Goal: Task Accomplishment & Management: Manage account settings

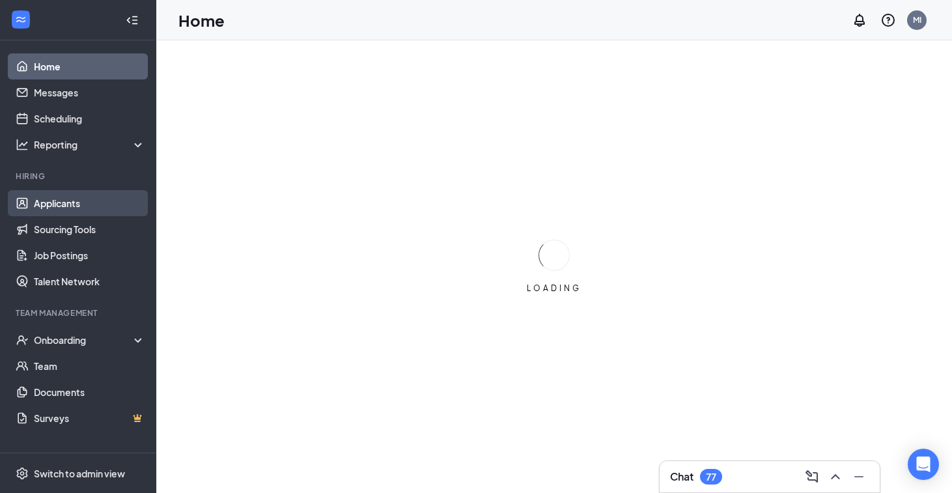
click at [80, 205] on link "Applicants" at bounding box center [89, 203] width 111 height 26
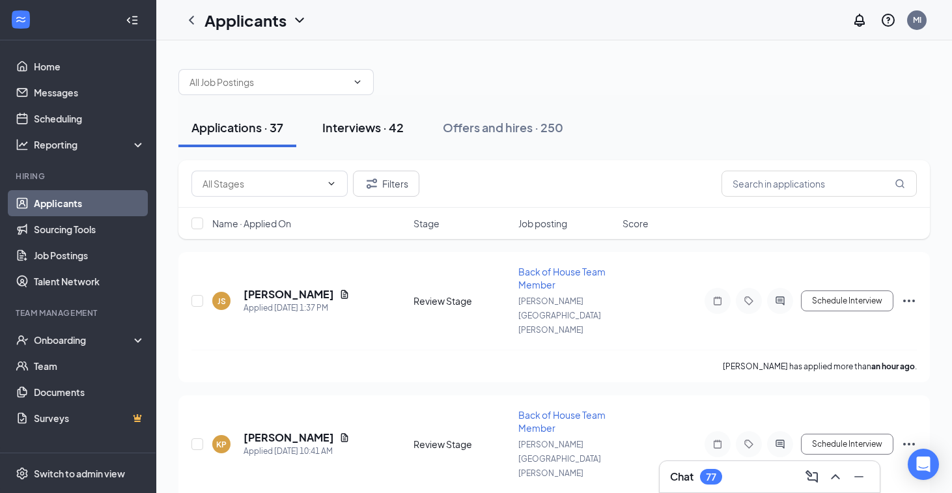
click at [361, 123] on div "Interviews · 42" at bounding box center [362, 127] width 81 height 16
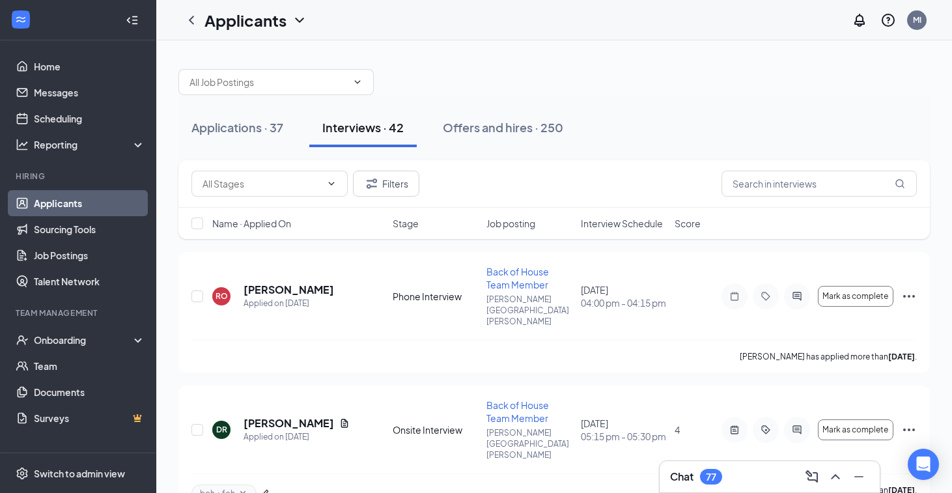
click at [637, 210] on div "Name · Applied On Stage Job posting Interview Schedule Score" at bounding box center [554, 223] width 752 height 31
click at [634, 227] on span "Interview Schedule" at bounding box center [622, 223] width 82 height 13
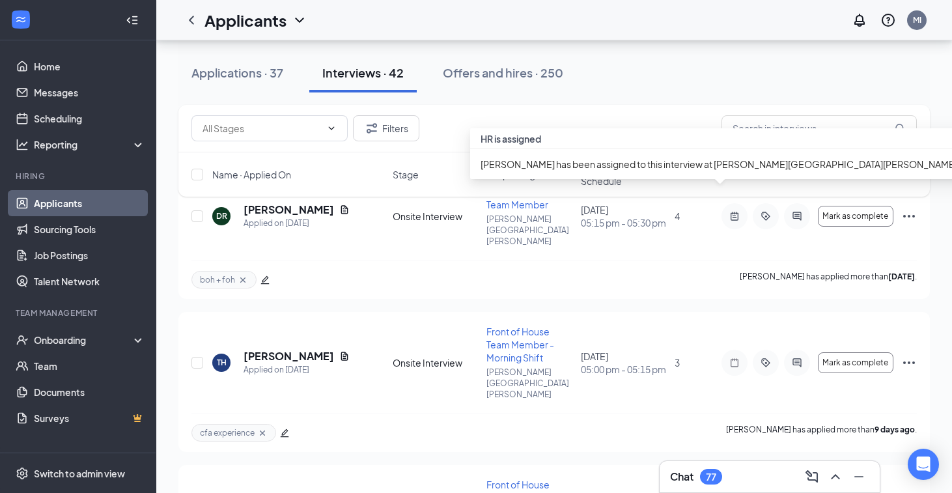
scroll to position [94, 0]
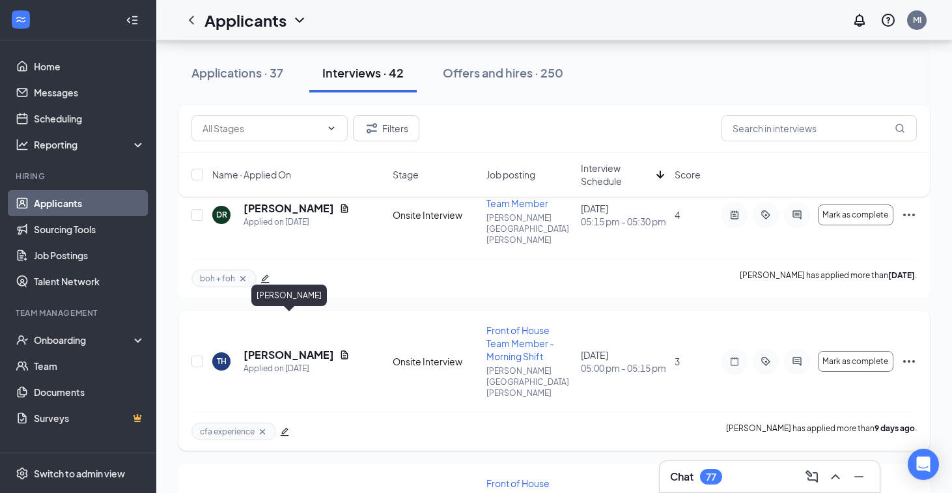
click at [311, 348] on h5 "[PERSON_NAME]" at bounding box center [289, 355] width 91 height 14
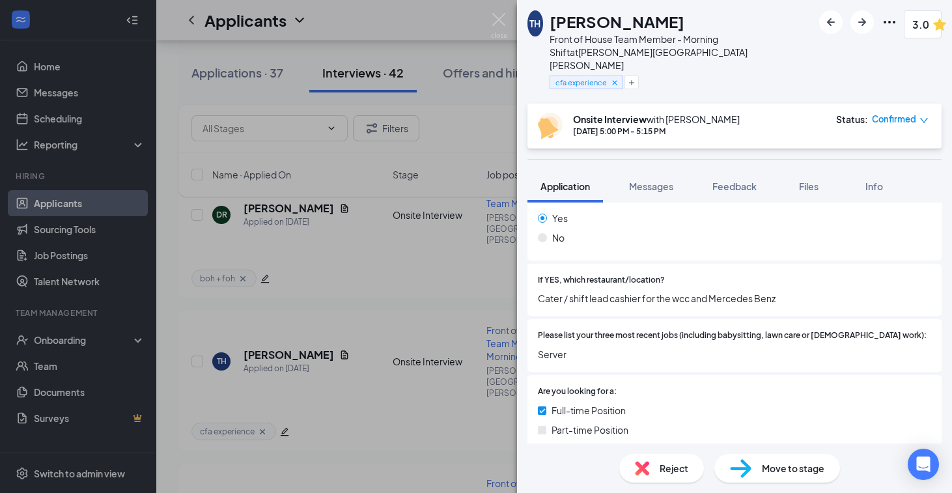
scroll to position [397, 0]
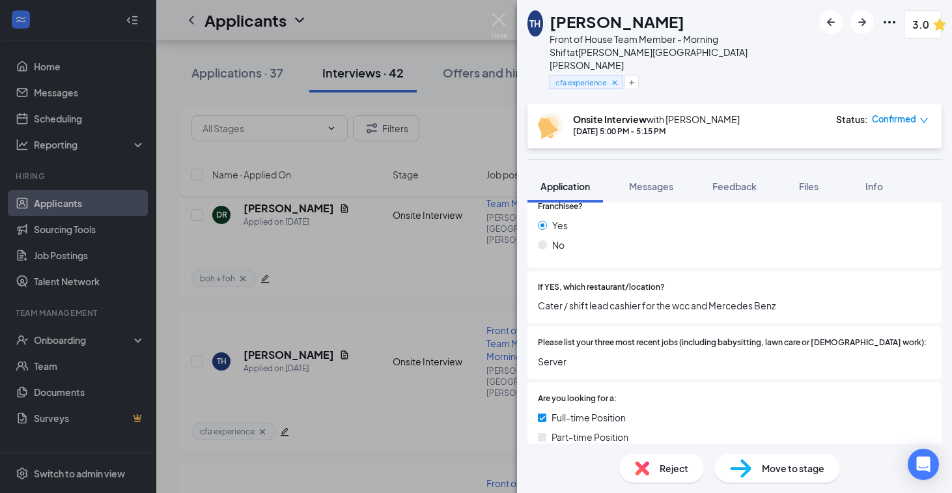
click at [439, 361] on div "TH [PERSON_NAME] Front of House Team Member - Morning Shift at [PERSON_NAME][GE…" at bounding box center [476, 246] width 952 height 493
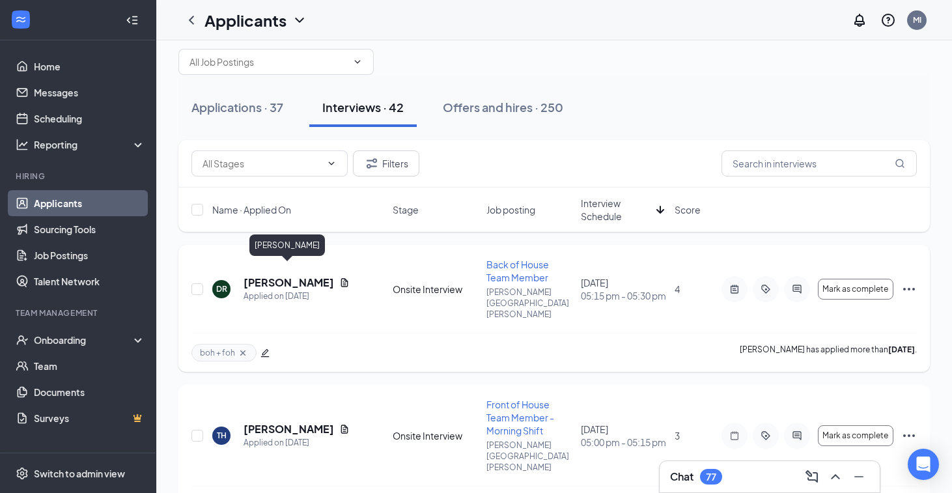
scroll to position [25, 0]
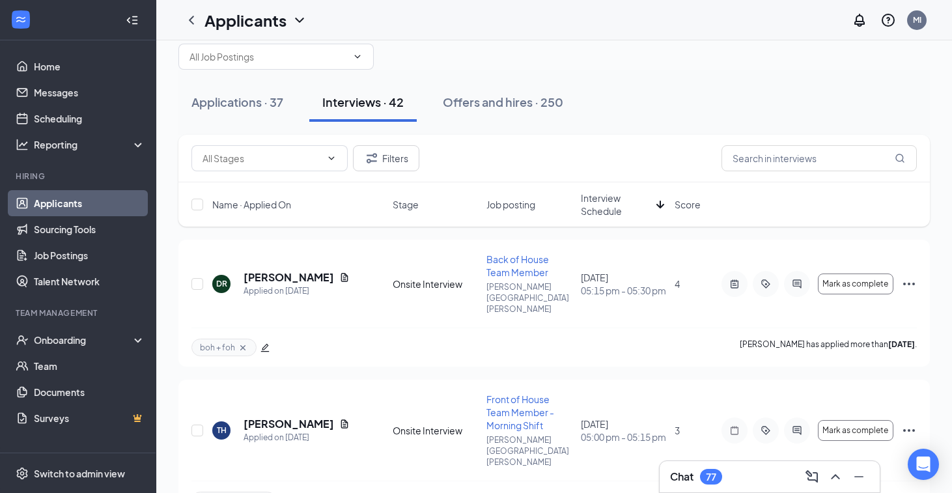
click at [597, 201] on span "Interview Schedule" at bounding box center [616, 205] width 70 height 26
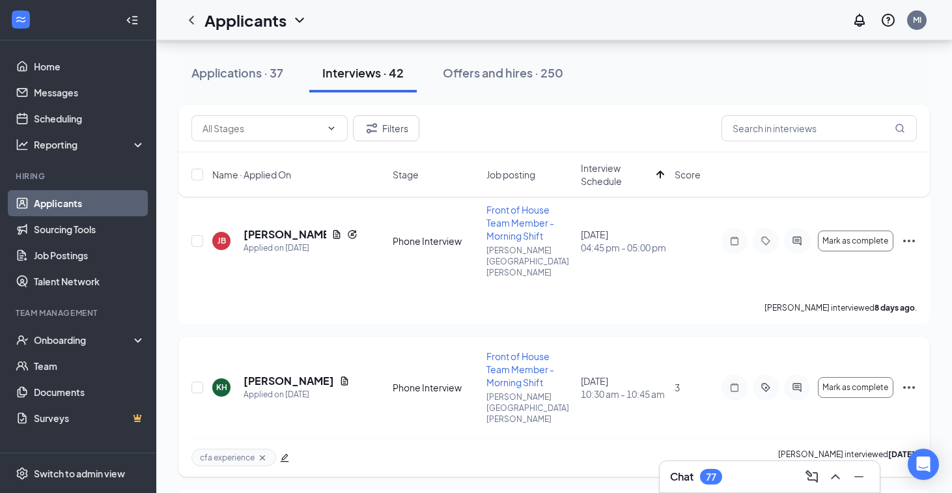
scroll to position [78, 0]
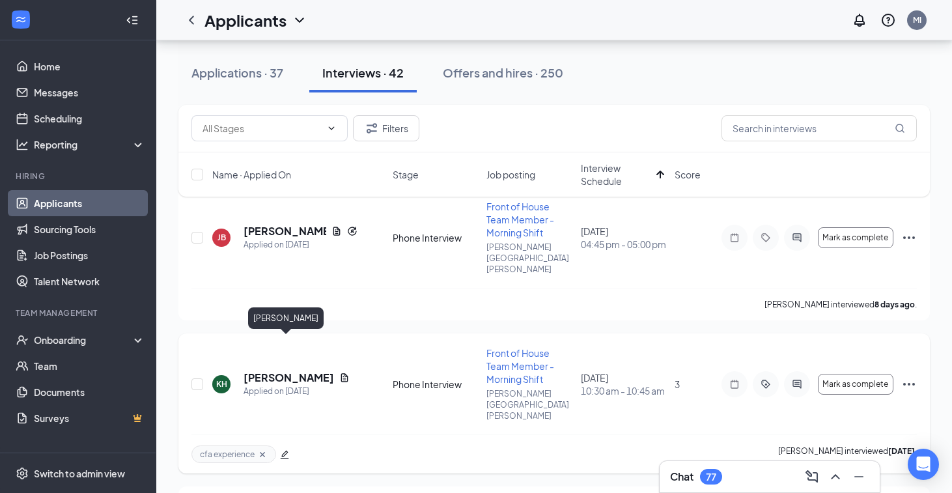
click at [274, 371] on h5 "[PERSON_NAME]" at bounding box center [289, 378] width 91 height 14
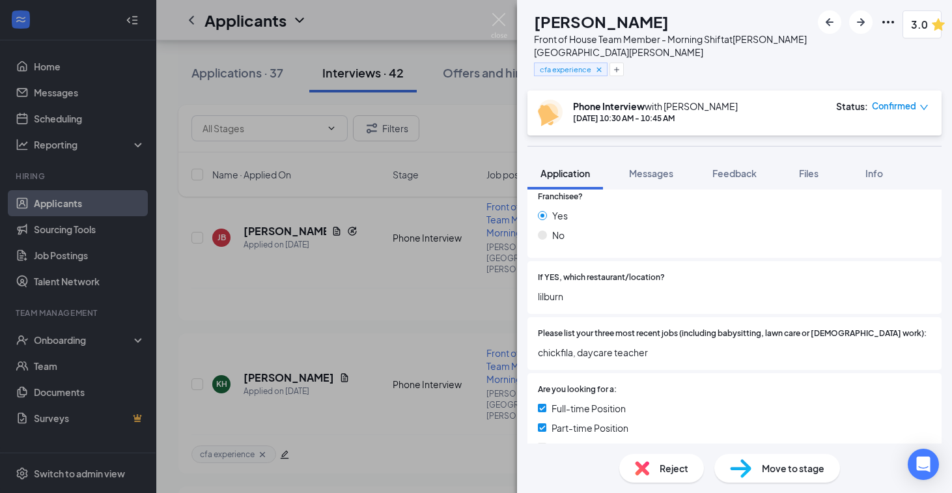
scroll to position [405, 0]
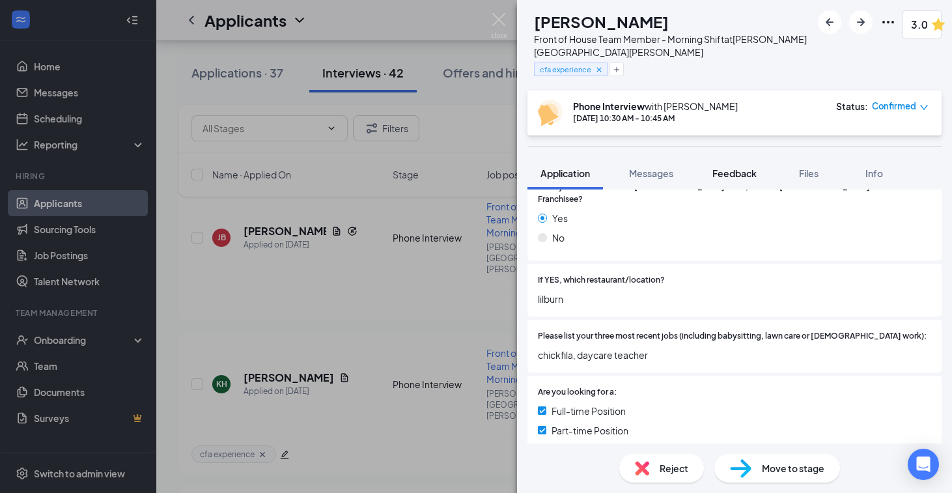
click at [729, 169] on span "Feedback" at bounding box center [735, 173] width 44 height 12
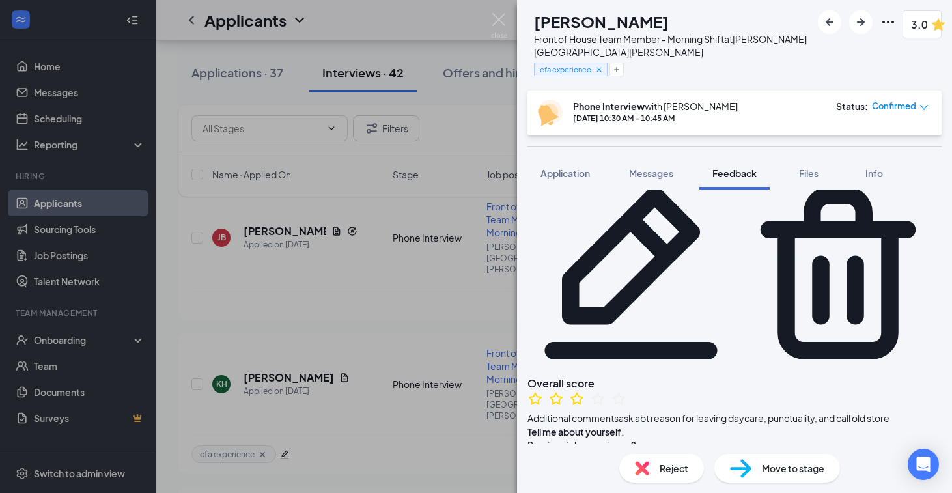
scroll to position [53, 0]
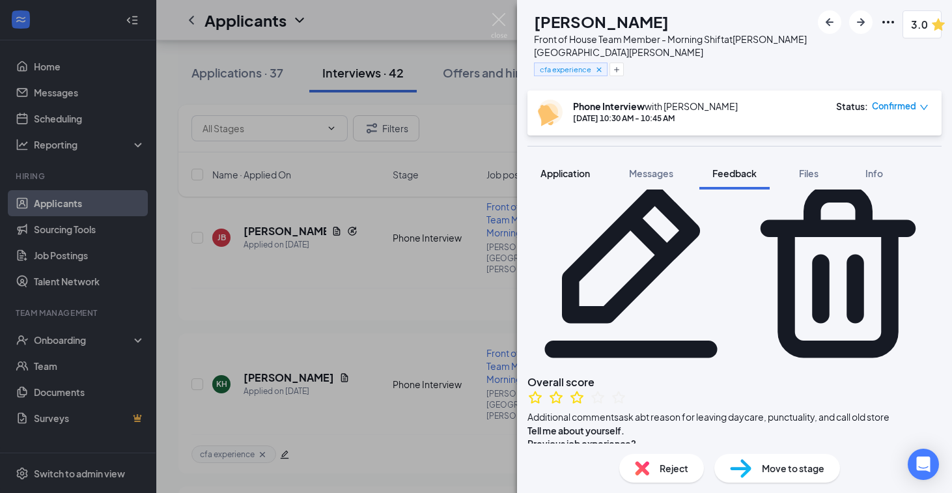
click at [577, 171] on span "Application" at bounding box center [566, 173] width 50 height 12
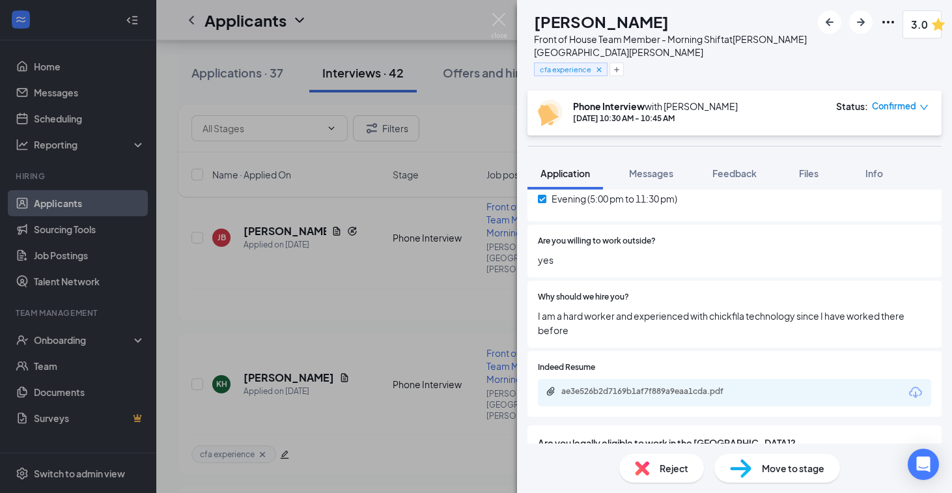
scroll to position [797, 0]
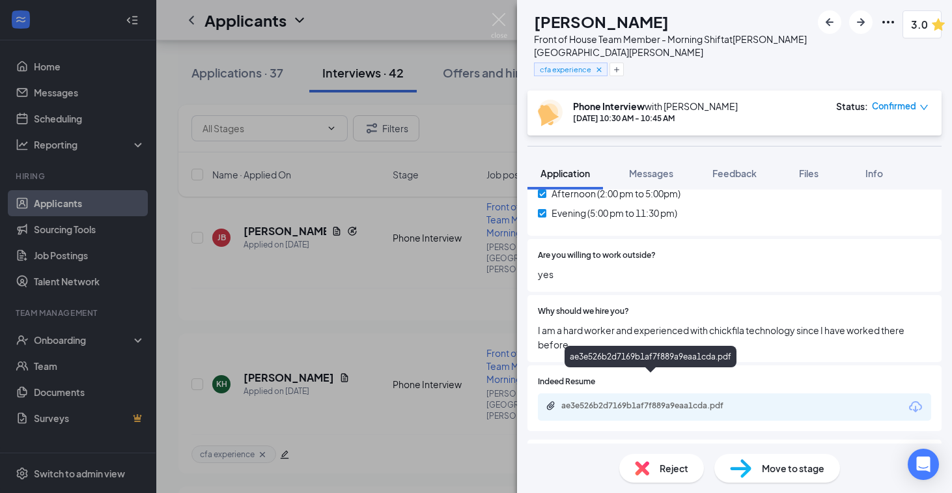
click at [666, 401] on div "ae3e526b2d7169b1af7f889a9eaa1cda.pdf" at bounding box center [653, 406] width 182 height 10
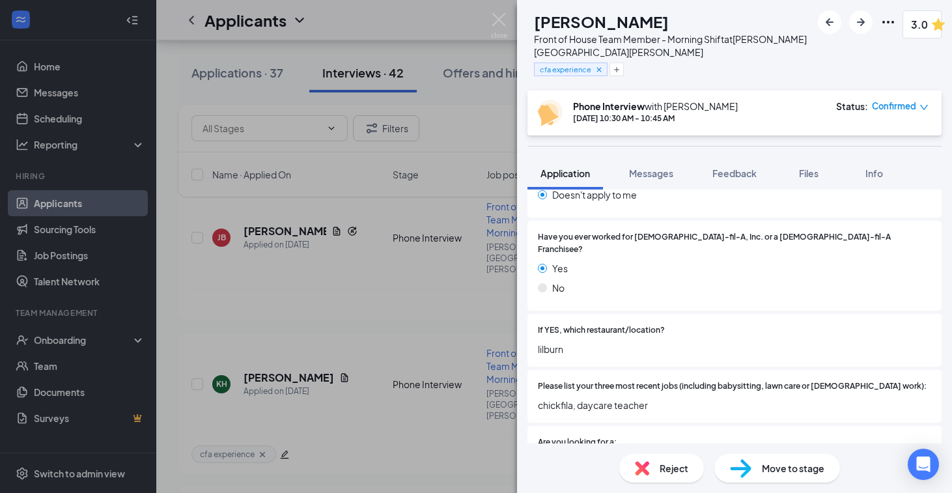
scroll to position [0, 0]
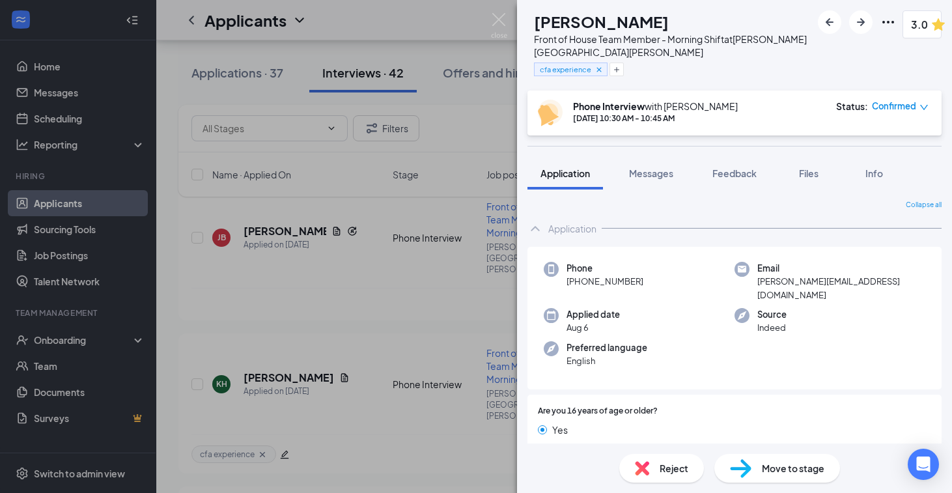
click at [270, 285] on div "KH [PERSON_NAME] Front of House Team Member - Morning Shift at [PERSON_NAME][GE…" at bounding box center [476, 246] width 952 height 493
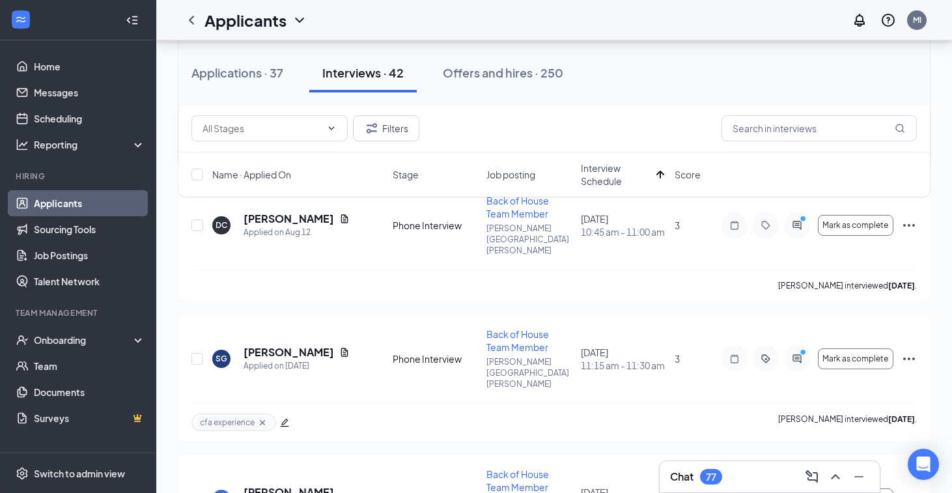
scroll to position [389, 0]
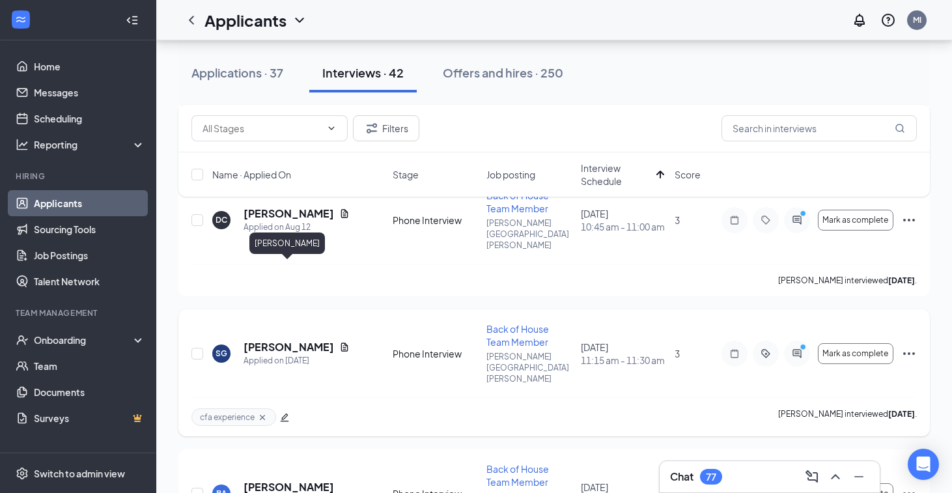
click at [302, 340] on h5 "[PERSON_NAME]" at bounding box center [289, 347] width 91 height 14
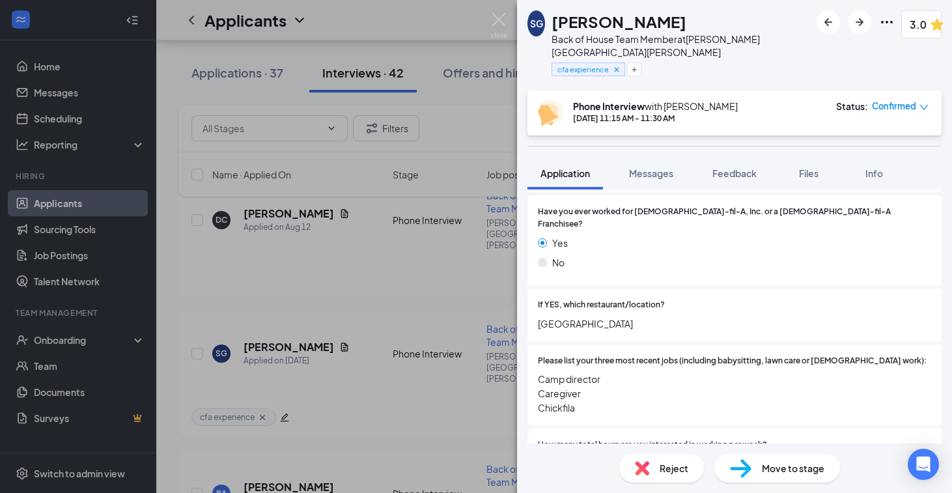
scroll to position [285, 0]
click at [370, 309] on div "SG [PERSON_NAME] Back of House Team Member at [PERSON_NAME][GEOGRAPHIC_DATA][PE…" at bounding box center [476, 246] width 952 height 493
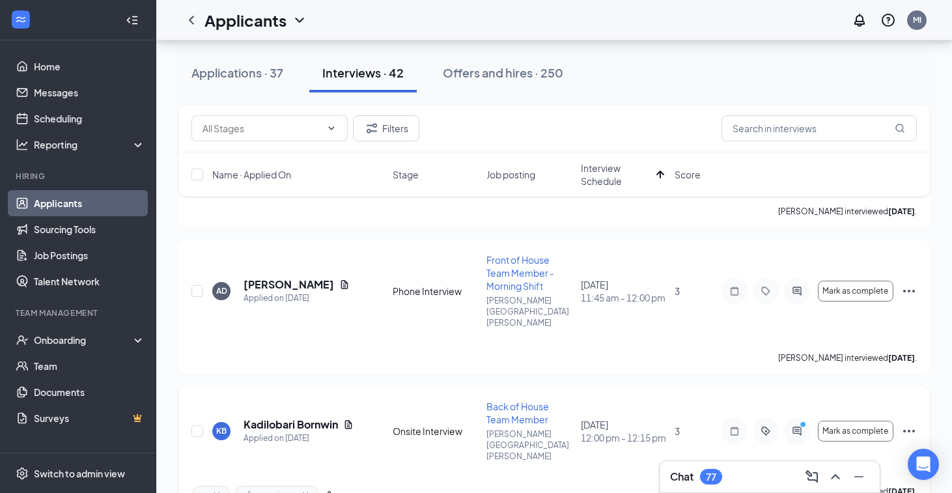
scroll to position [732, 0]
click at [689, 170] on span "Score" at bounding box center [688, 174] width 26 height 13
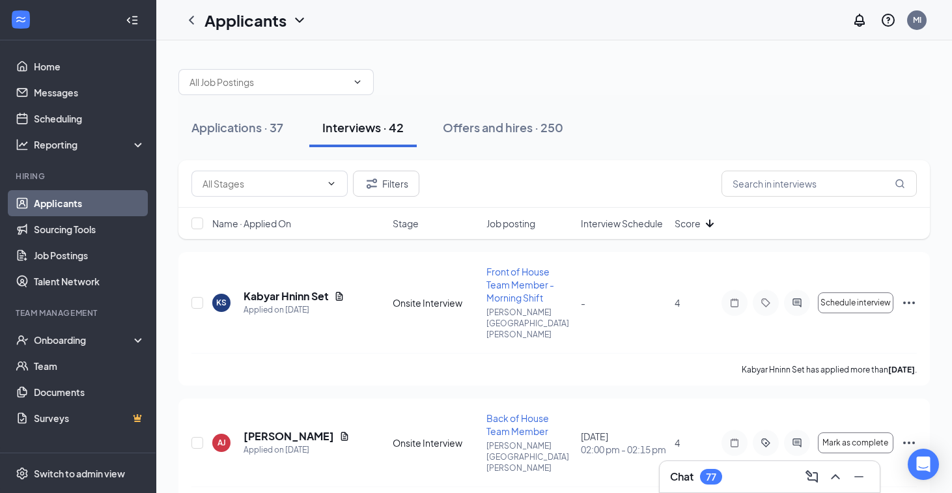
click at [692, 221] on span "Score" at bounding box center [688, 223] width 26 height 13
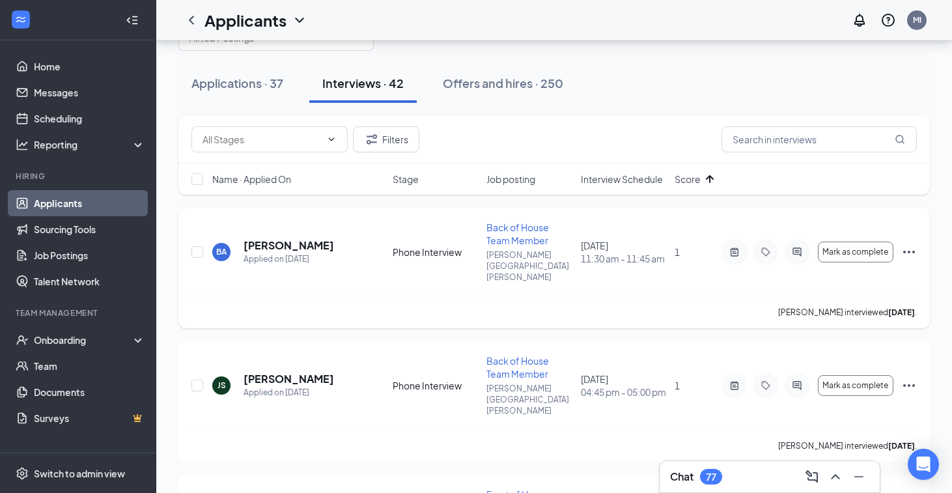
scroll to position [42, 0]
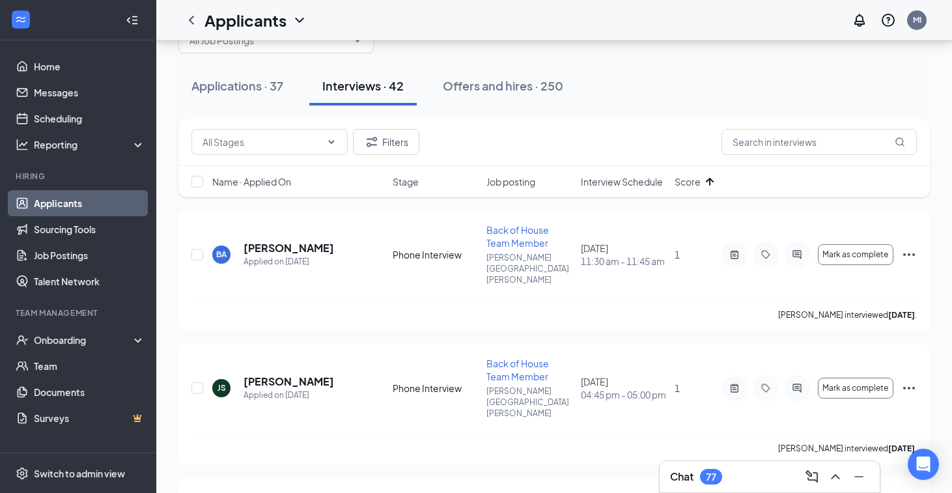
click at [617, 184] on span "Interview Schedule" at bounding box center [622, 181] width 82 height 13
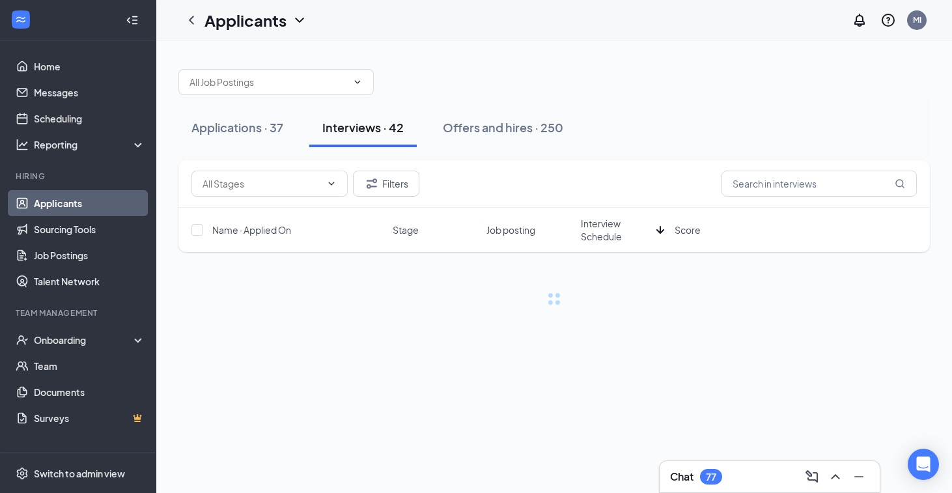
scroll to position [0, 0]
click at [617, 184] on div "Filters" at bounding box center [555, 184] width 726 height 26
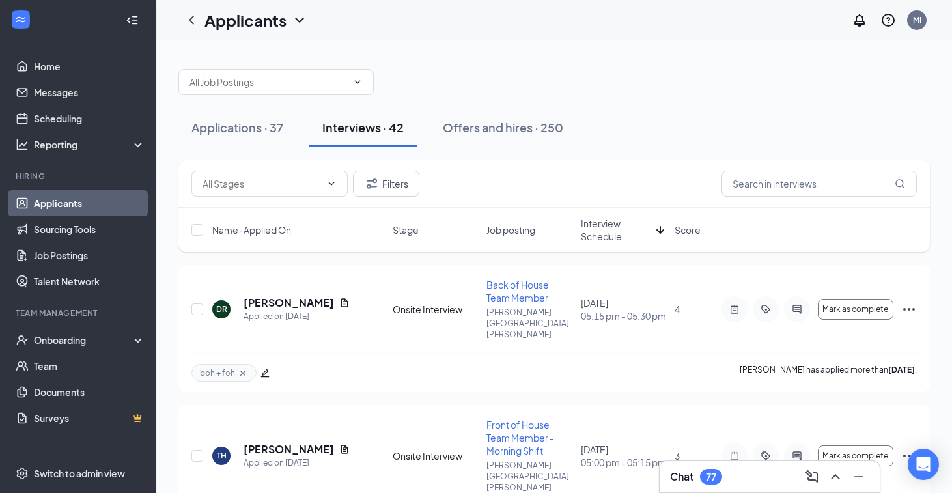
click at [608, 232] on span "Interview Schedule" at bounding box center [616, 230] width 70 height 26
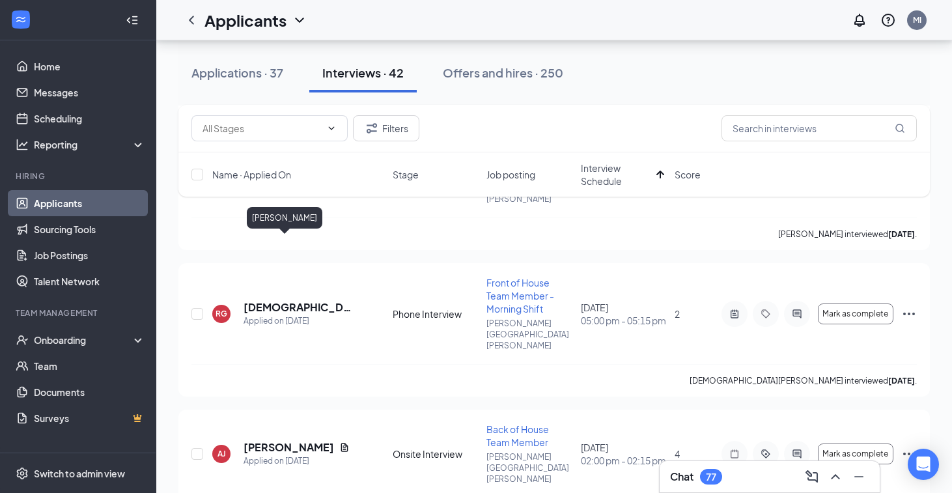
scroll to position [1881, 0]
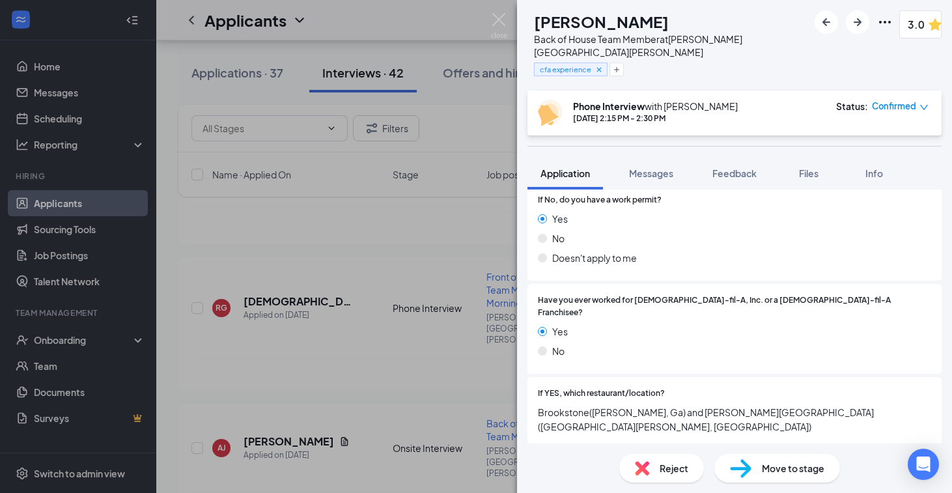
scroll to position [236, 0]
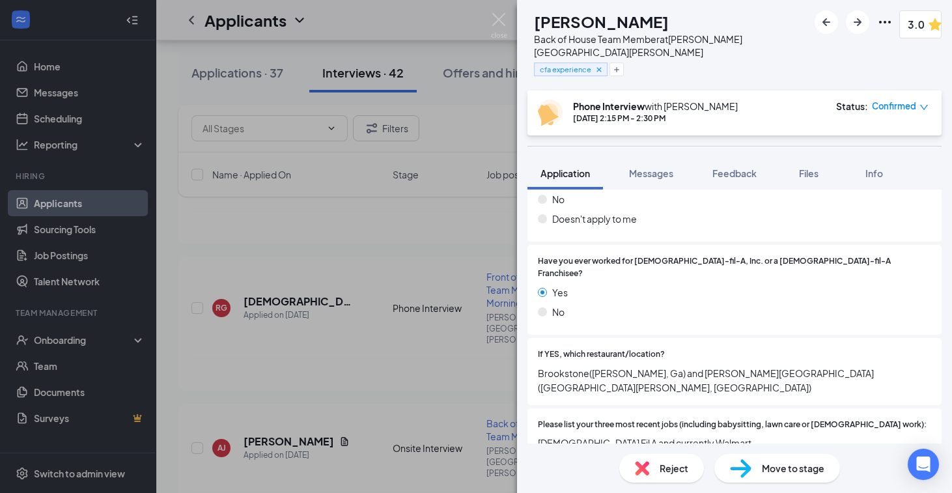
click at [419, 319] on div "[PERSON_NAME] Back of House Team Member at [PERSON_NAME][GEOGRAPHIC_DATA][PERSO…" at bounding box center [476, 246] width 952 height 493
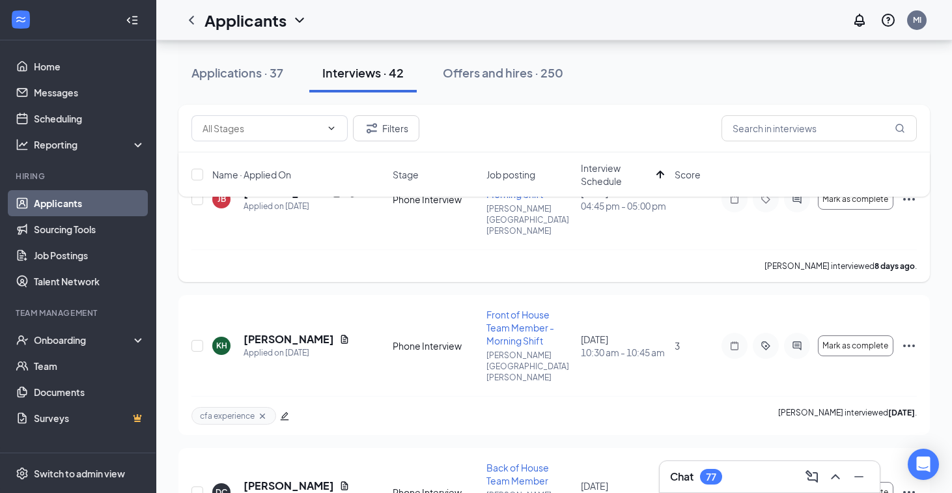
scroll to position [118, 0]
click at [272, 331] on h5 "[PERSON_NAME]" at bounding box center [289, 338] width 91 height 14
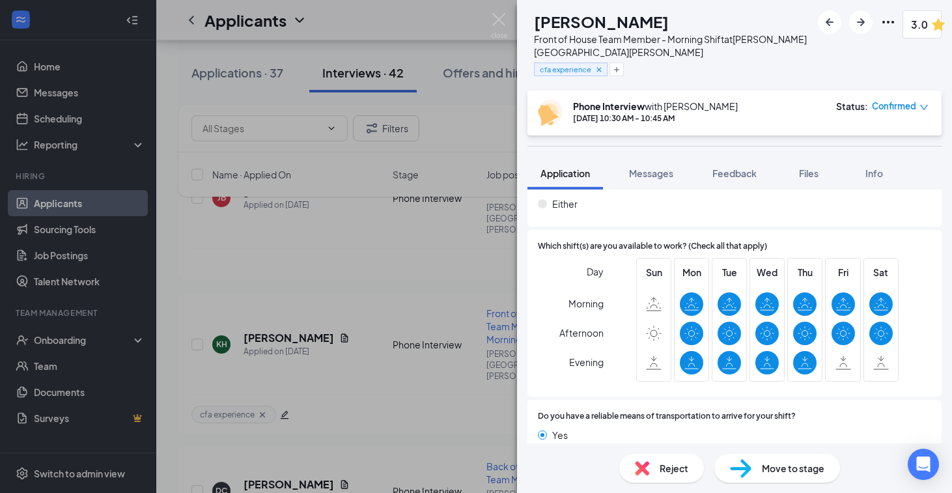
scroll to position [1444, 0]
click at [362, 446] on div "KH [PERSON_NAME] Front of House Team Member - Morning Shift at [PERSON_NAME][GE…" at bounding box center [476, 246] width 952 height 493
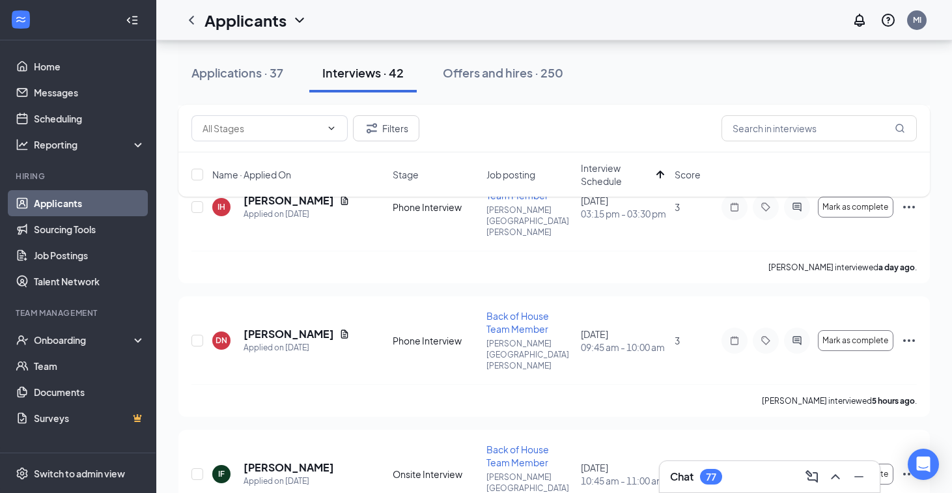
scroll to position [2704, 0]
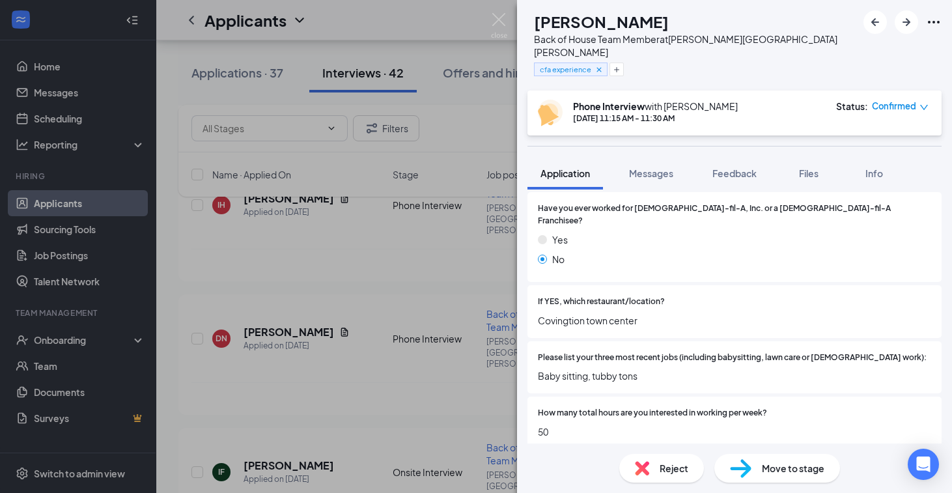
scroll to position [329, 0]
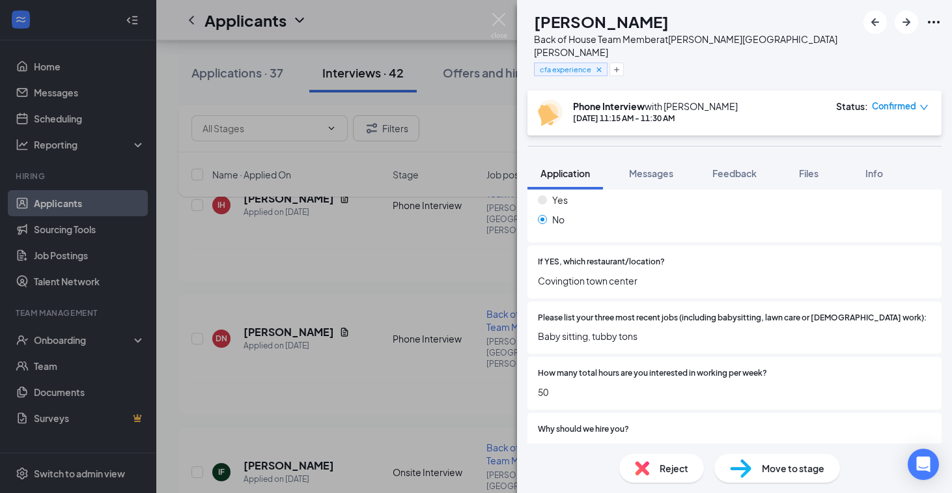
click at [330, 353] on div "JS [PERSON_NAME] Back of House Team Member at [PERSON_NAME][GEOGRAPHIC_DATA][PE…" at bounding box center [476, 246] width 952 height 493
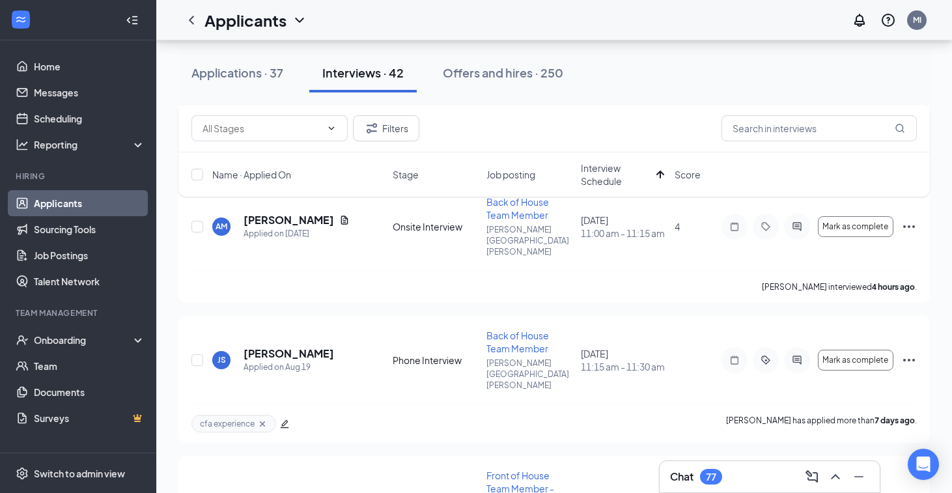
scroll to position [3085, 0]
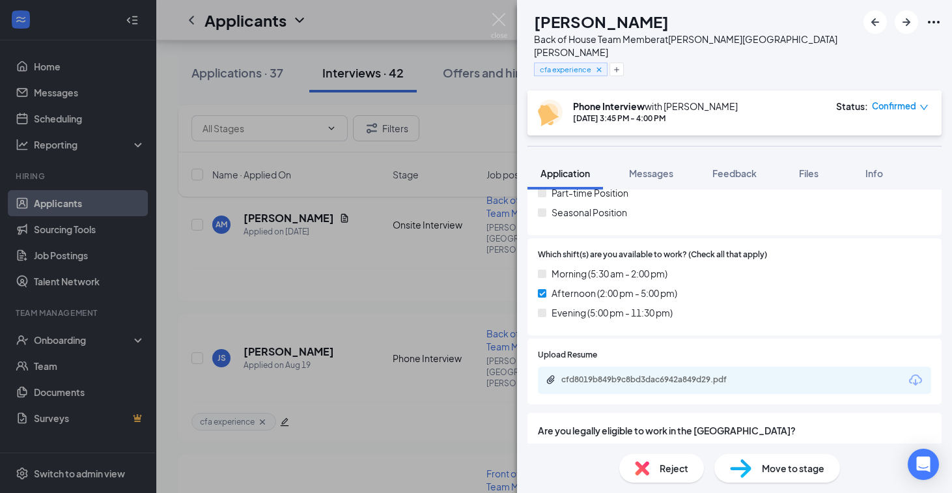
scroll to position [673, 0]
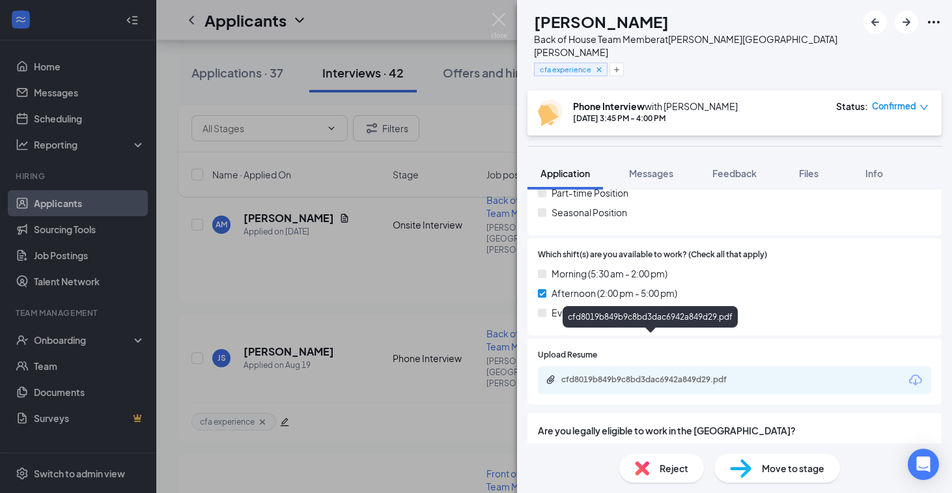
click at [621, 375] on div "cfd8019b849b9c8bd3dac6942a849d29.pdf" at bounding box center [653, 380] width 182 height 10
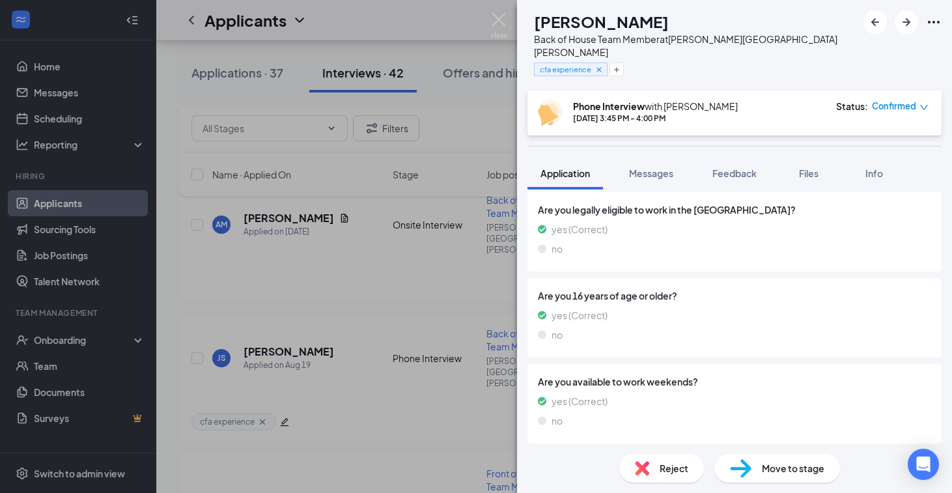
scroll to position [674, 0]
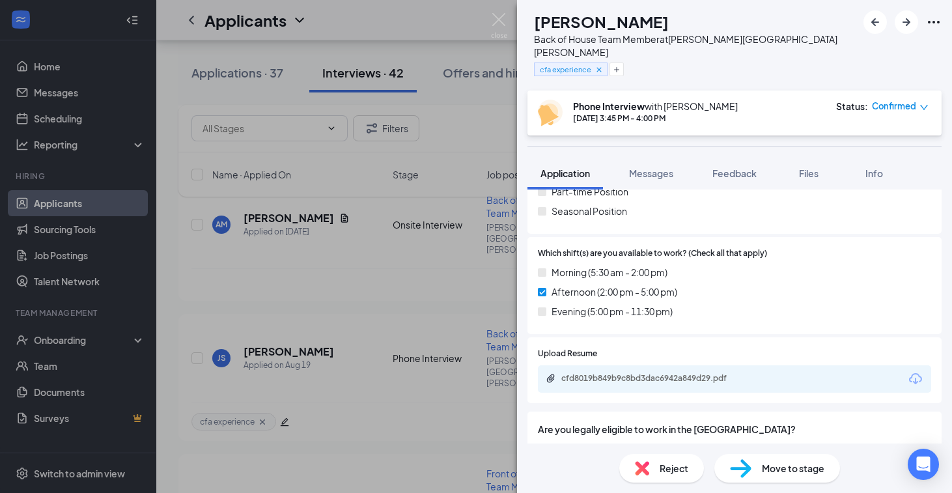
click at [410, 322] on div "BM [PERSON_NAME] Back of House Team Member at [PERSON_NAME][GEOGRAPHIC_DATA][PE…" at bounding box center [476, 246] width 952 height 493
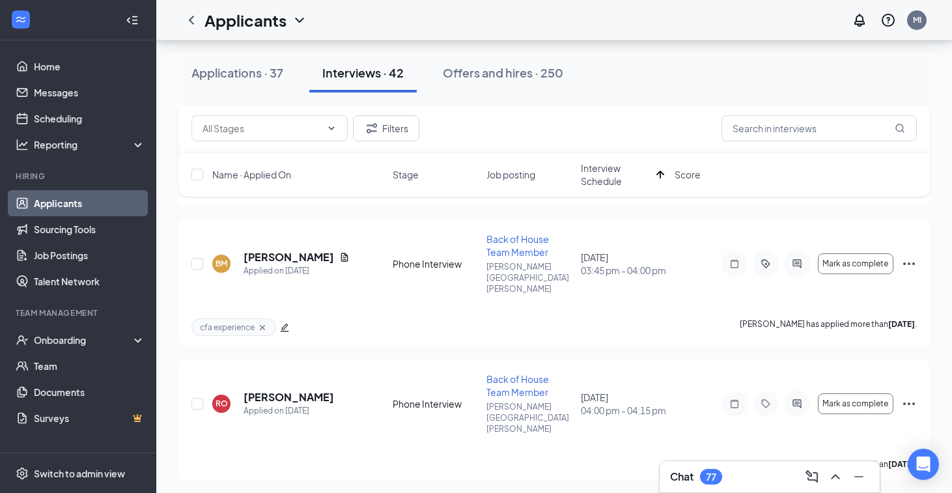
scroll to position [3760, 0]
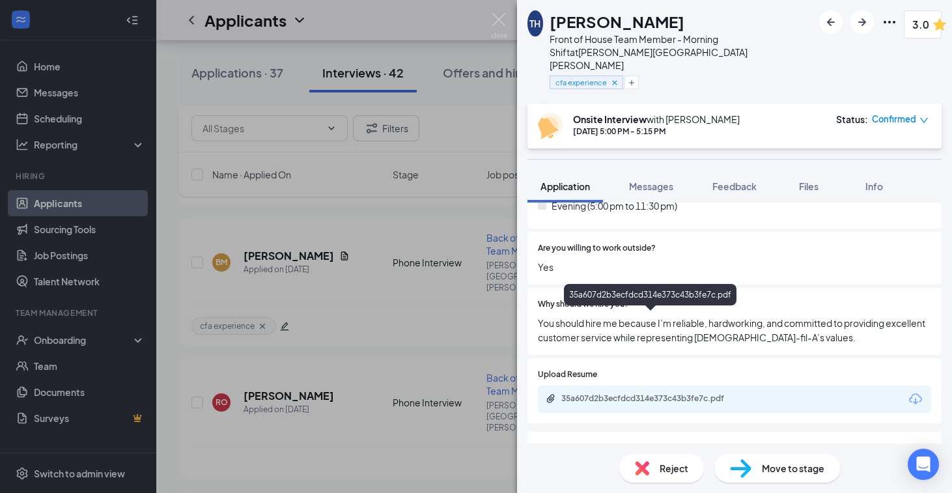
scroll to position [810, 0]
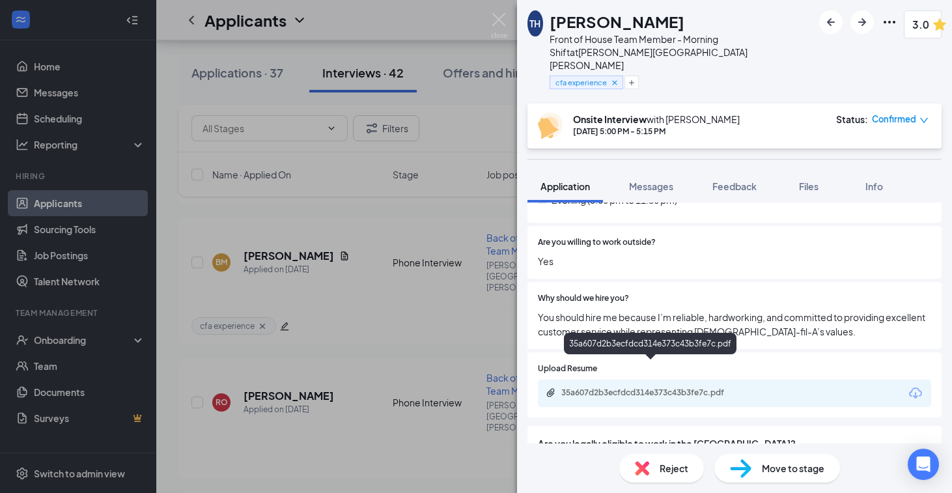
click at [605, 388] on div "35a607d2b3ecfdcd314e373c43b3fe7c.pdf" at bounding box center [653, 393] width 182 height 10
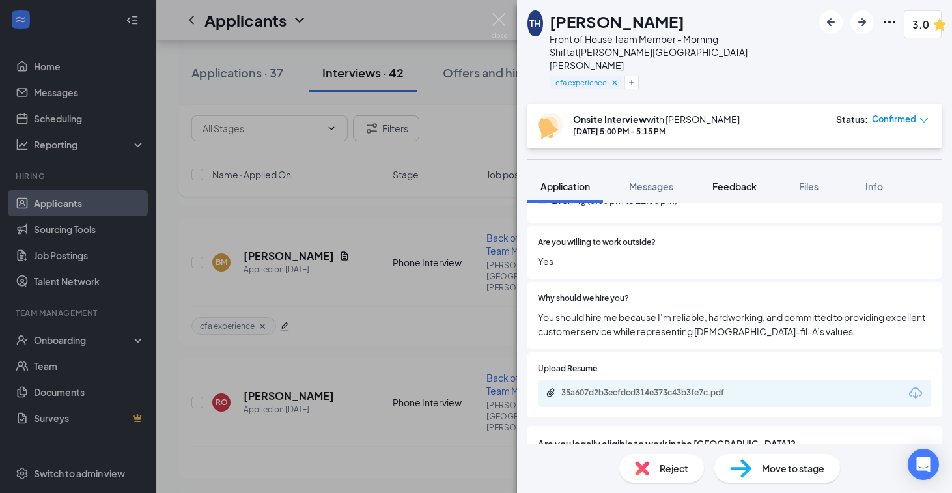
click at [731, 170] on button "Feedback" at bounding box center [735, 186] width 70 height 33
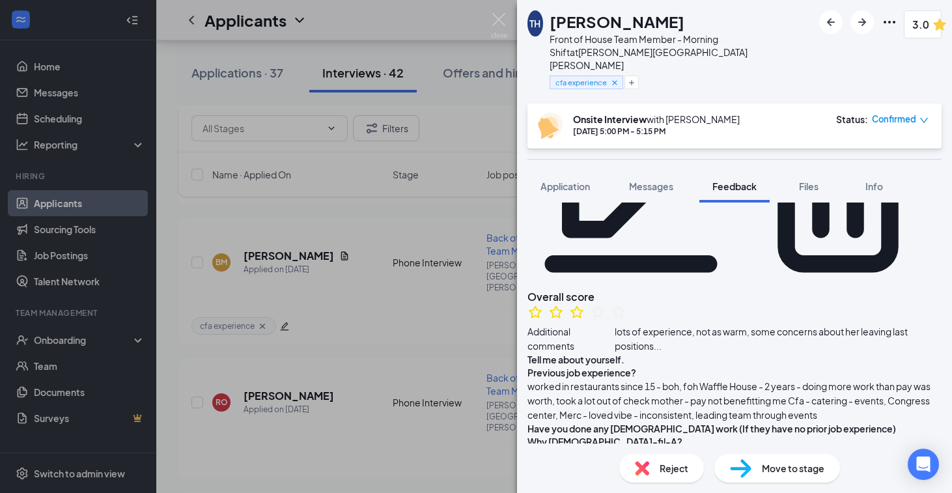
scroll to position [153, 0]
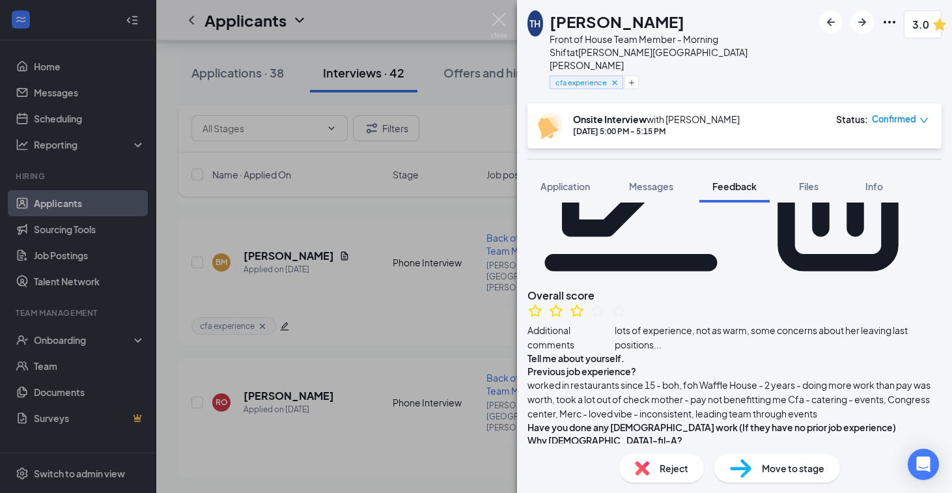
click at [433, 274] on div "TH [PERSON_NAME] Front of House Team Member - Morning Shift at [PERSON_NAME][GE…" at bounding box center [476, 246] width 952 height 493
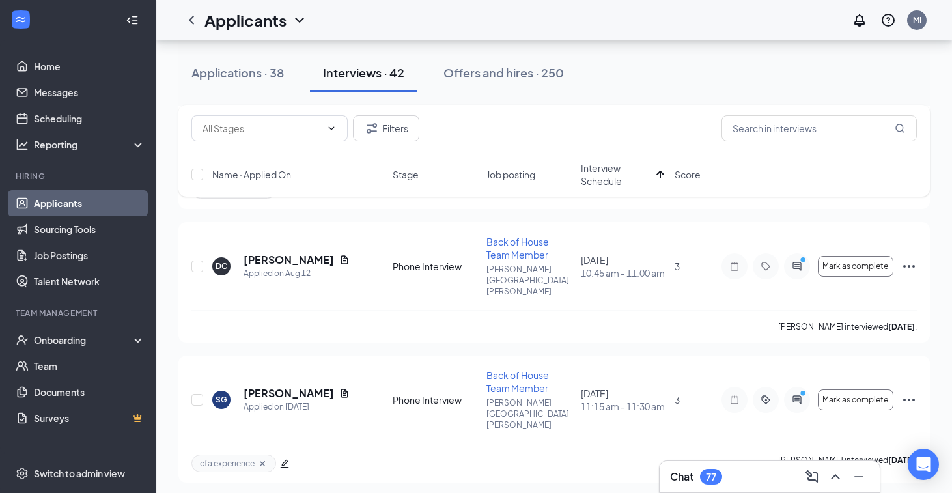
scroll to position [343, 0]
click at [306, 386] on h5 "[PERSON_NAME]" at bounding box center [289, 393] width 91 height 14
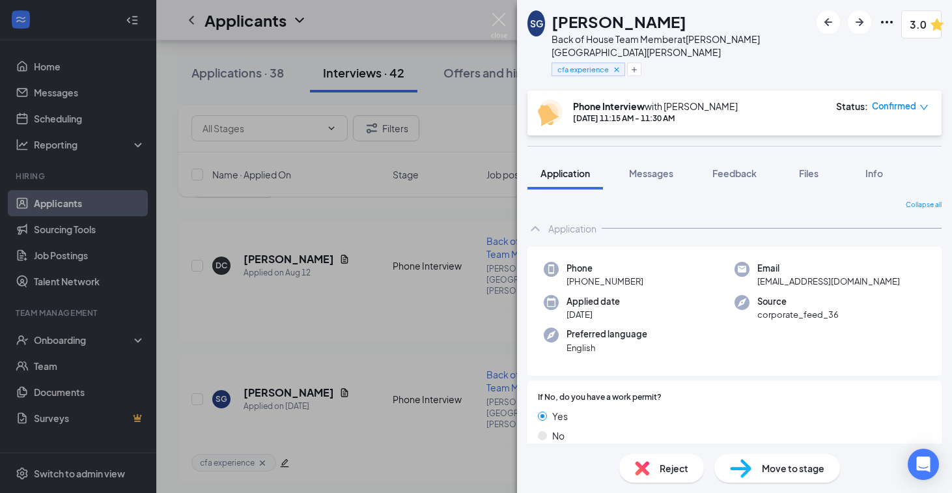
scroll to position [3, 0]
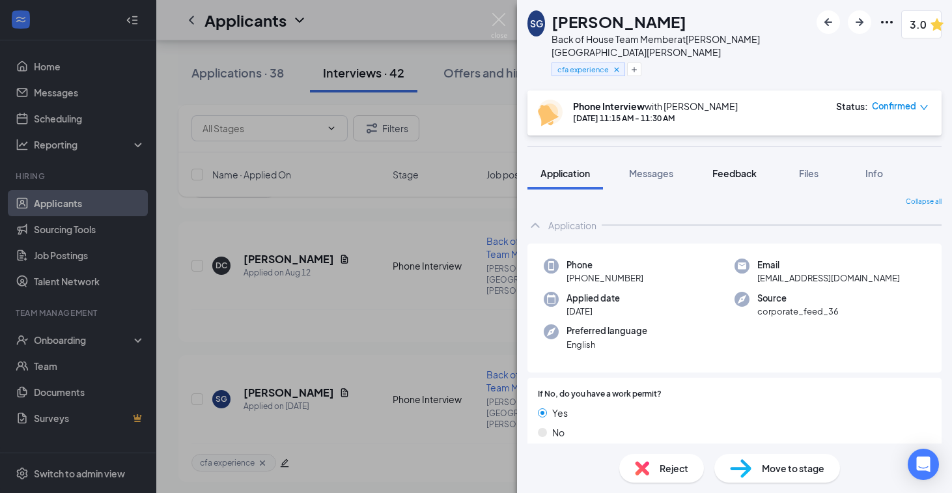
click at [756, 167] on span "Feedback" at bounding box center [735, 173] width 44 height 12
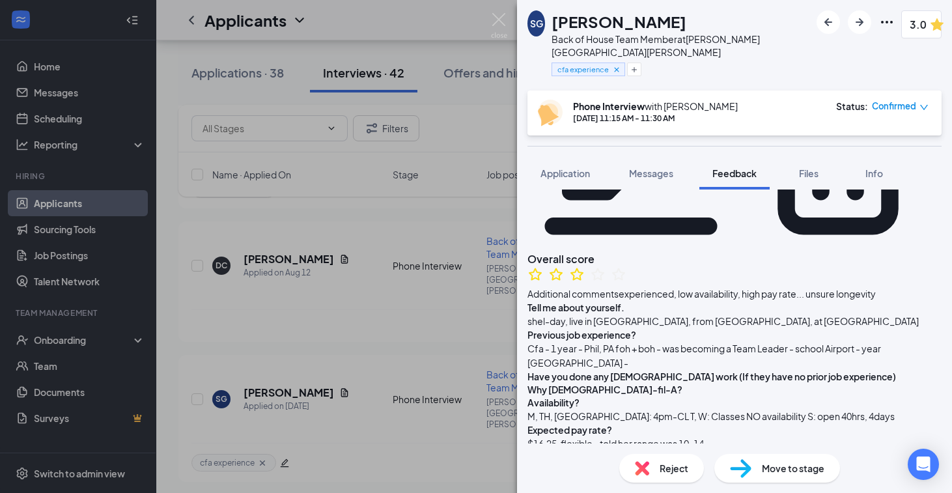
scroll to position [172, 0]
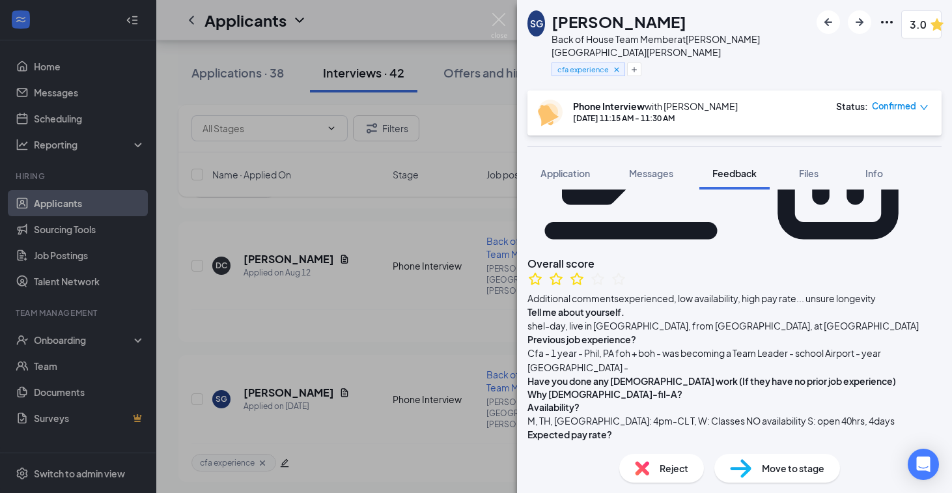
click at [377, 270] on div "SG [PERSON_NAME] Back of House Team Member at [PERSON_NAME][GEOGRAPHIC_DATA][PE…" at bounding box center [476, 246] width 952 height 493
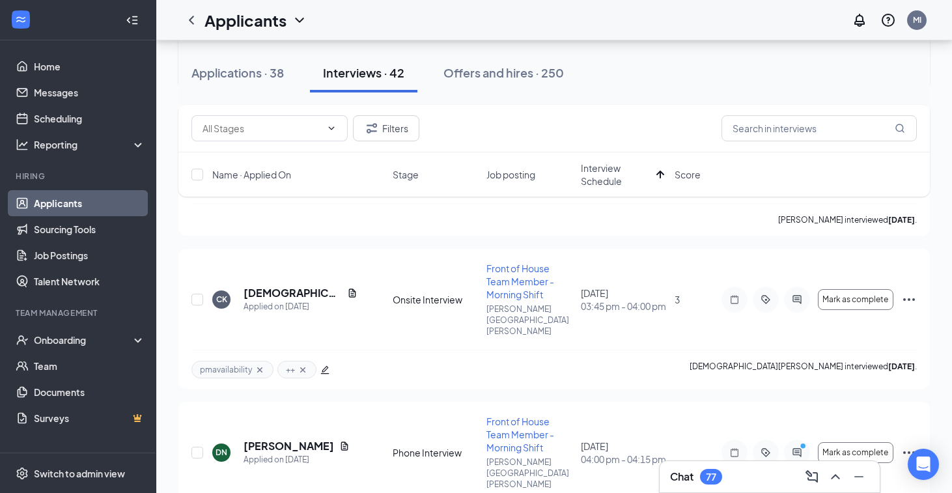
scroll to position [1160, 0]
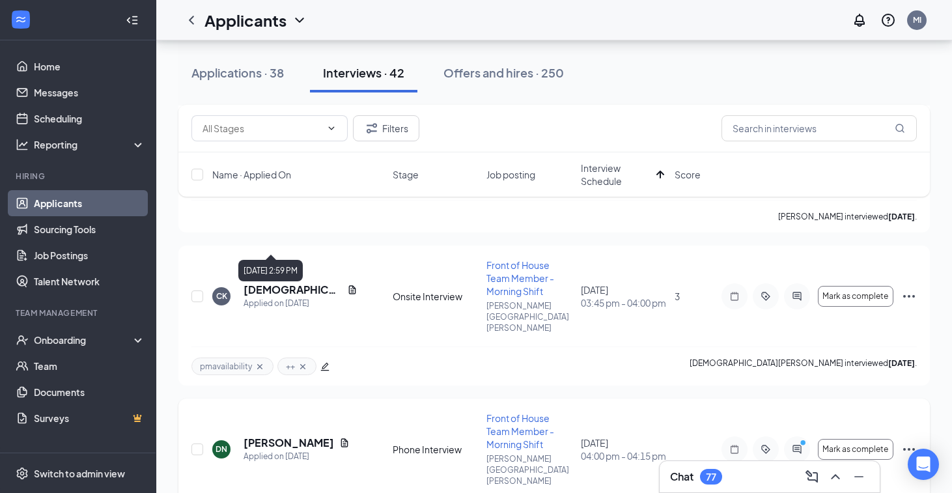
click at [296, 450] on div "Applied on [DATE]" at bounding box center [297, 456] width 106 height 13
click at [793, 436] on div at bounding box center [797, 449] width 26 height 26
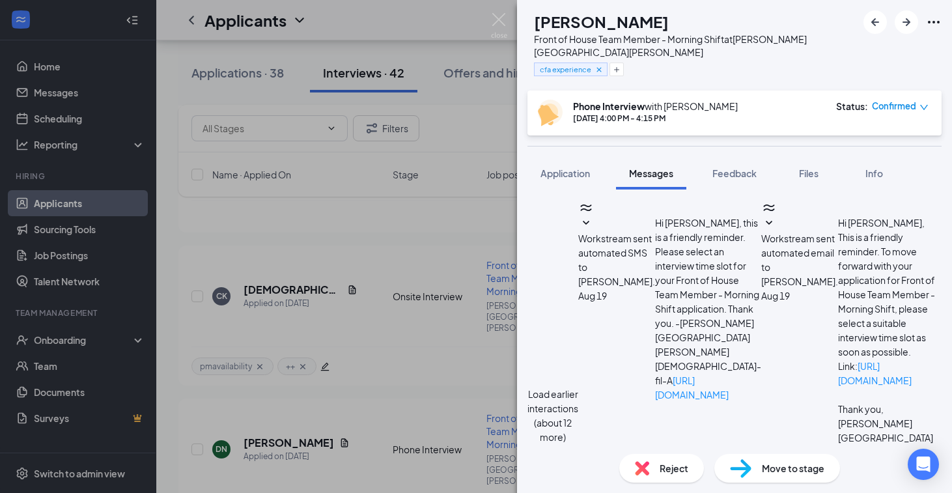
scroll to position [545, 0]
click at [423, 301] on div "DN [PERSON_NAME] Front of House Team Member - Morning Shift at [PERSON_NAME][GE…" at bounding box center [476, 246] width 952 height 493
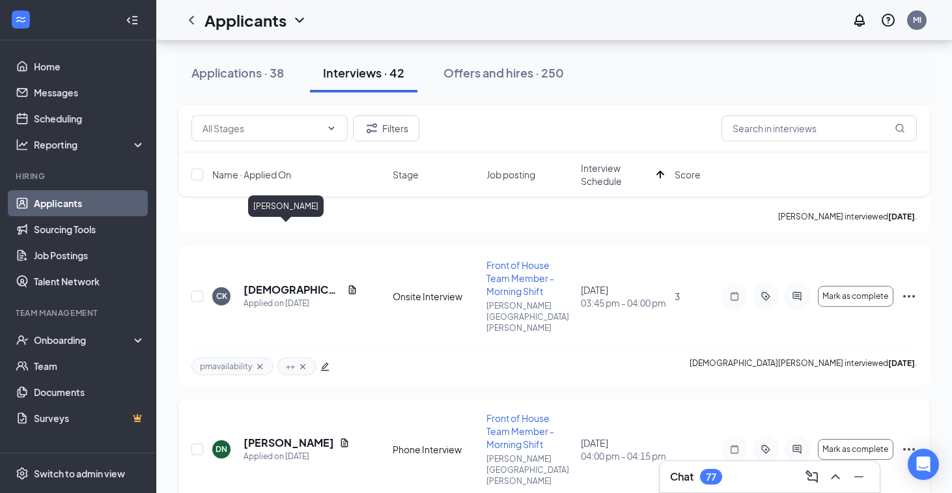
click at [284, 436] on h5 "[PERSON_NAME]" at bounding box center [289, 443] width 91 height 14
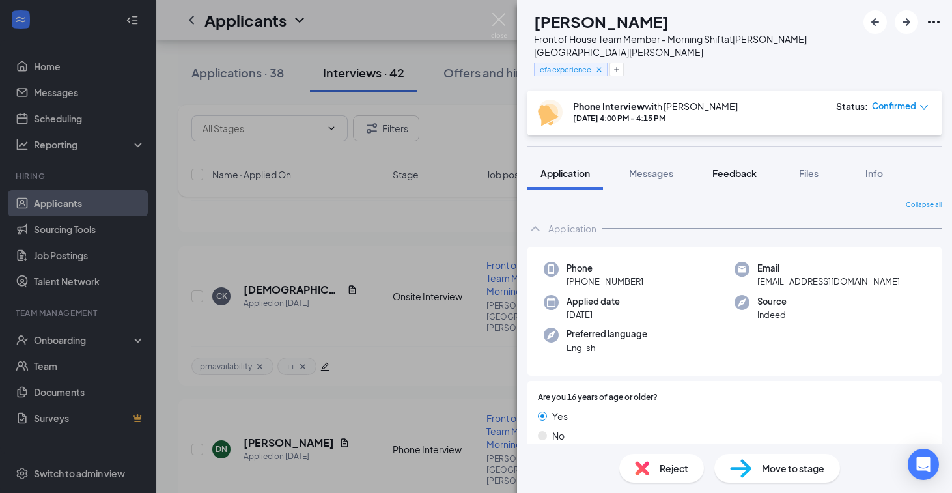
click at [750, 167] on span "Feedback" at bounding box center [735, 173] width 44 height 12
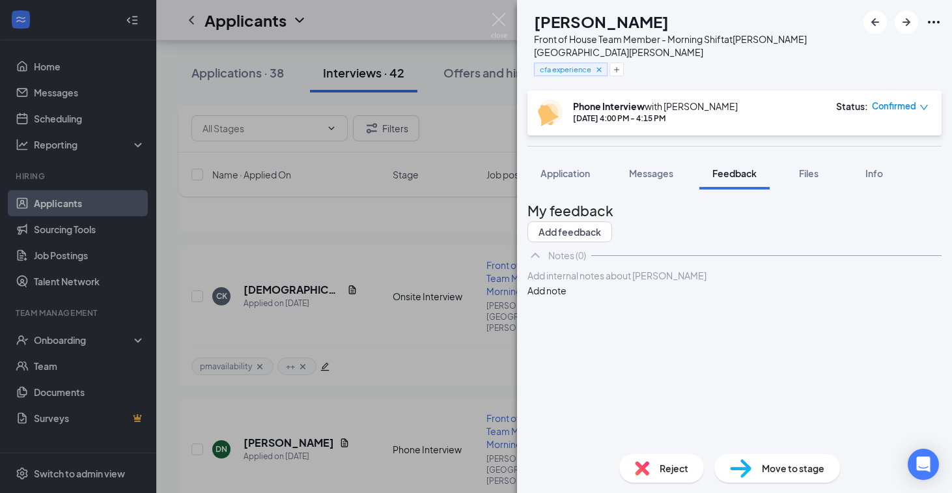
click at [442, 316] on div "DN [PERSON_NAME] Front of House Team Member - Morning Shift at [PERSON_NAME][GE…" at bounding box center [476, 246] width 952 height 493
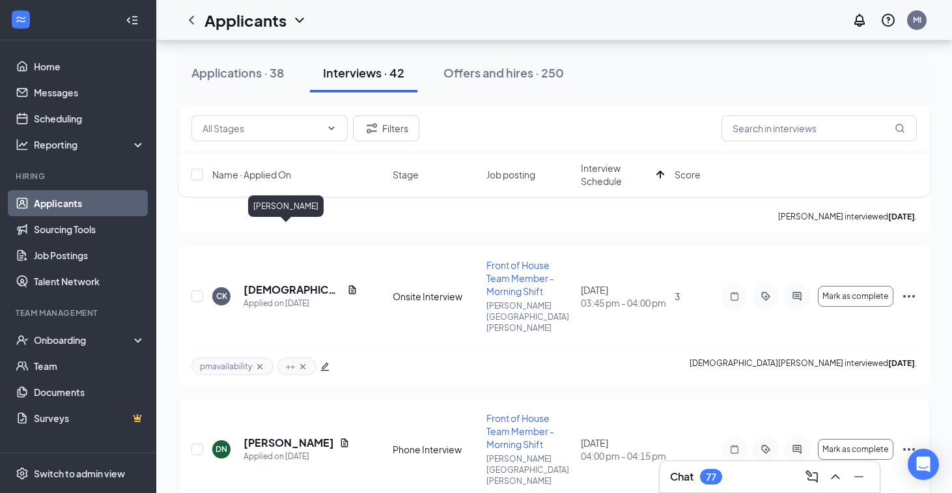
click at [293, 436] on h5 "[PERSON_NAME]" at bounding box center [289, 443] width 91 height 14
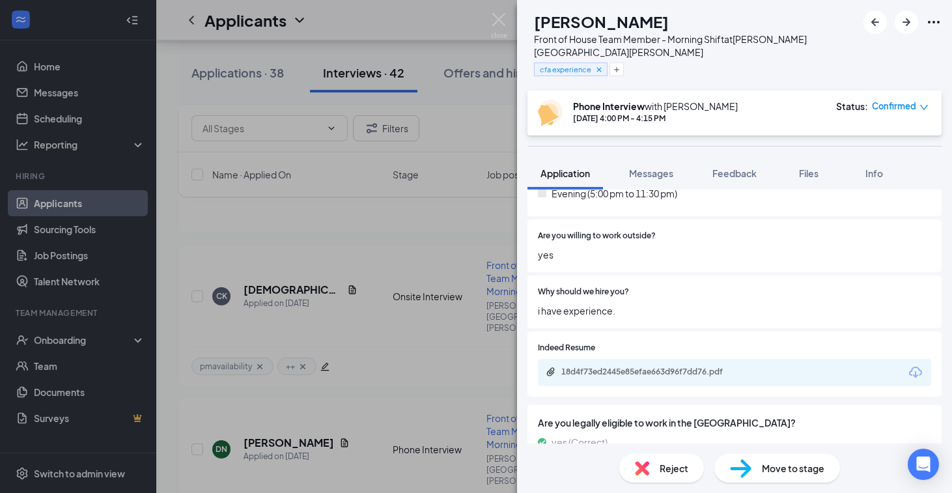
scroll to position [806, 0]
click at [735, 167] on span "Feedback" at bounding box center [735, 173] width 44 height 12
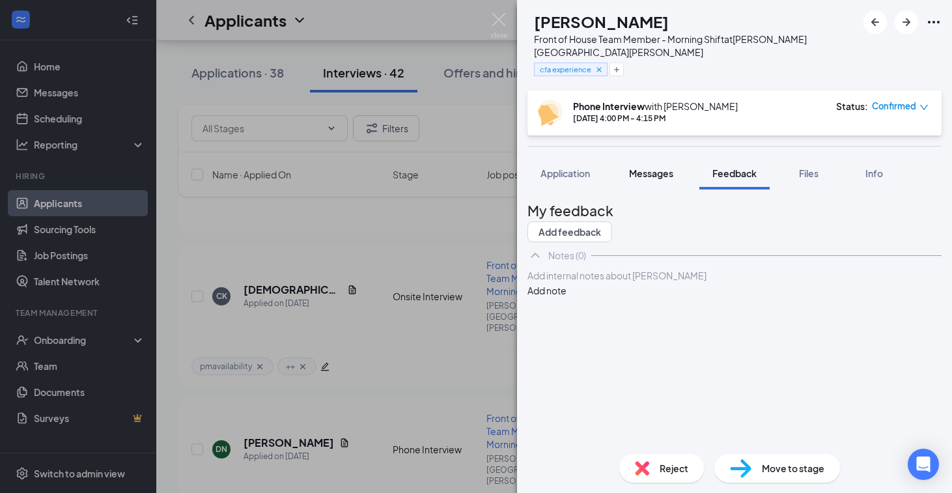
click at [651, 175] on button "Messages" at bounding box center [651, 173] width 70 height 33
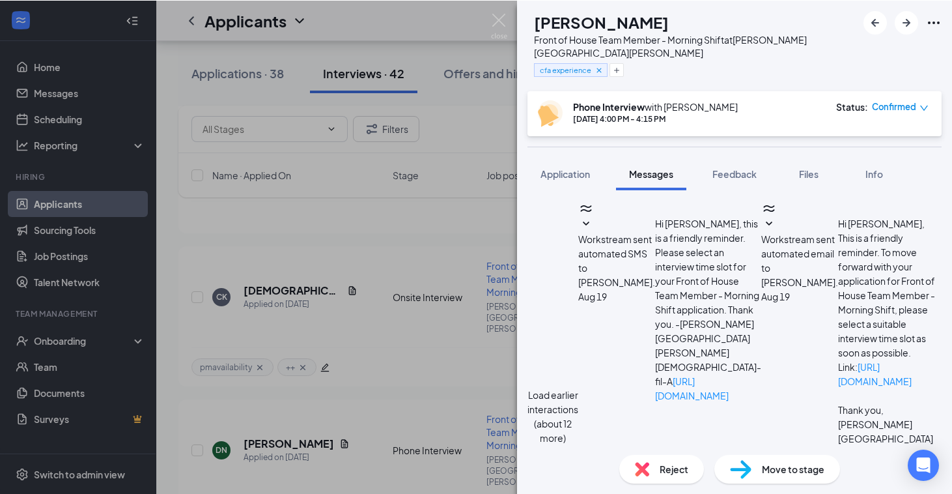
scroll to position [545, 0]
click at [584, 167] on span "Application" at bounding box center [566, 173] width 50 height 12
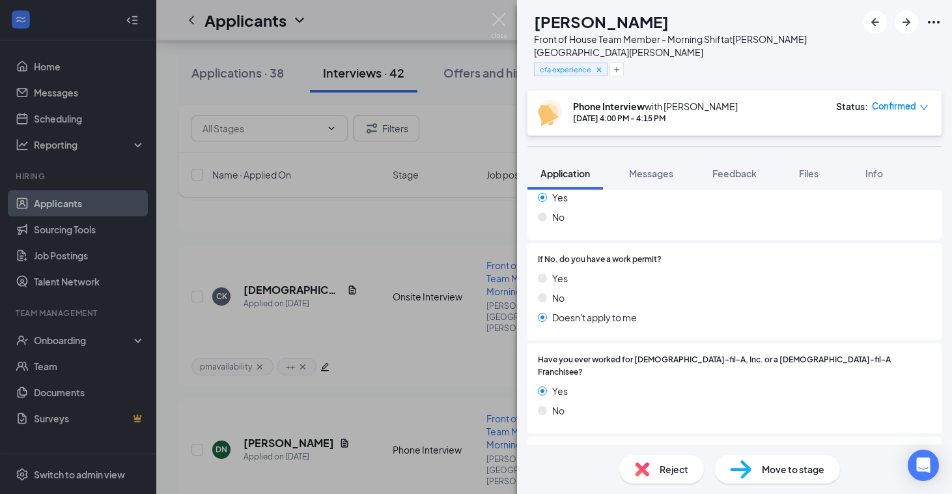
scroll to position [260, 0]
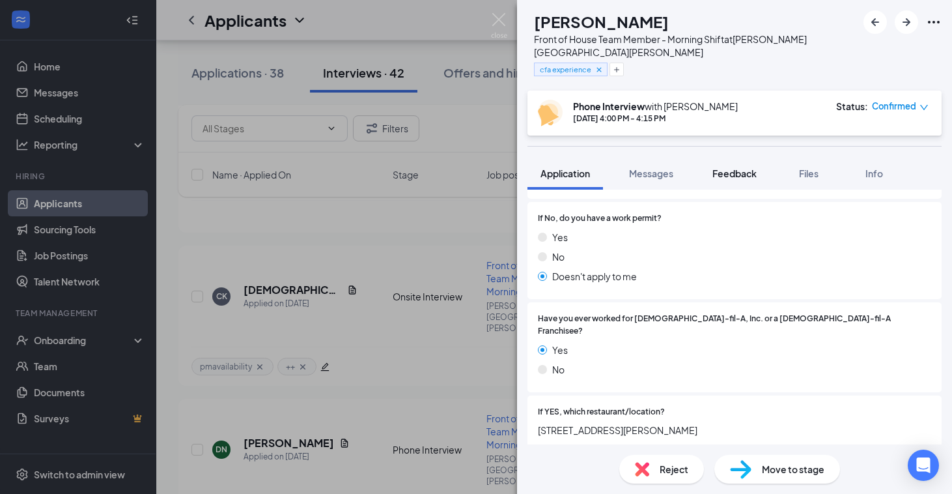
click at [726, 167] on button "Feedback" at bounding box center [735, 173] width 70 height 33
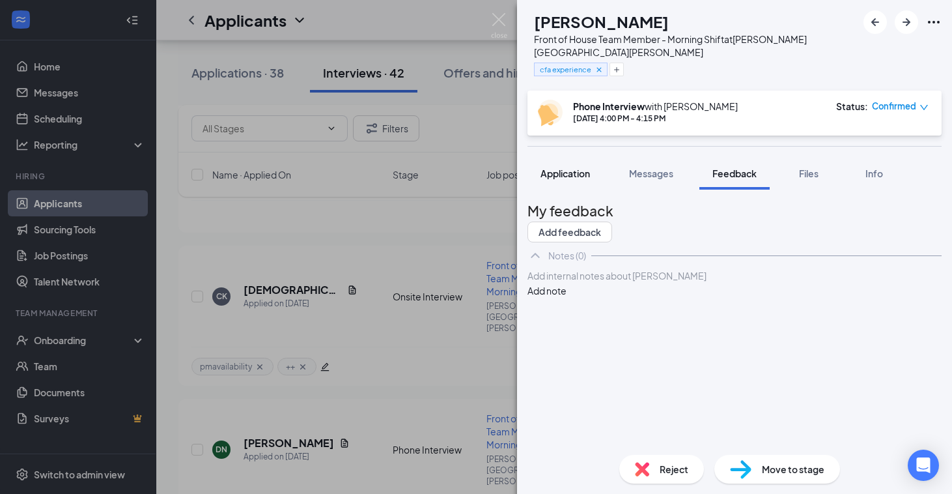
click at [577, 167] on span "Application" at bounding box center [566, 173] width 50 height 12
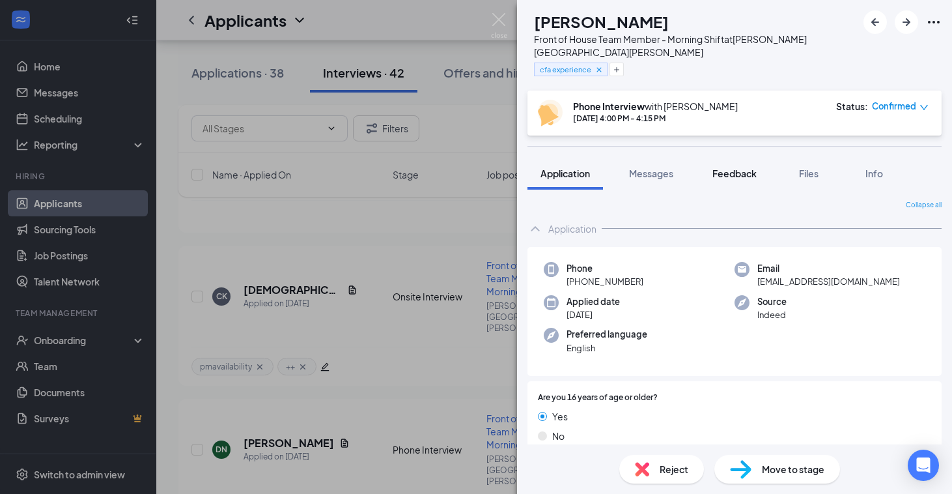
click at [726, 167] on div "Feedback" at bounding box center [735, 173] width 44 height 13
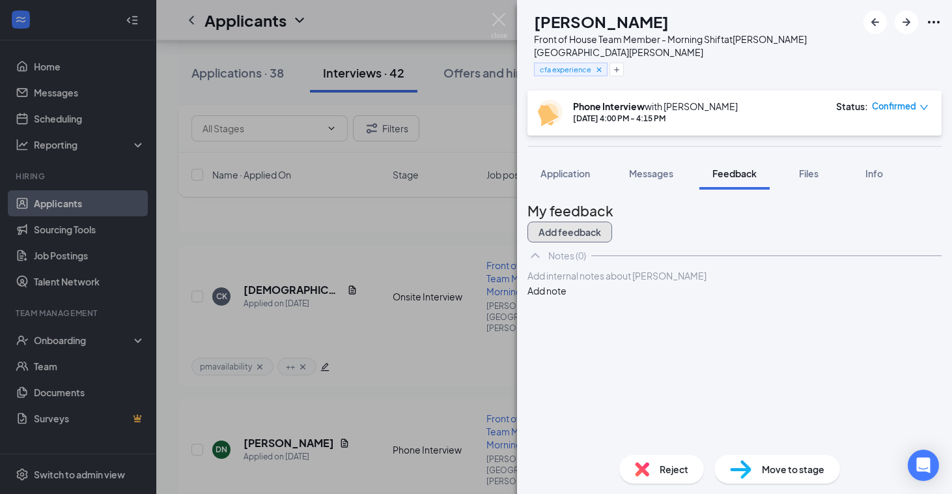
click at [612, 221] on button "Add feedback" at bounding box center [570, 231] width 85 height 21
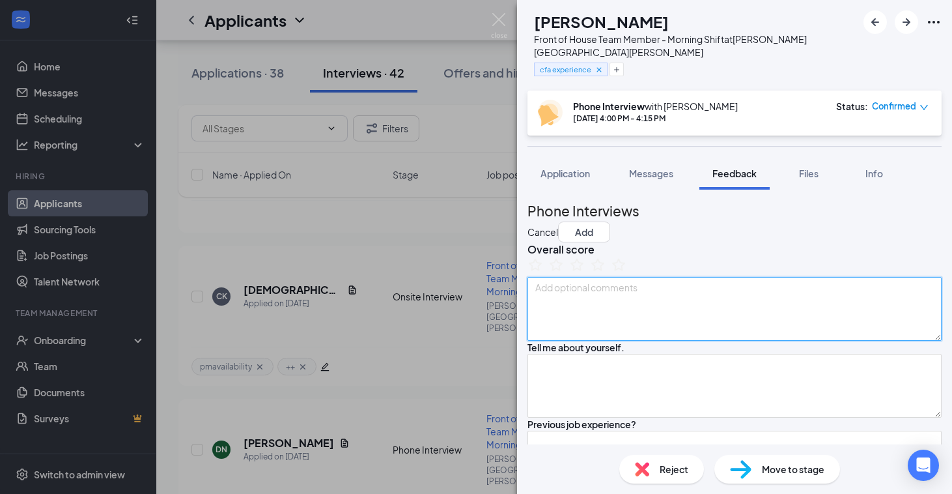
click at [619, 334] on textarea at bounding box center [735, 309] width 414 height 64
click at [756, 304] on textarea "lost feedback in workstream , but had difficulties at his la" at bounding box center [735, 309] width 414 height 64
click at [892, 302] on textarea "lost feedback in workstream , but had difficulties with management at his la" at bounding box center [735, 309] width 414 height 64
drag, startPoint x: 906, startPoint y: 300, endPoint x: 691, endPoint y: 306, distance: 215.1
click at [691, 306] on textarea "lost feedback in workstream , but had difficulties with management at his last …" at bounding box center [735, 309] width 414 height 64
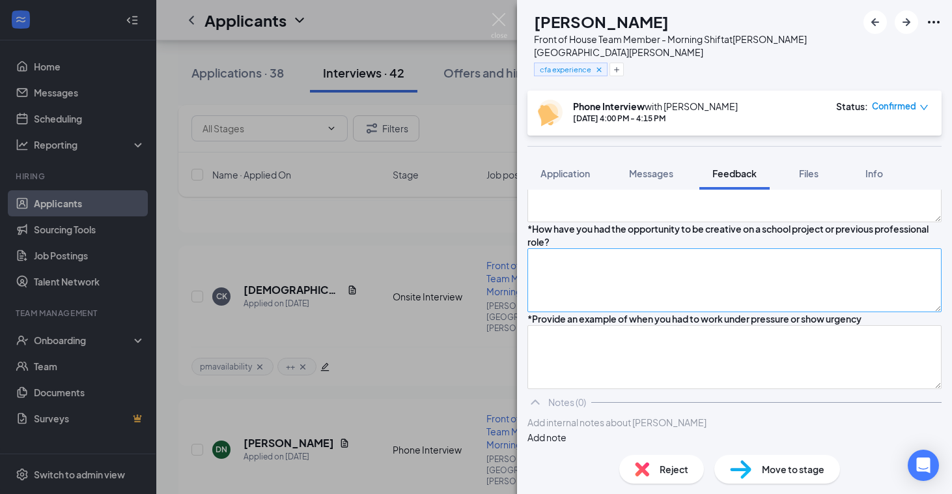
scroll to position [2178, 0]
click at [629, 418] on div at bounding box center [734, 423] width 413 height 14
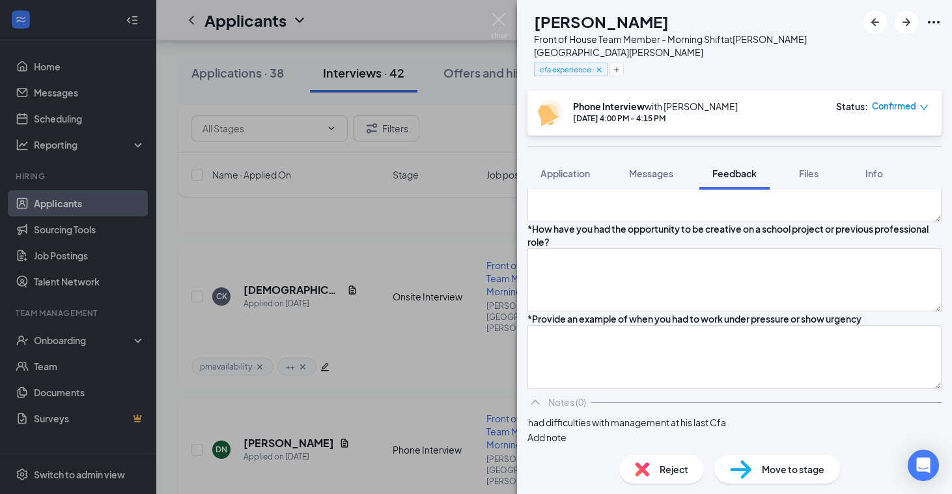
click at [567, 430] on button "Add note" at bounding box center [547, 437] width 39 height 14
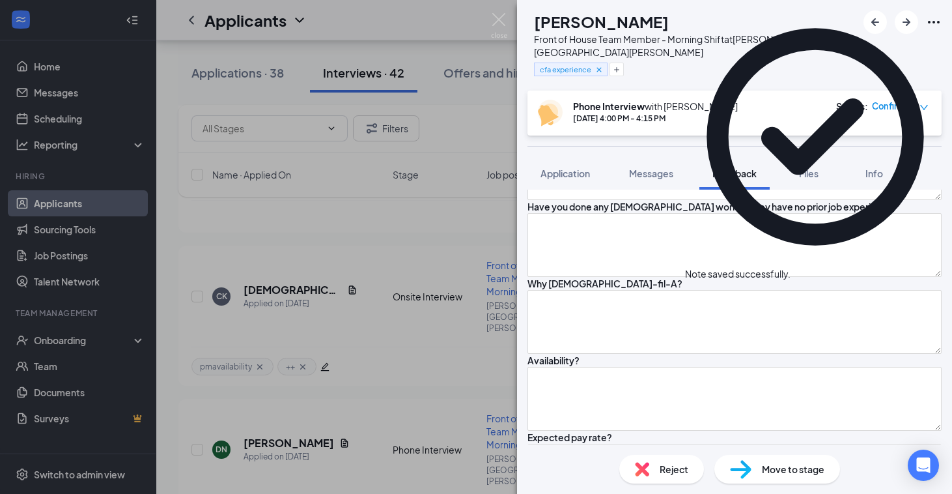
scroll to position [0, 0]
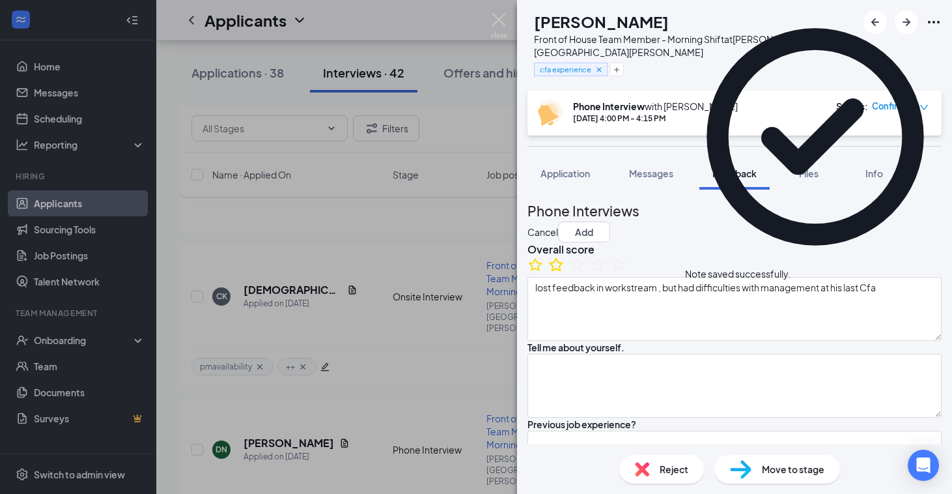
click at [565, 272] on icon "StarBorder" at bounding box center [556, 264] width 17 height 17
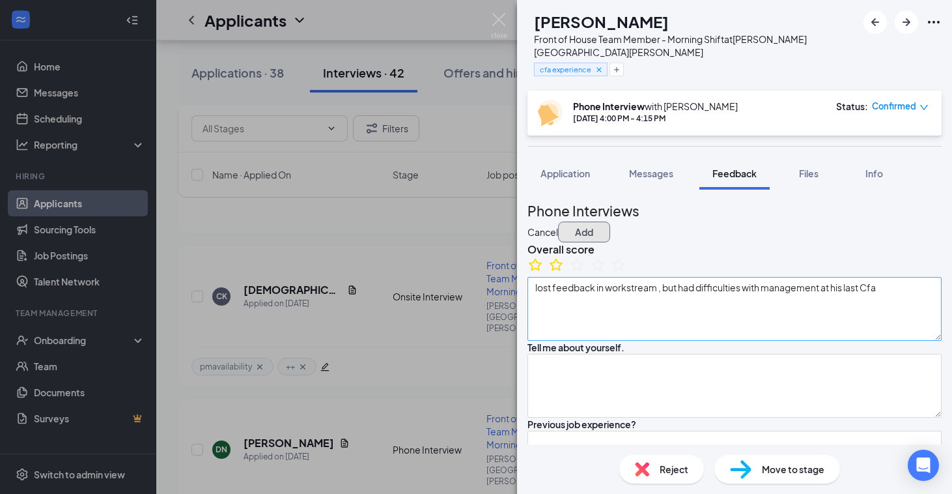
drag, startPoint x: 901, startPoint y: 205, endPoint x: 848, endPoint y: 313, distance: 120.6
click at [911, 313] on textarea "lost feedback in workstream , but had difficulties with management at his last …" at bounding box center [735, 309] width 414 height 64
type textarea "lost feedback in workstream , but had difficulties with management at his last …"
click at [610, 221] on button "Add" at bounding box center [584, 231] width 52 height 21
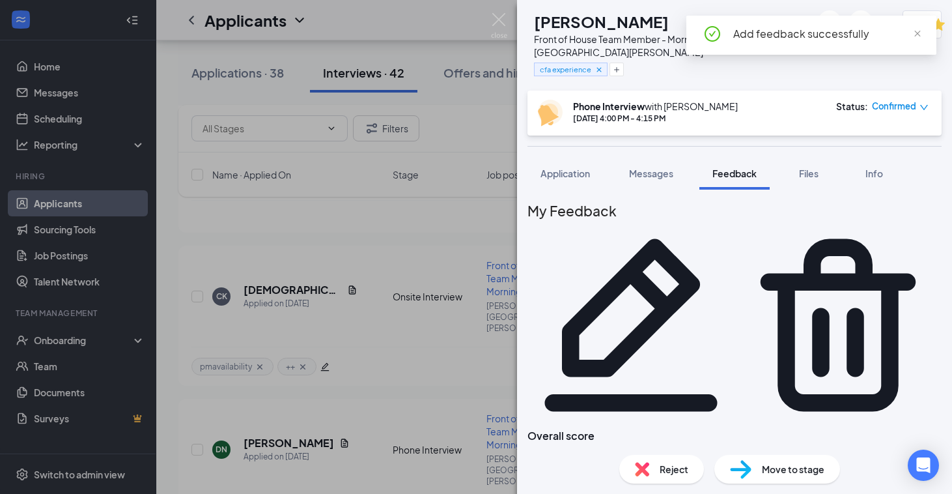
click at [406, 337] on div "DN [PERSON_NAME] Front of House Team Member - Morning Shift at [PERSON_NAME][GE…" at bounding box center [476, 247] width 952 height 494
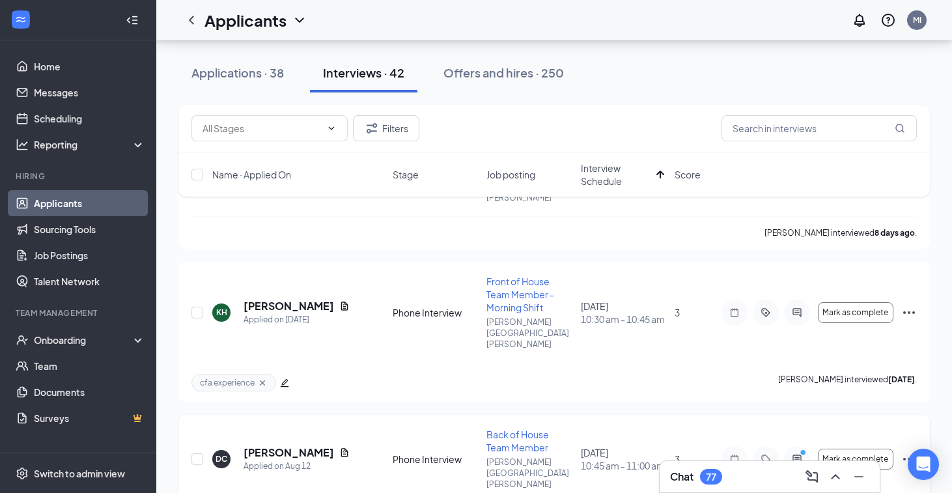
scroll to position [150, 0]
click at [281, 445] on h5 "[PERSON_NAME]" at bounding box center [289, 452] width 91 height 14
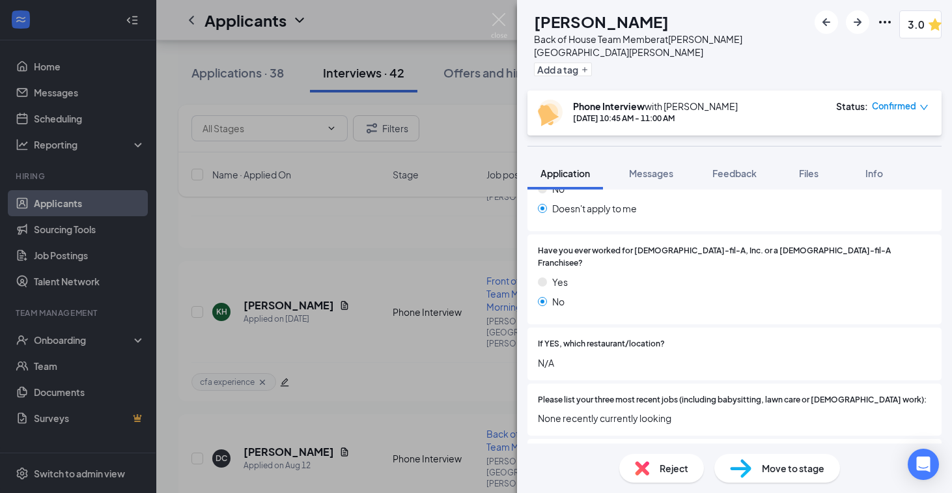
scroll to position [314, 0]
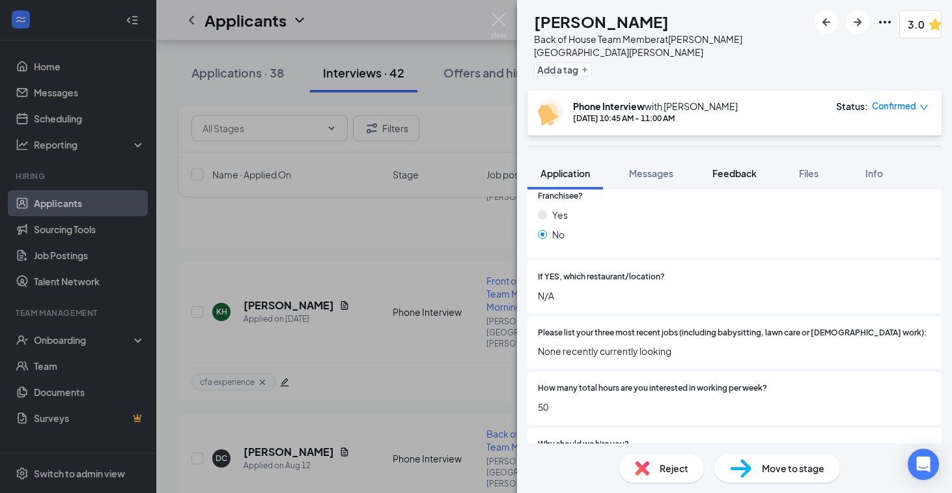
click at [732, 167] on span "Feedback" at bounding box center [735, 173] width 44 height 12
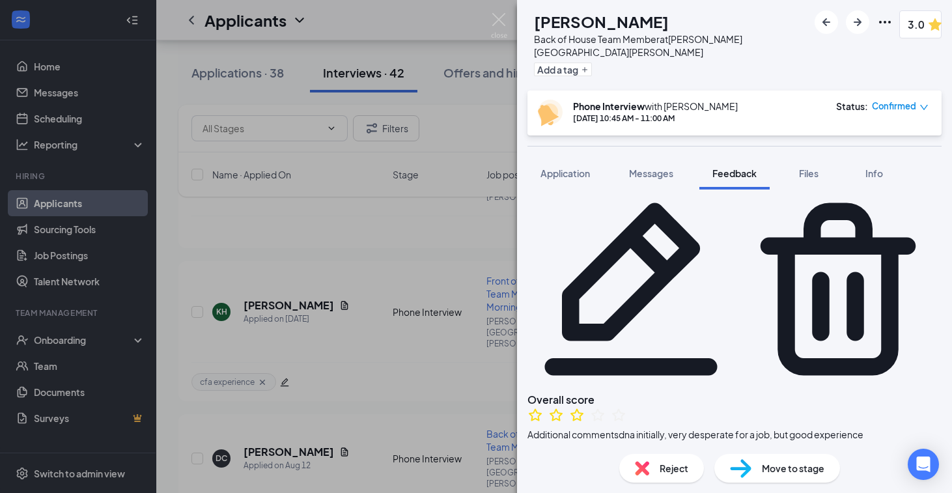
scroll to position [38, 0]
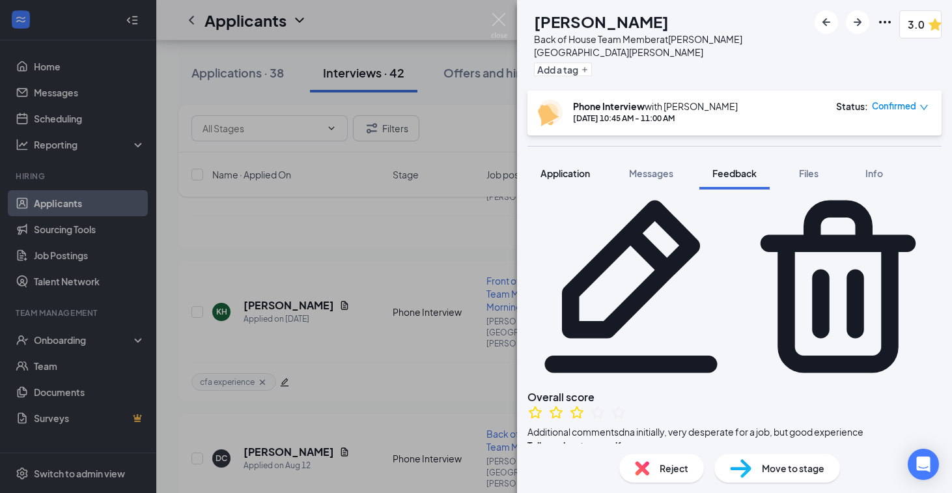
click at [562, 167] on span "Application" at bounding box center [566, 173] width 50 height 12
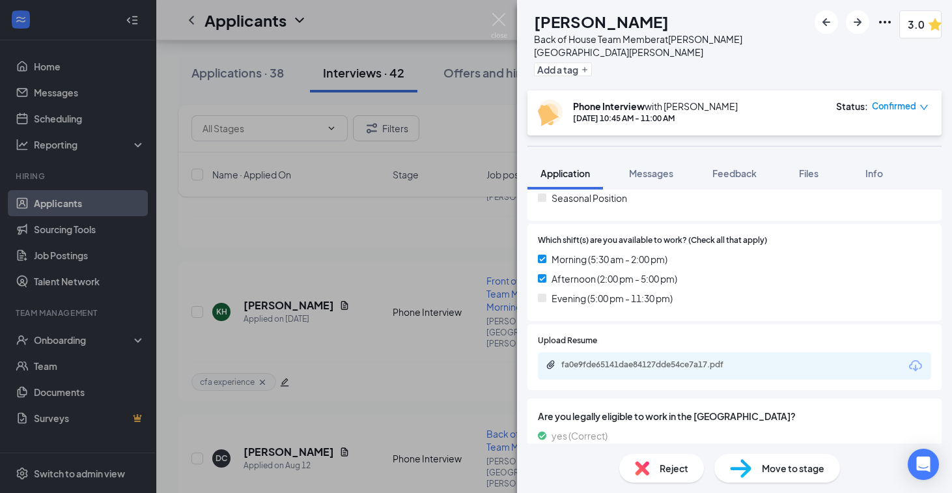
scroll to position [683, 0]
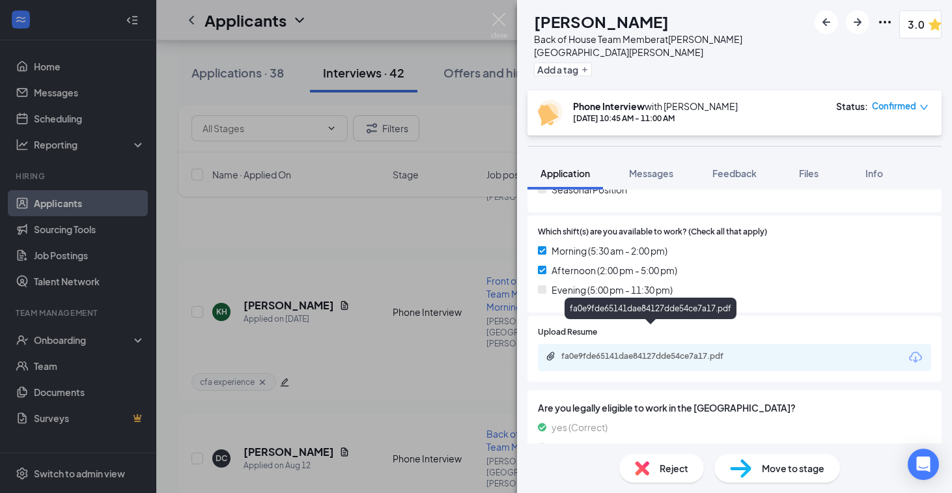
click at [626, 351] on div "fa0e9fde65141dae84127dde54ce7a17.pdf" at bounding box center [651, 357] width 211 height 12
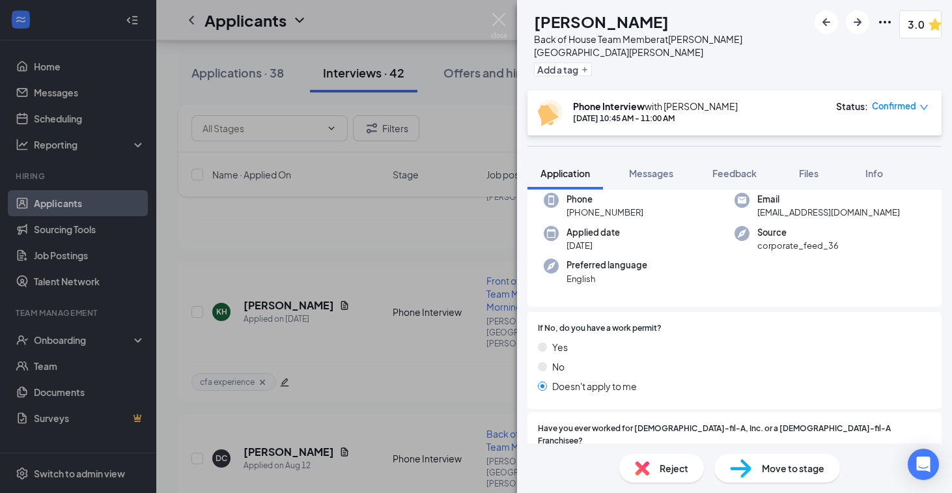
scroll to position [0, 0]
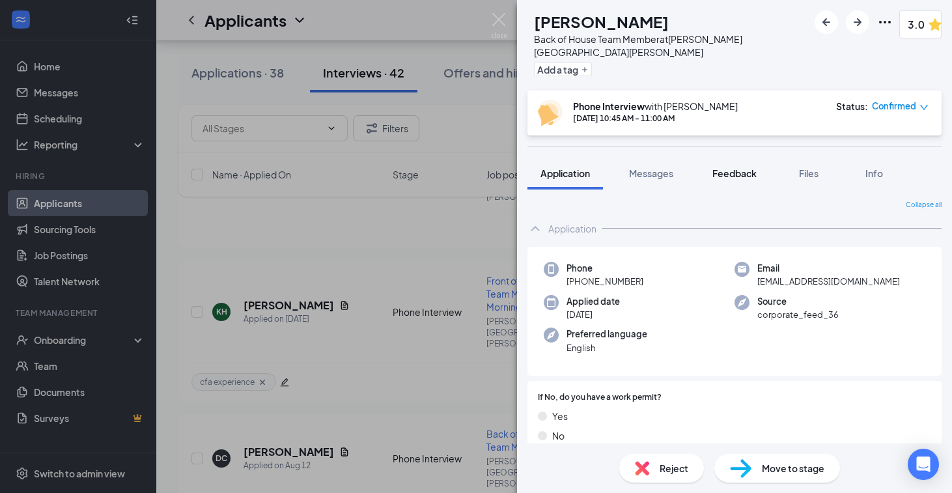
click at [735, 167] on button "Feedback" at bounding box center [735, 173] width 70 height 33
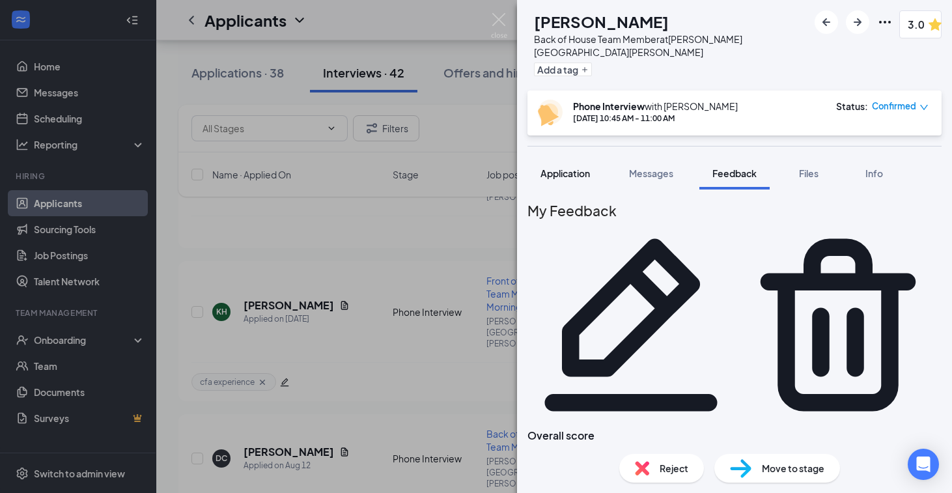
click at [571, 167] on span "Application" at bounding box center [566, 173] width 50 height 12
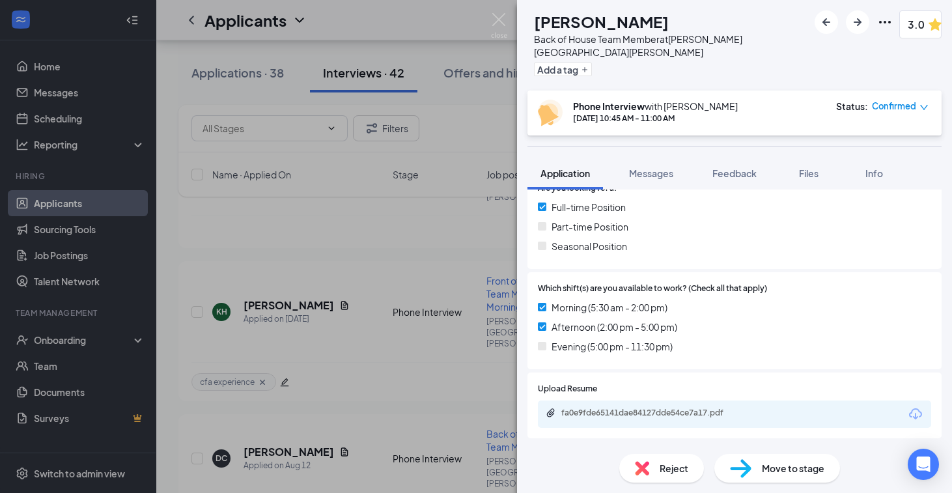
scroll to position [636, 0]
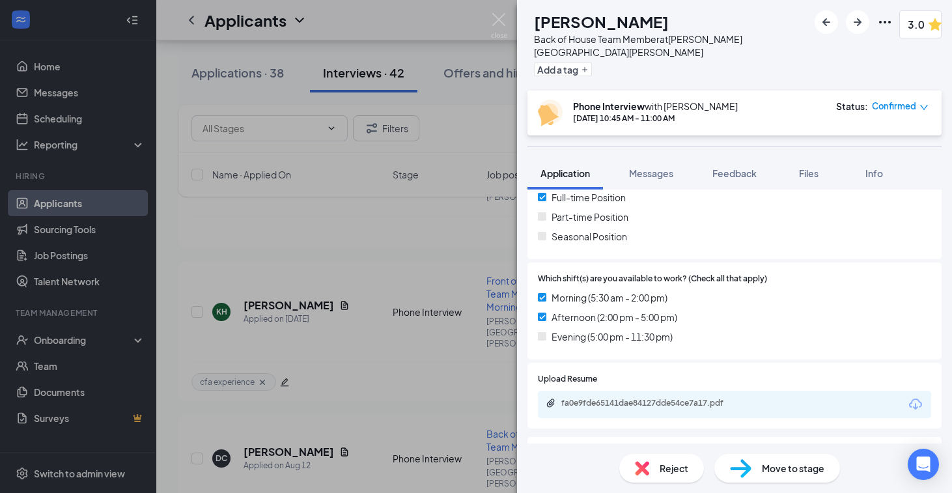
click at [667, 461] on span "Reject" at bounding box center [674, 468] width 29 height 14
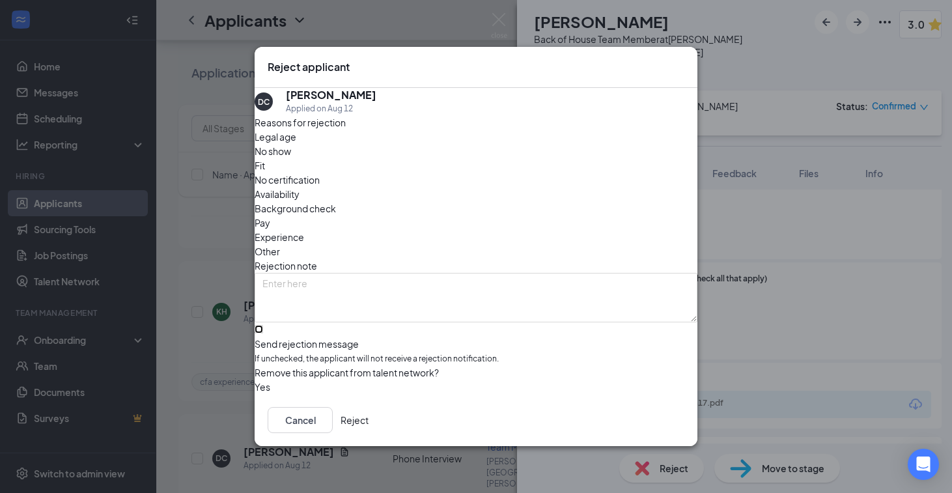
click at [263, 325] on input "Send rejection message If unchecked, the applicant will not receive a rejection…" at bounding box center [259, 329] width 8 height 8
checkbox input "true"
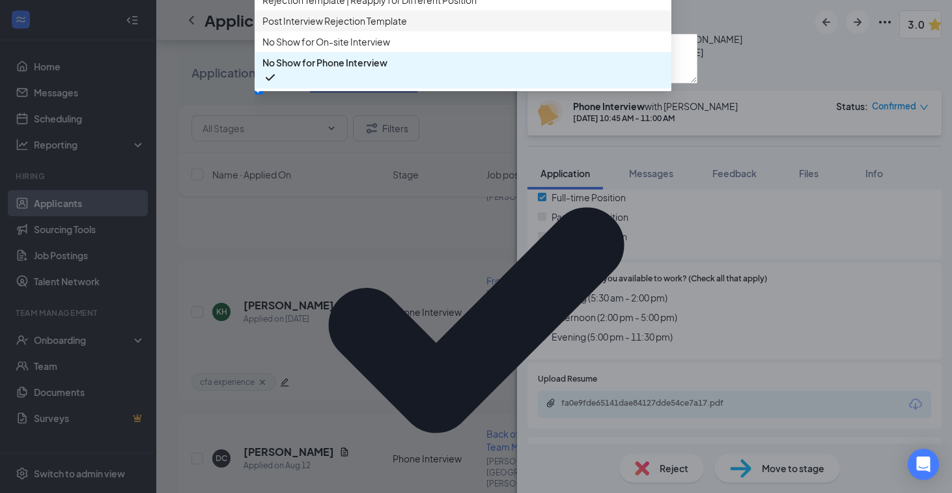
click at [389, 28] on span "Post Interview Rejection Template" at bounding box center [335, 21] width 145 height 14
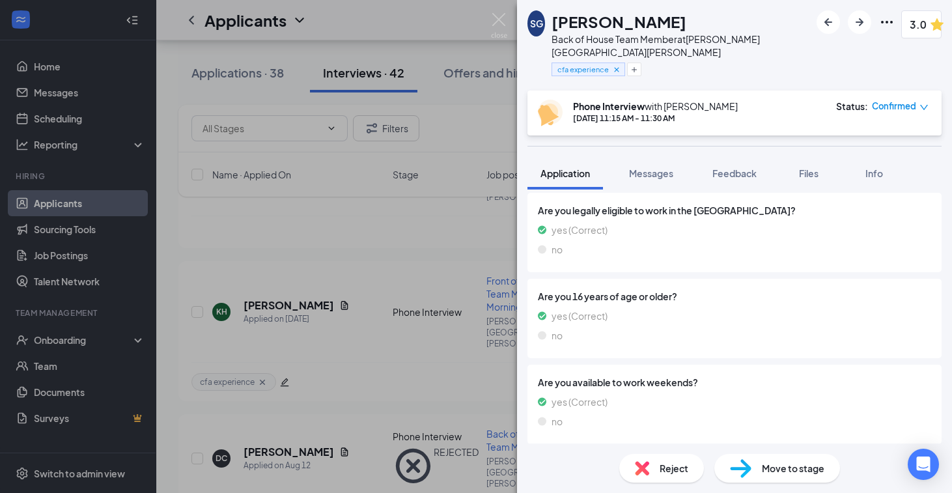
scroll to position [637, 0]
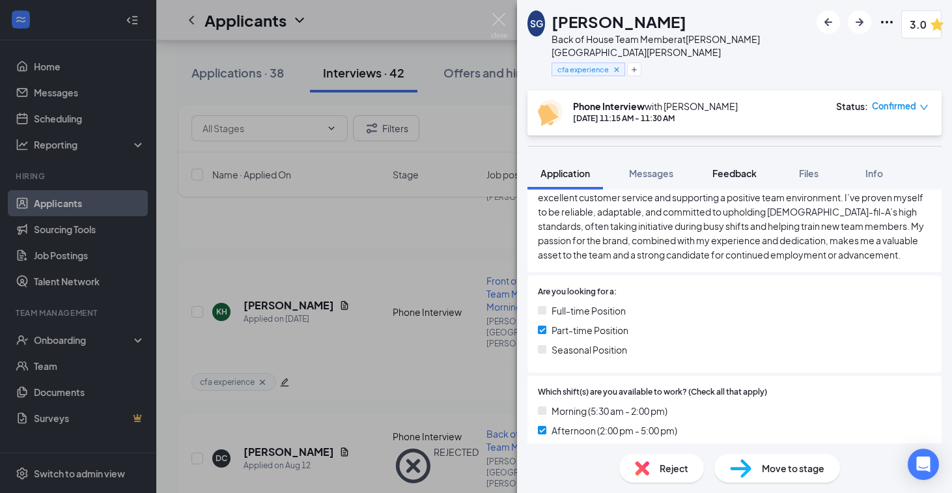
click at [729, 167] on span "Feedback" at bounding box center [735, 173] width 44 height 12
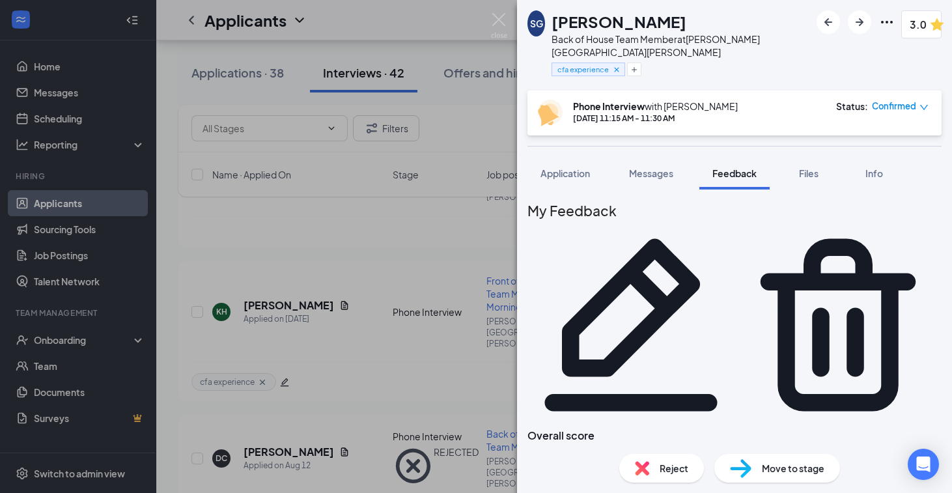
click at [661, 462] on span "Reject" at bounding box center [674, 468] width 29 height 14
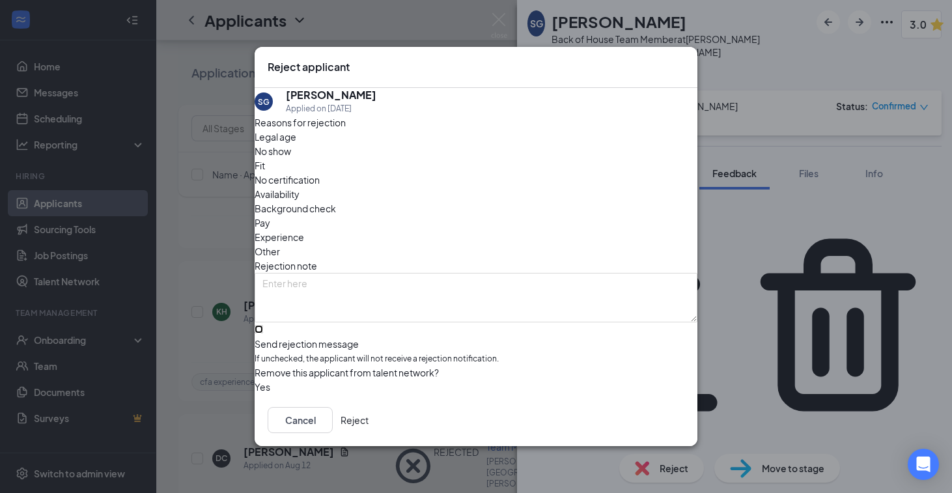
click at [263, 325] on input "Send rejection message If unchecked, the applicant will not receive a rejection…" at bounding box center [259, 329] width 8 height 8
checkbox input "true"
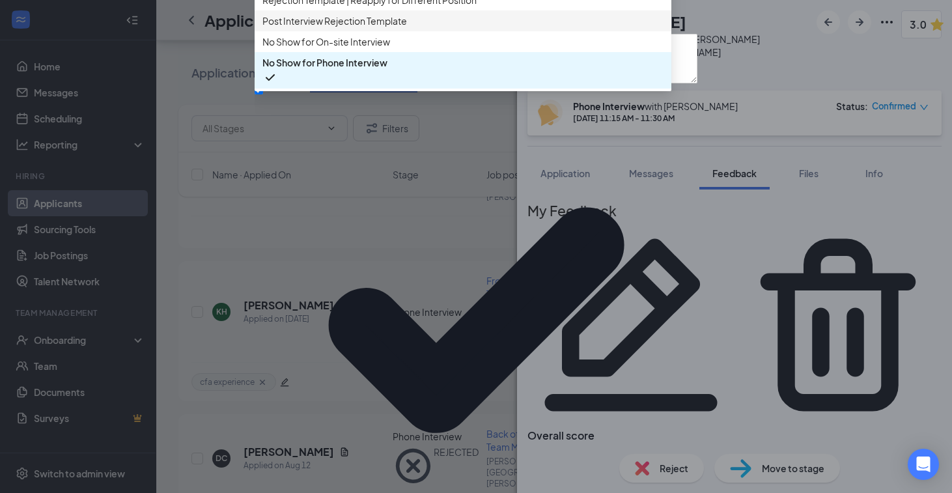
click at [323, 28] on span "Post Interview Rejection Template" at bounding box center [335, 21] width 145 height 14
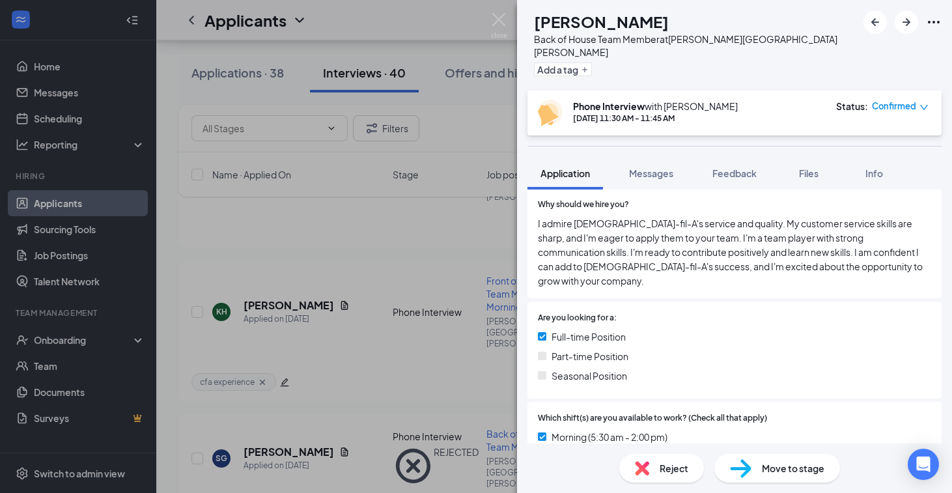
scroll to position [550, 0]
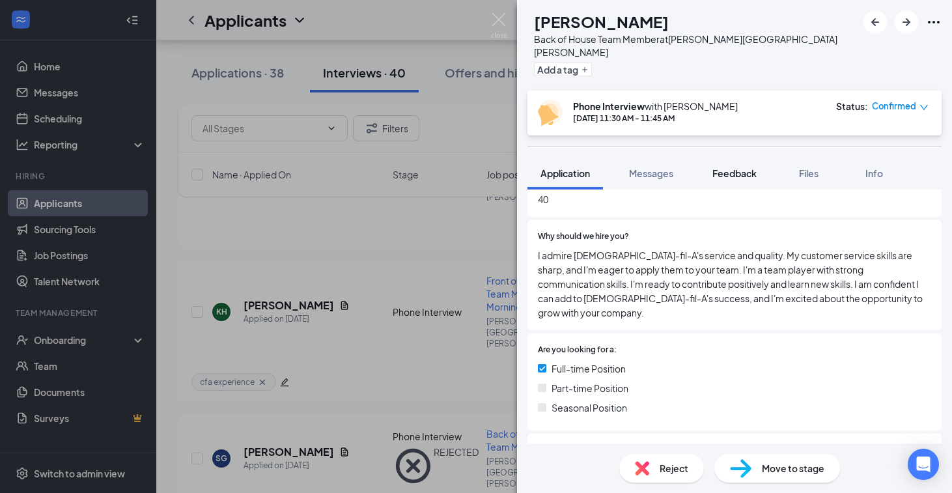
click at [721, 167] on span "Feedback" at bounding box center [735, 173] width 44 height 12
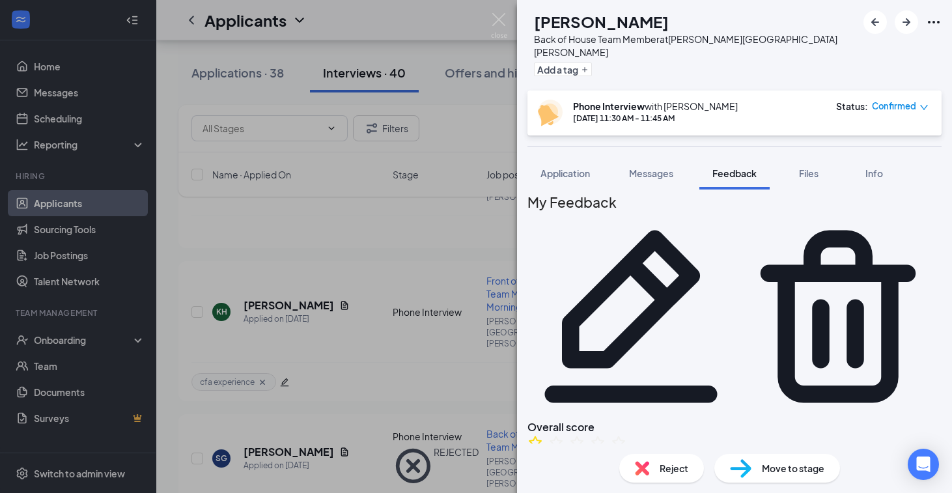
scroll to position [10, 0]
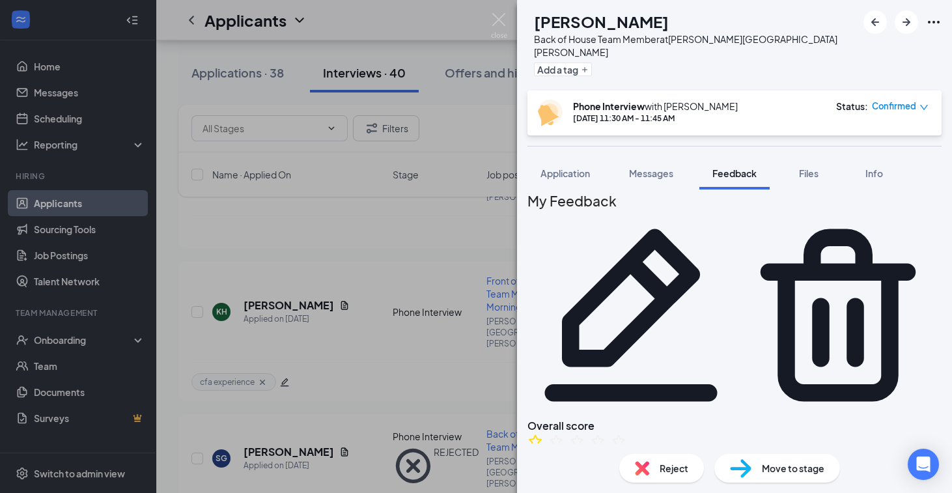
click at [661, 472] on span "Reject" at bounding box center [674, 468] width 29 height 14
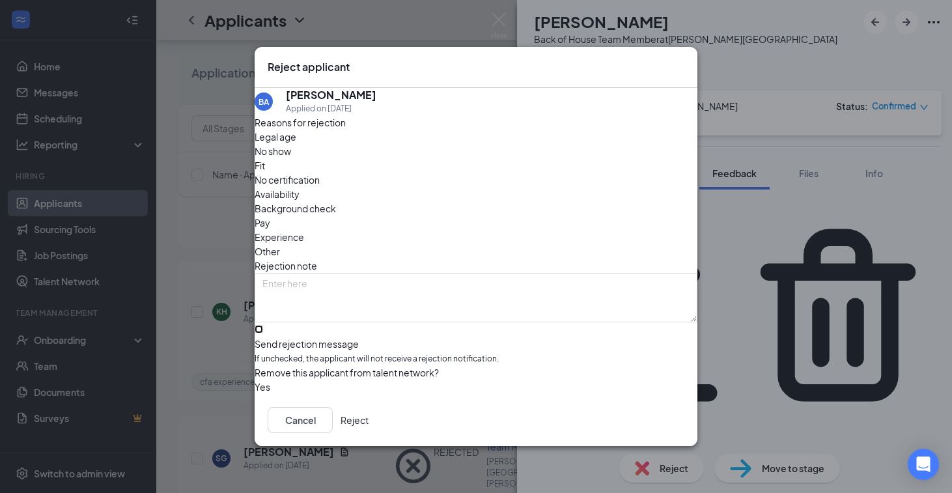
click at [263, 325] on input "Send rejection message If unchecked, the applicant will not receive a rejection…" at bounding box center [259, 329] width 8 height 8
checkbox input "true"
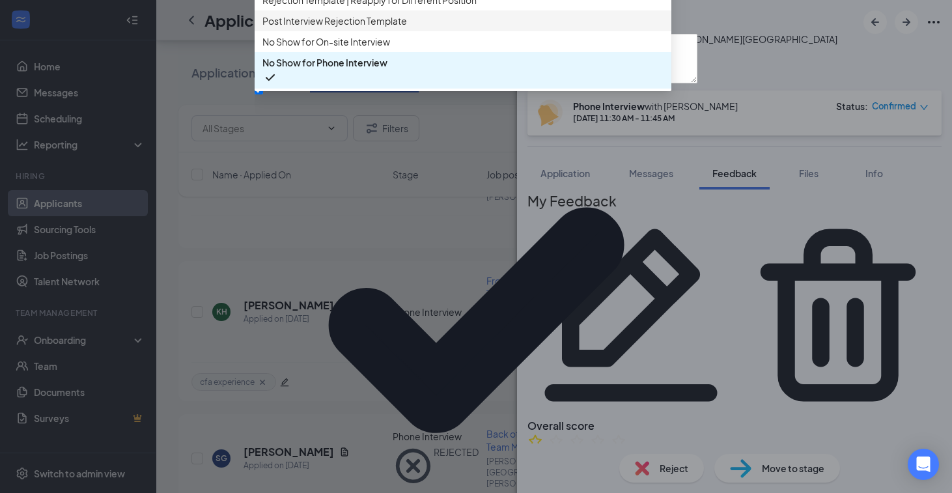
click at [373, 28] on span "Post Interview Rejection Template" at bounding box center [335, 21] width 145 height 14
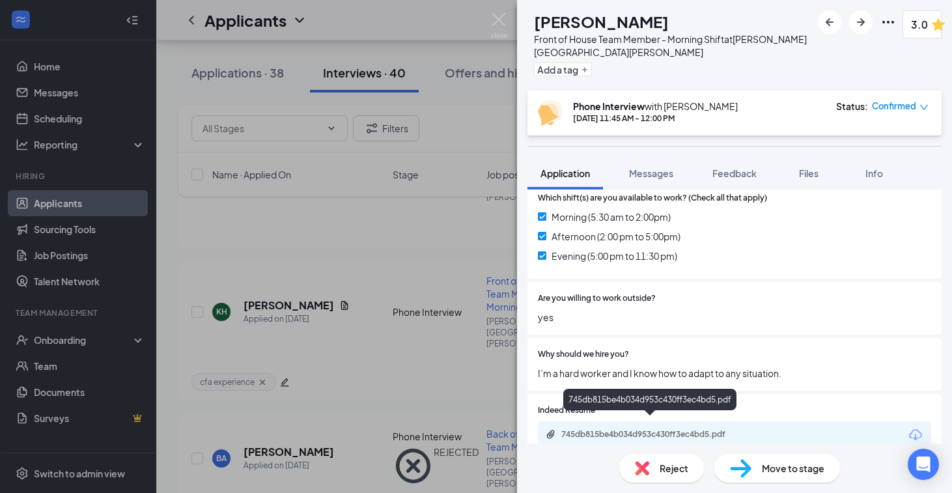
scroll to position [915, 0]
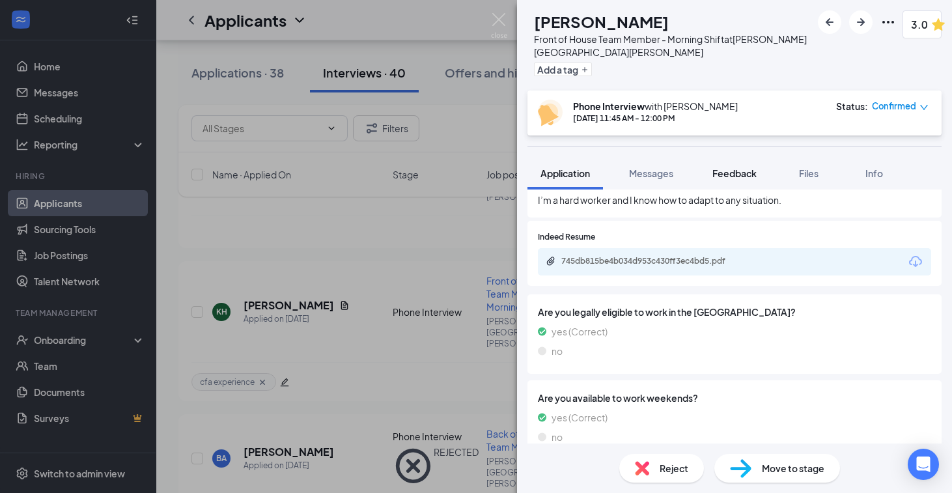
click at [730, 167] on span "Feedback" at bounding box center [735, 173] width 44 height 12
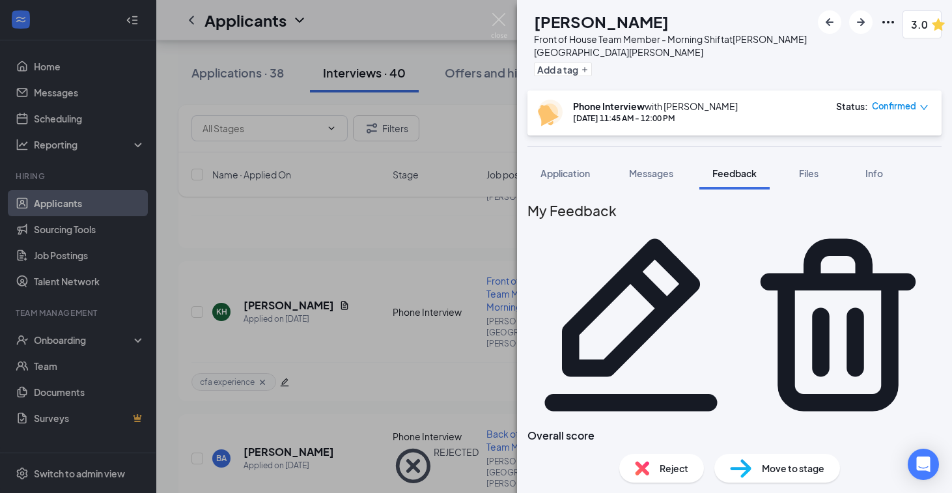
click at [662, 471] on span "Reject" at bounding box center [674, 468] width 29 height 14
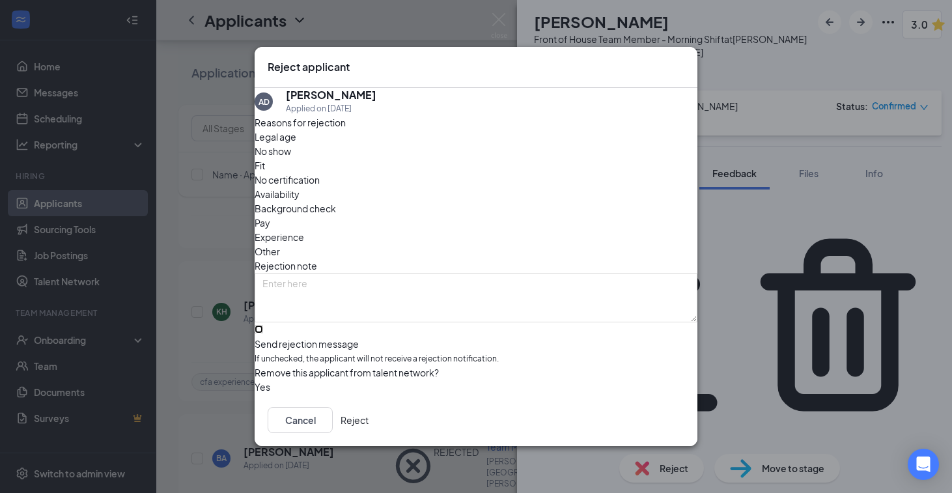
click at [263, 325] on input "Send rejection message If unchecked, the applicant will not receive a rejection…" at bounding box center [259, 329] width 8 height 8
checkbox input "true"
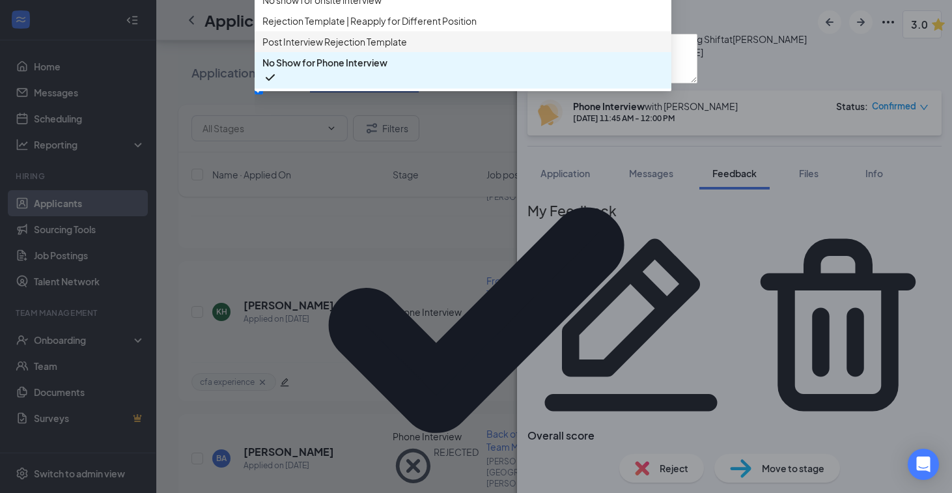
click at [350, 49] on span "Post Interview Rejection Template" at bounding box center [335, 42] width 145 height 14
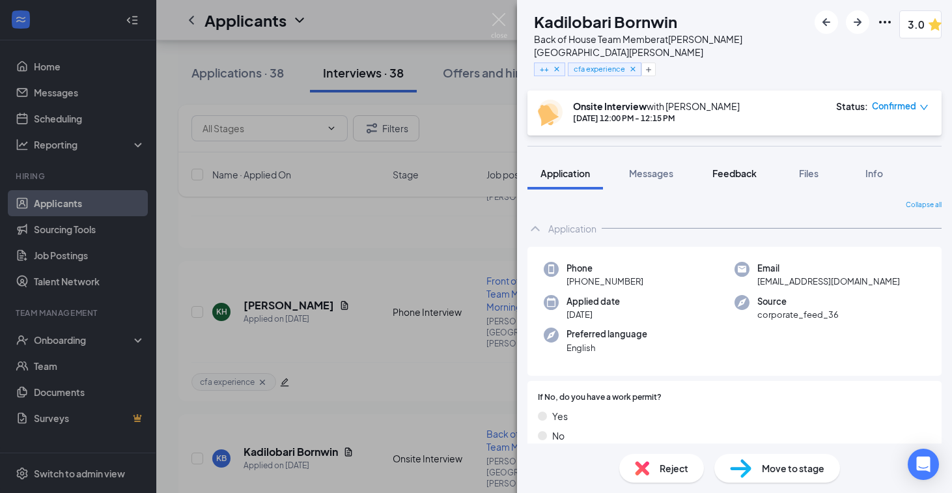
click at [739, 174] on button "Feedback" at bounding box center [735, 173] width 70 height 33
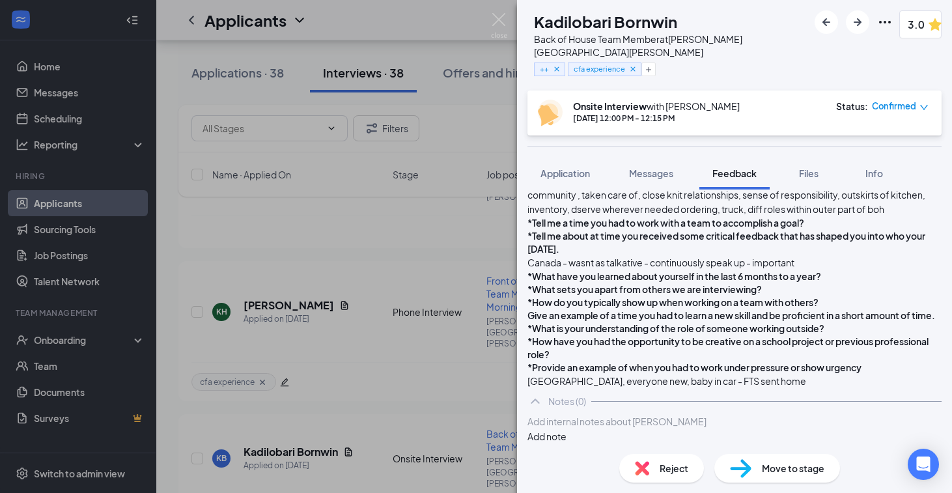
scroll to position [1046, 0]
click at [588, 423] on div at bounding box center [734, 422] width 413 height 14
click at [567, 429] on button "Add note" at bounding box center [547, 436] width 39 height 14
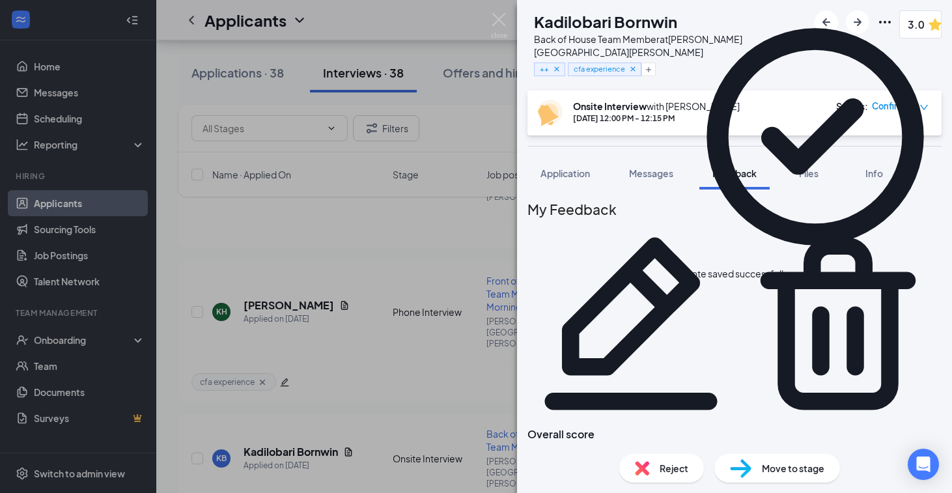
scroll to position [0, 0]
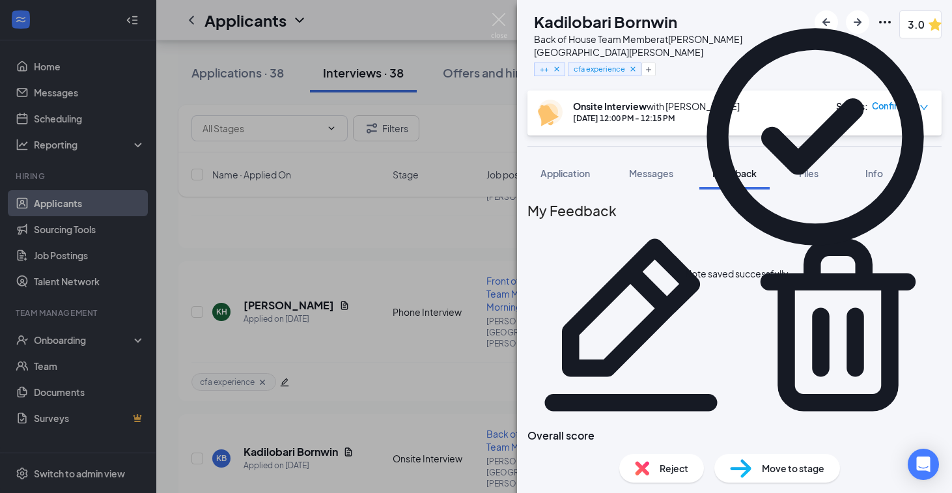
click at [672, 460] on div "Reject" at bounding box center [662, 468] width 85 height 29
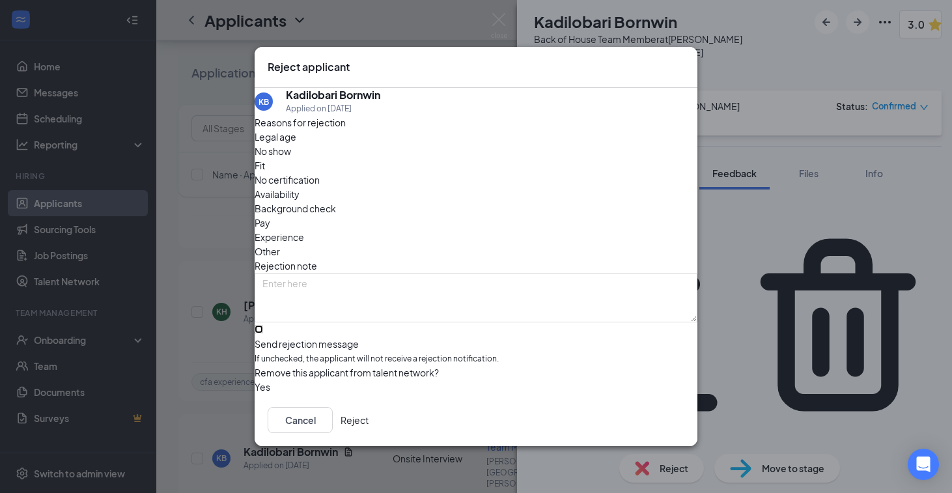
click at [263, 325] on input "Send rejection message If unchecked, the applicant will not receive a rejection…" at bounding box center [259, 329] width 8 height 8
checkbox input "true"
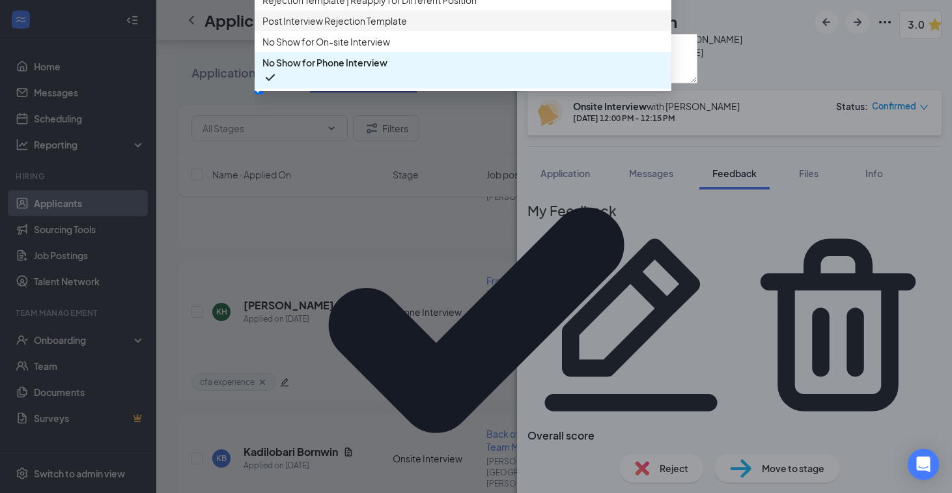
click at [364, 28] on span "Post Interview Rejection Template" at bounding box center [335, 21] width 145 height 14
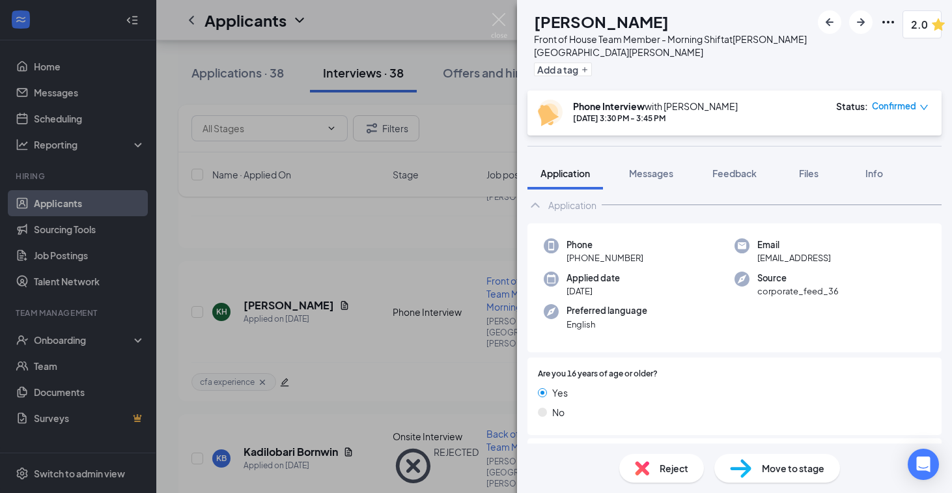
scroll to position [38, 0]
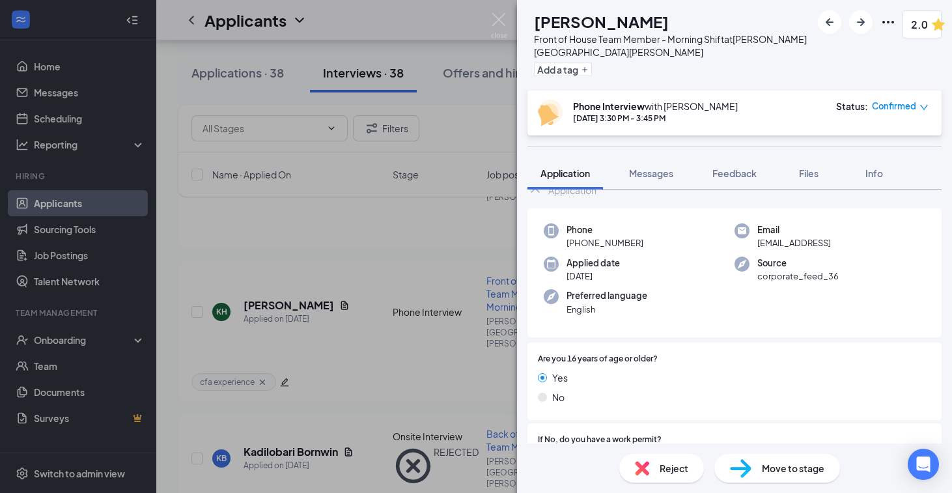
click at [675, 460] on div "Reject" at bounding box center [662, 468] width 85 height 29
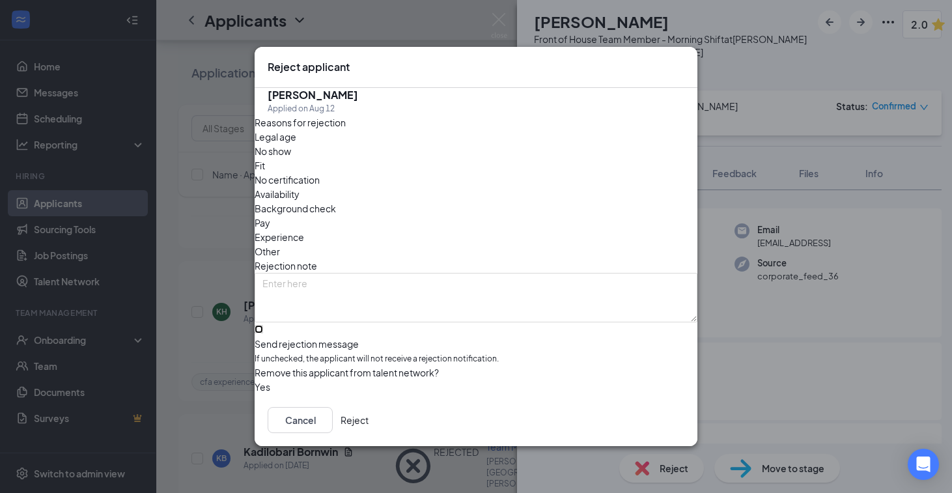
click at [263, 325] on input "Send rejection message If unchecked, the applicant will not receive a rejection…" at bounding box center [259, 329] width 8 height 8
checkbox input "true"
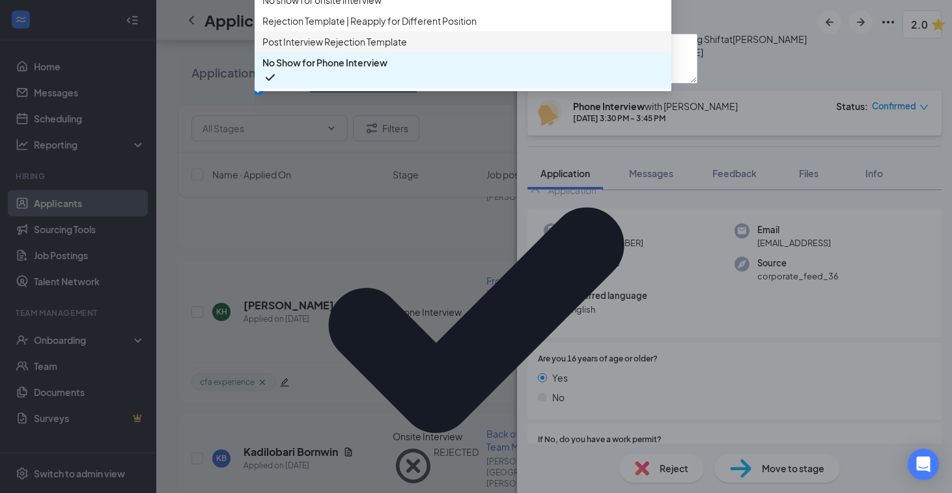
click at [357, 49] on span "Post Interview Rejection Template" at bounding box center [335, 42] width 145 height 14
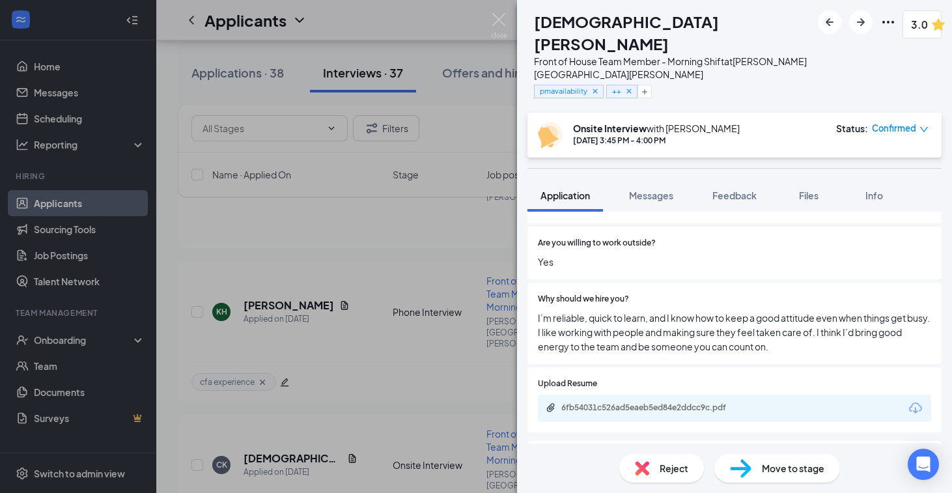
scroll to position [864, 0]
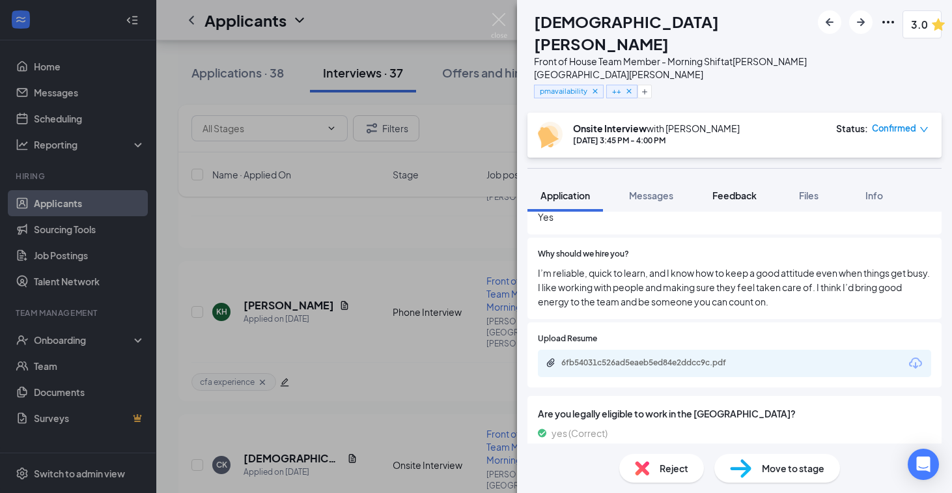
click at [767, 179] on button "Feedback" at bounding box center [735, 195] width 70 height 33
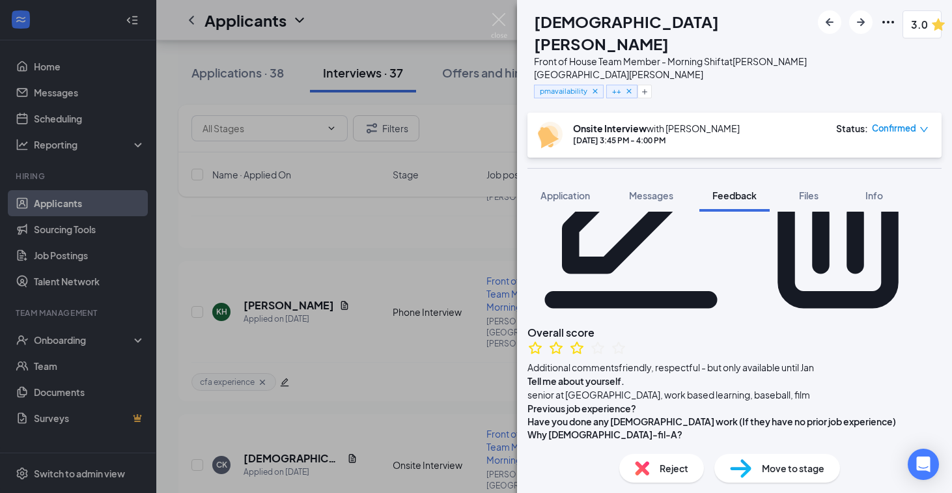
scroll to position [83, 0]
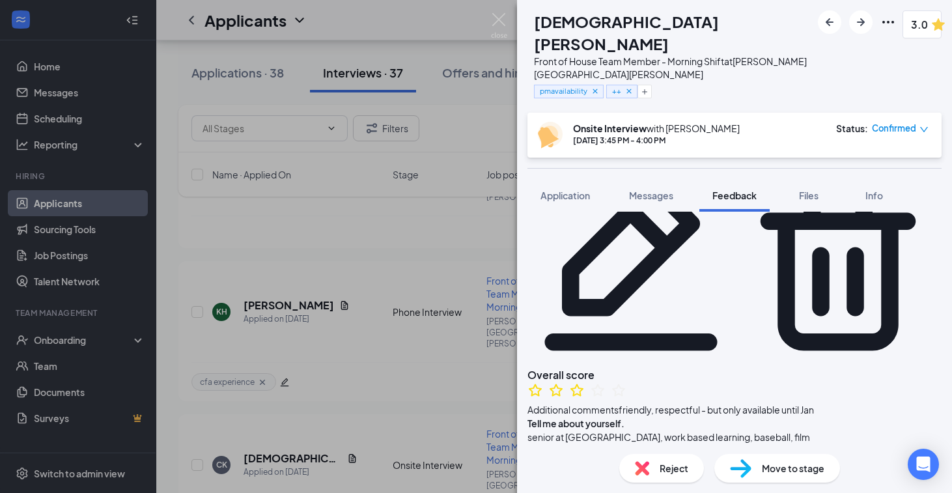
click at [659, 461] on div "Reject" at bounding box center [662, 468] width 85 height 29
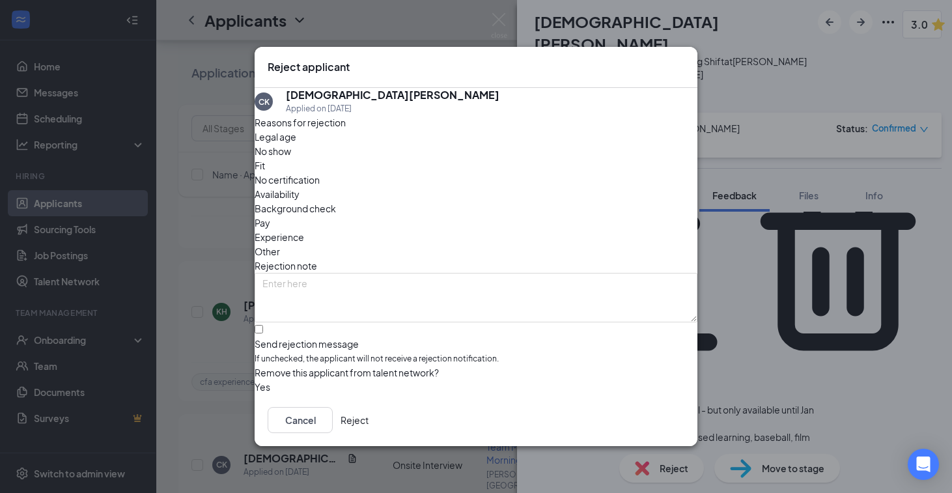
click at [687, 55] on div "Reject applicant" at bounding box center [476, 67] width 443 height 41
click at [689, 64] on icon "Cross" at bounding box center [693, 68] width 8 height 8
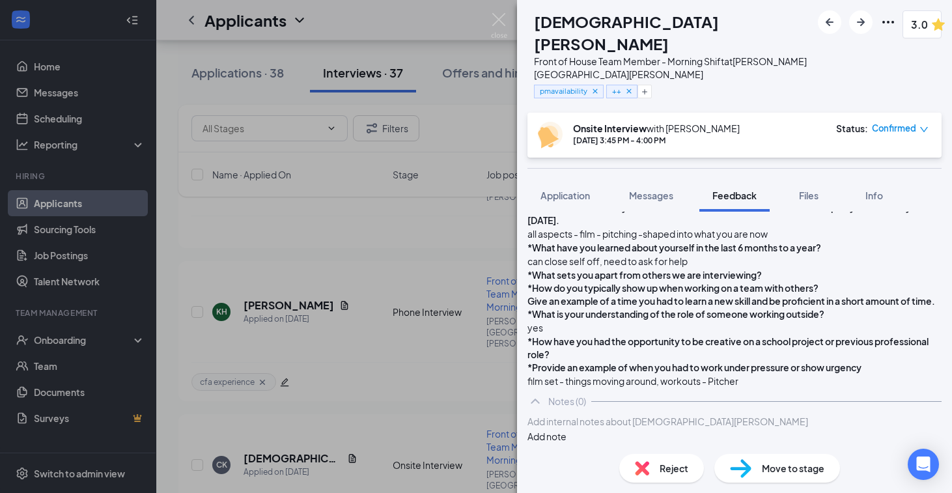
scroll to position [941, 0]
click at [568, 415] on div at bounding box center [734, 422] width 413 height 14
click at [678, 417] on span "great candidate, [DEMOGRAPHIC_DATA] work wont" at bounding box center [638, 422] width 220 height 12
click at [627, 416] on span "great candidate, seasonal wont" at bounding box center [595, 422] width 135 height 12
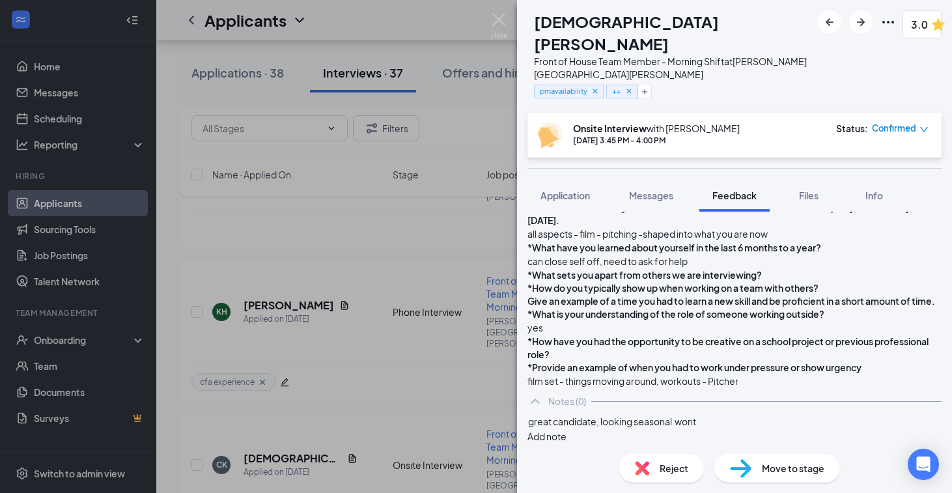
click at [696, 416] on span "great candidate, looking seasonal wont" at bounding box center [612, 422] width 168 height 12
click at [777, 426] on div "great candidate, looking seasonal which wont Add note" at bounding box center [735, 428] width 414 height 29
click at [775, 415] on div "great candidate, looking seasonal which wont" at bounding box center [734, 422] width 413 height 14
click at [567, 429] on button "Add note" at bounding box center [547, 436] width 39 height 14
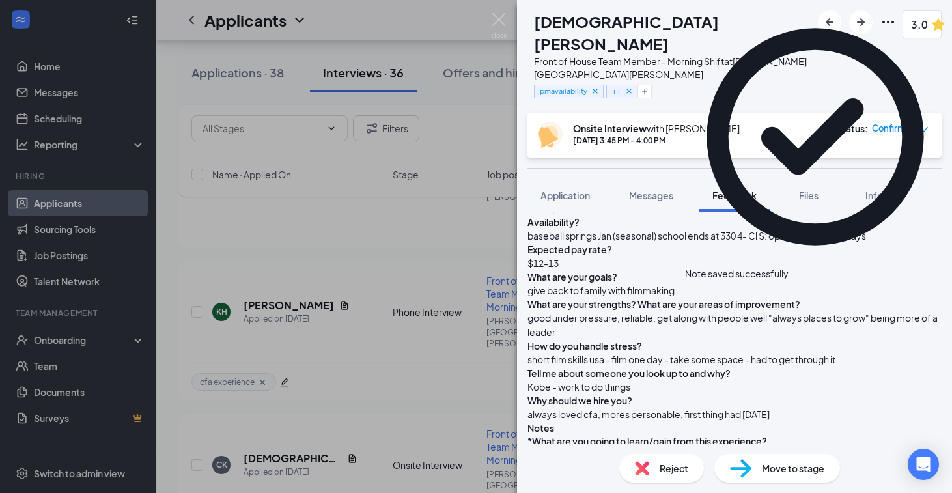
scroll to position [0, 0]
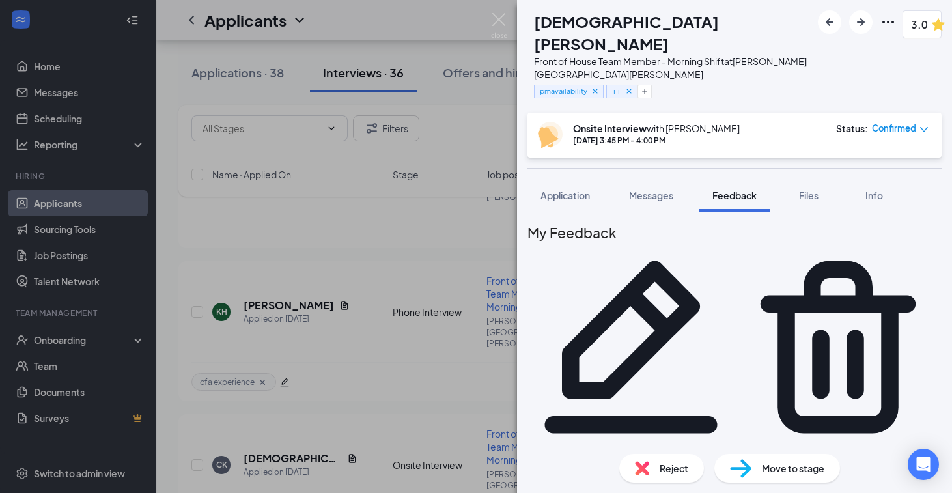
click at [658, 463] on div "Reject" at bounding box center [662, 468] width 85 height 29
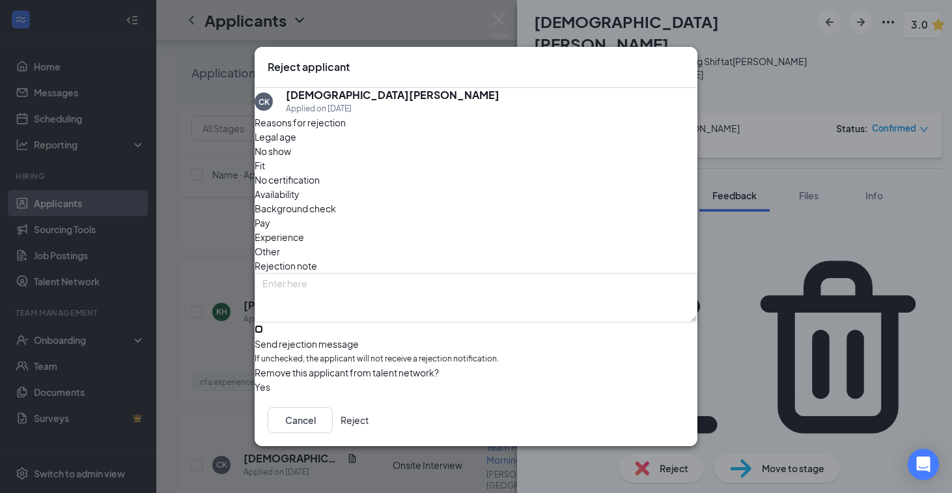
click at [263, 325] on input "Send rejection message If unchecked, the applicant will not receive a rejection…" at bounding box center [259, 329] width 8 height 8
checkbox input "true"
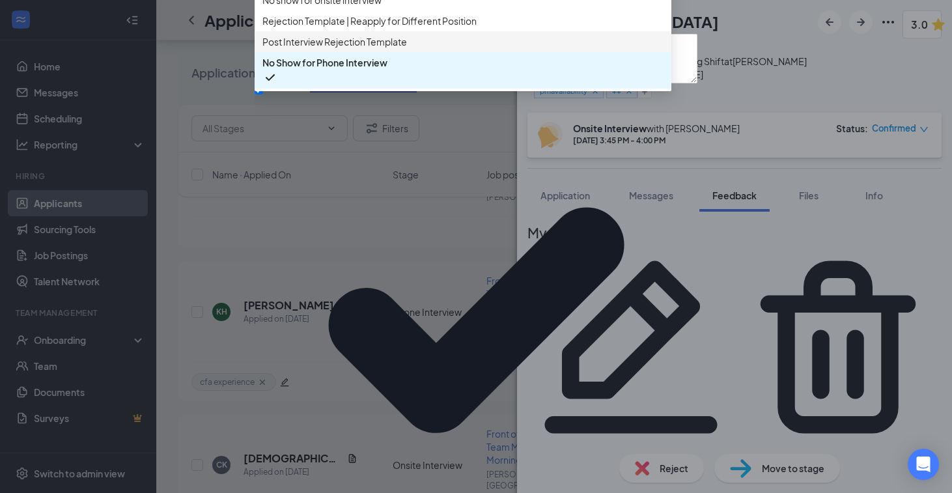
click at [366, 49] on span "Post Interview Rejection Template" at bounding box center [335, 42] width 145 height 14
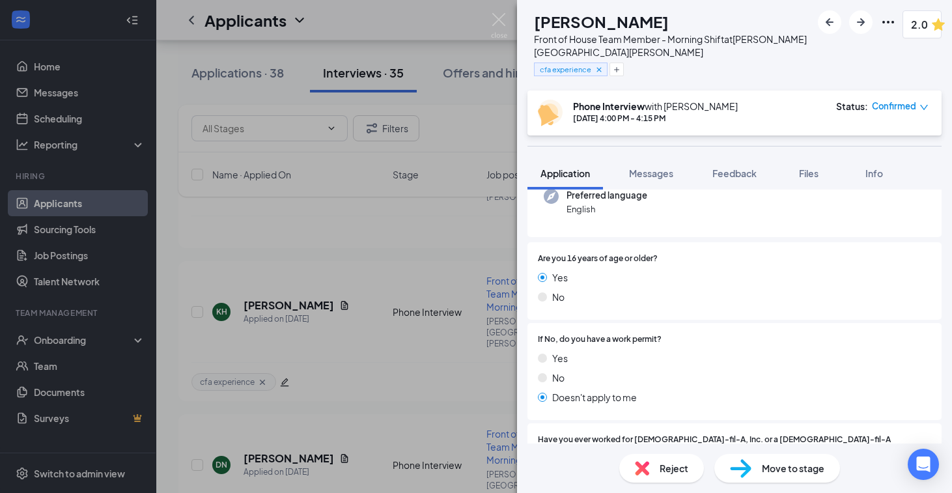
scroll to position [82, 0]
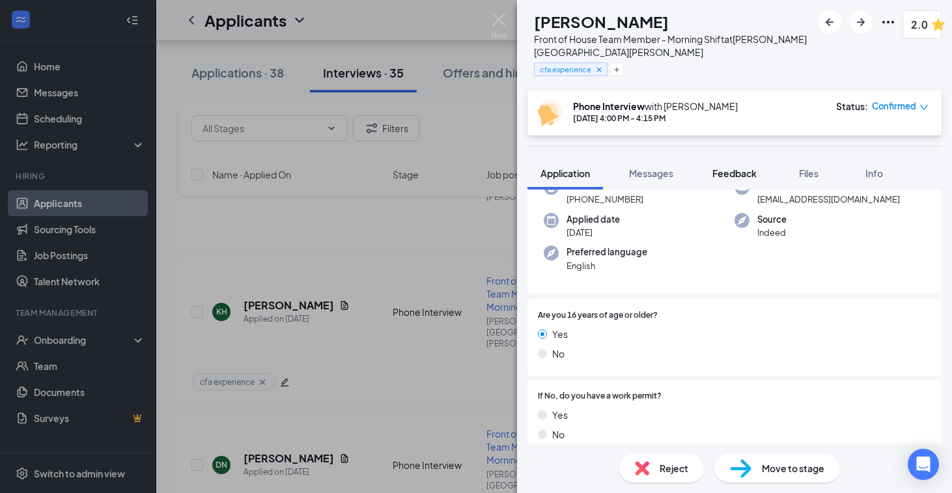
click at [748, 173] on span "Feedback" at bounding box center [735, 173] width 44 height 12
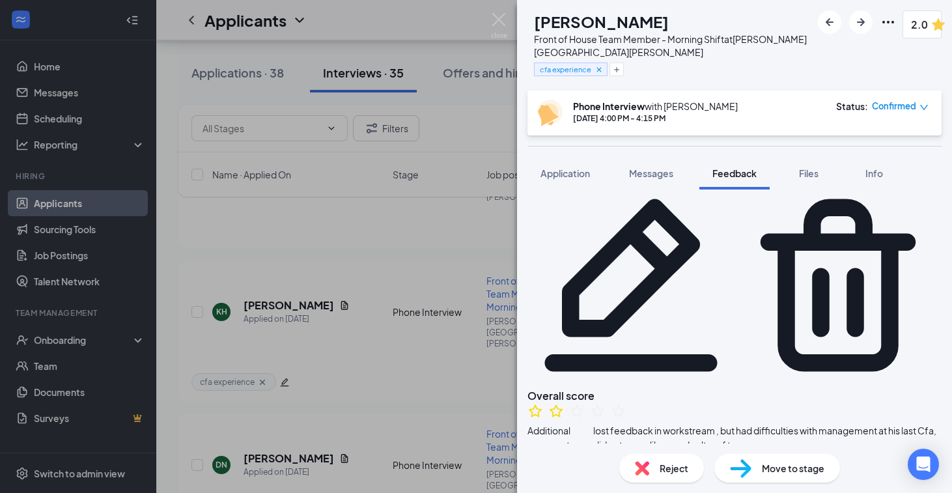
scroll to position [41, 0]
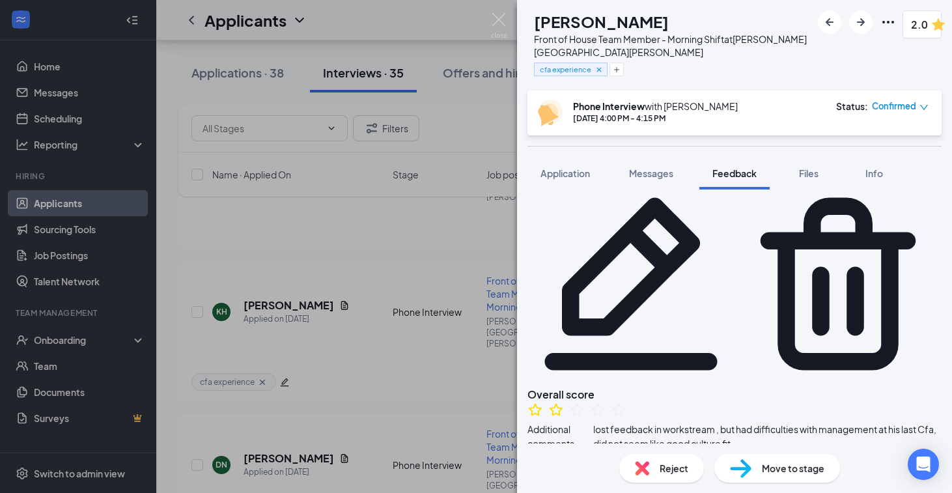
click at [646, 470] on img at bounding box center [642, 468] width 14 height 14
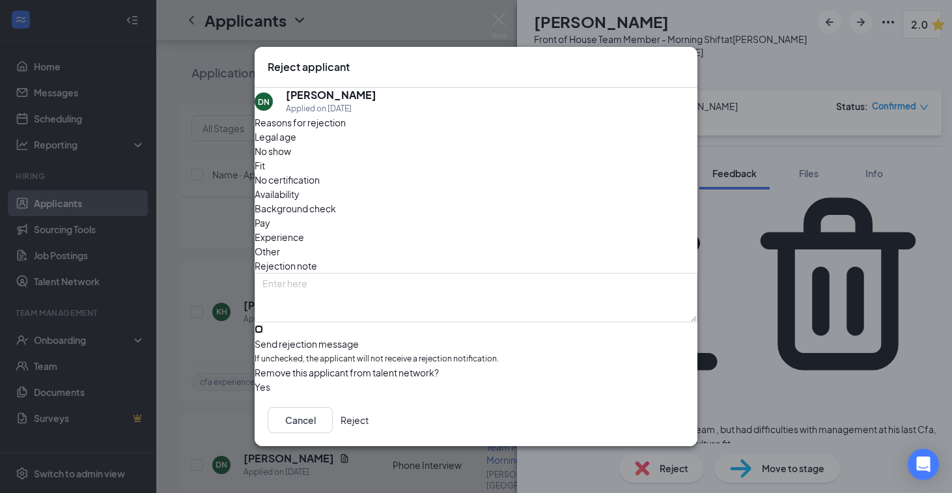
click at [263, 325] on input "Send rejection message If unchecked, the applicant will not receive a rejection…" at bounding box center [259, 329] width 8 height 8
checkbox input "true"
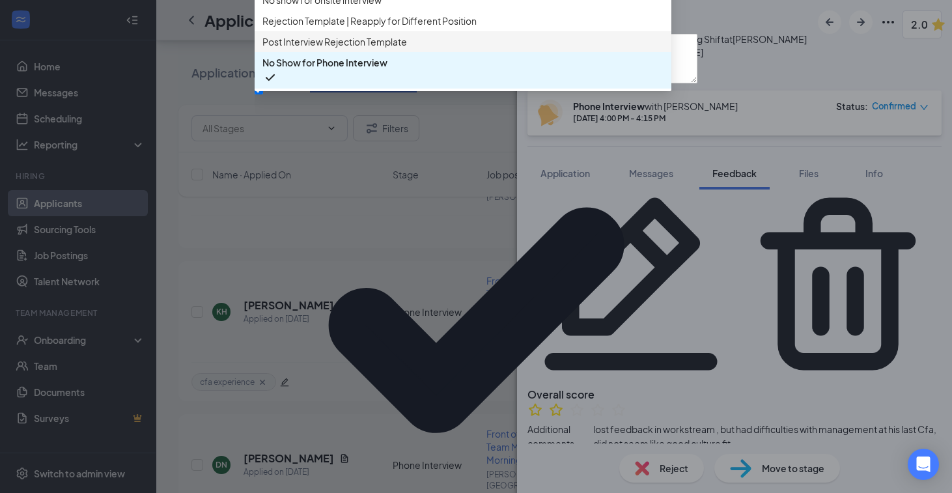
click at [364, 49] on span "Post Interview Rejection Template" at bounding box center [335, 42] width 145 height 14
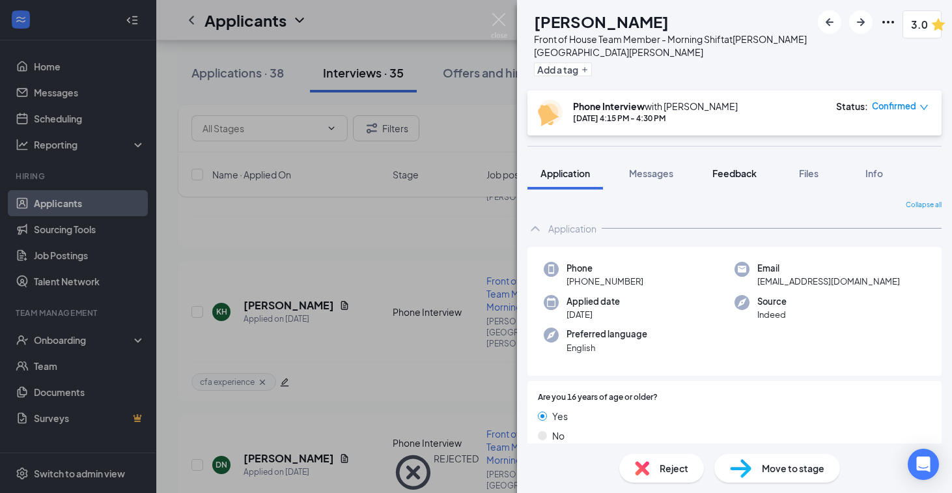
click at [743, 170] on span "Feedback" at bounding box center [735, 173] width 44 height 12
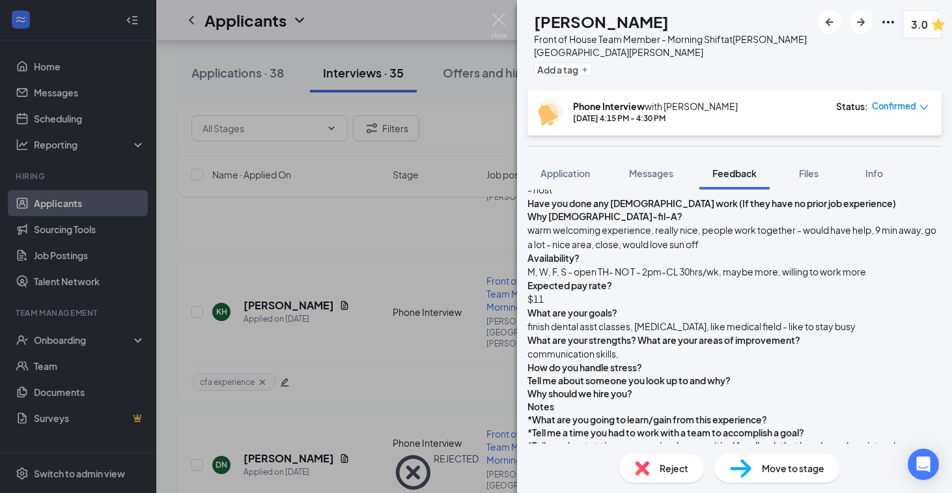
scroll to position [375, 0]
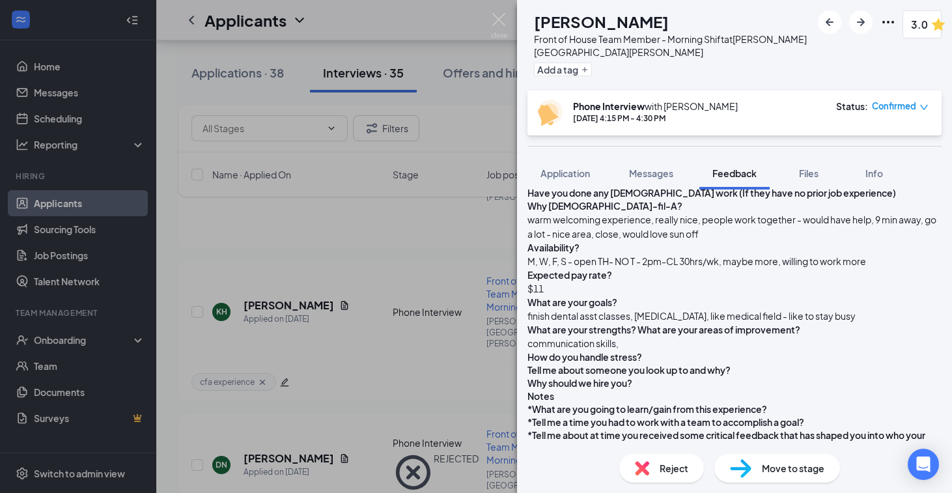
click at [784, 465] on span "Move to stage" at bounding box center [793, 468] width 63 height 14
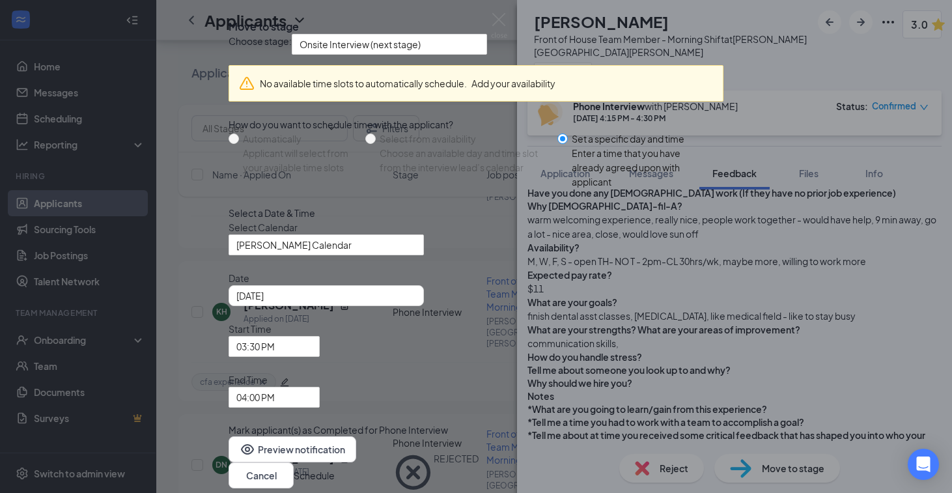
click at [240, 27] on icon "Cross" at bounding box center [237, 24] width 8 height 8
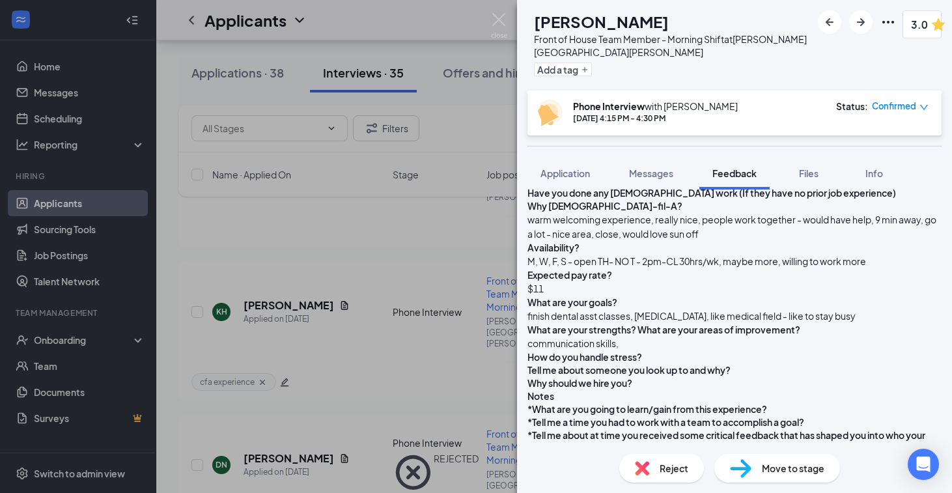
click at [411, 249] on div "HD [PERSON_NAME] Front of House Team Member - Morning Shift at [PERSON_NAME][GE…" at bounding box center [476, 246] width 952 height 493
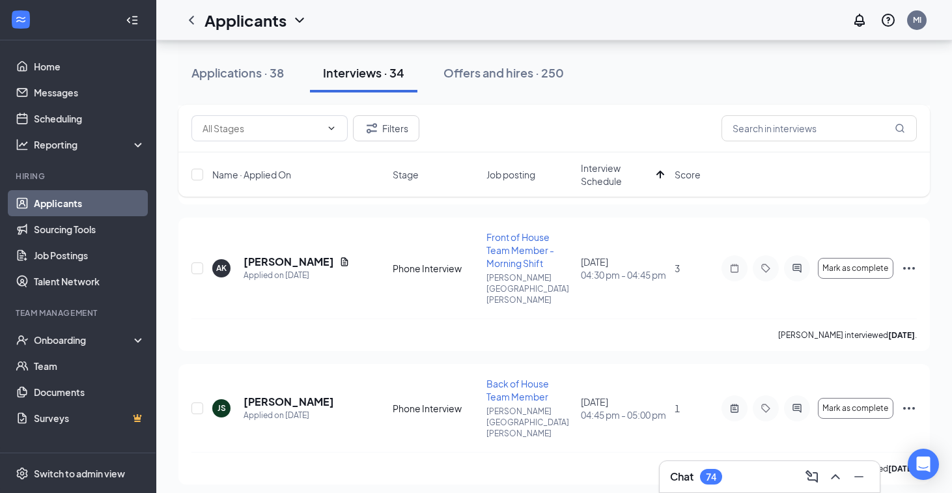
scroll to position [500, 0]
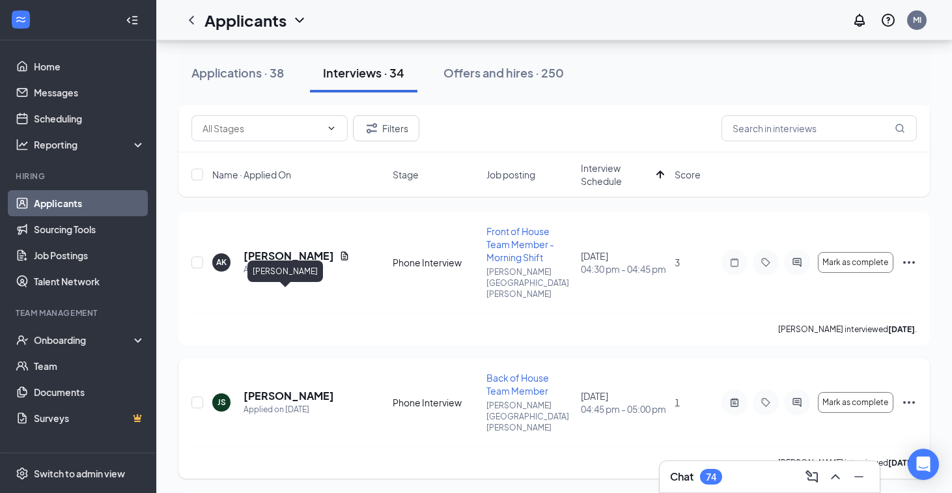
click at [276, 389] on h5 "[PERSON_NAME]" at bounding box center [289, 396] width 91 height 14
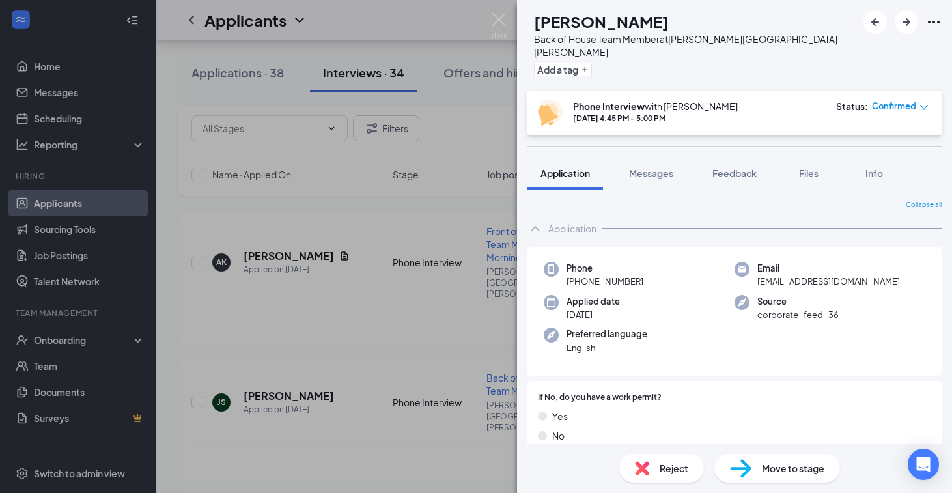
click at [665, 466] on span "Reject" at bounding box center [674, 468] width 29 height 14
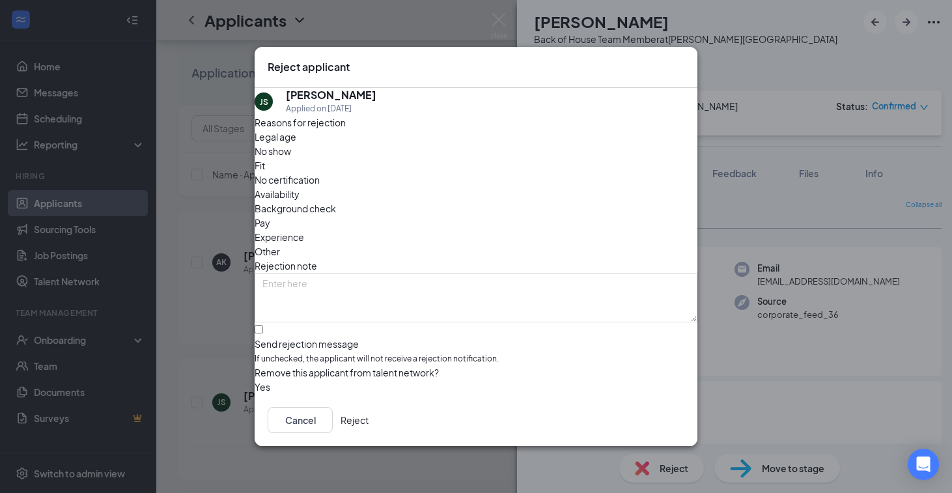
click at [266, 309] on div "JS [PERSON_NAME] Applied on [DATE] Reasons for rejection Legal age No show Fit …" at bounding box center [476, 241] width 443 height 306
click at [263, 325] on input "Send rejection message If unchecked, the applicant will not receive a rejection…" at bounding box center [259, 329] width 8 height 8
checkbox input "true"
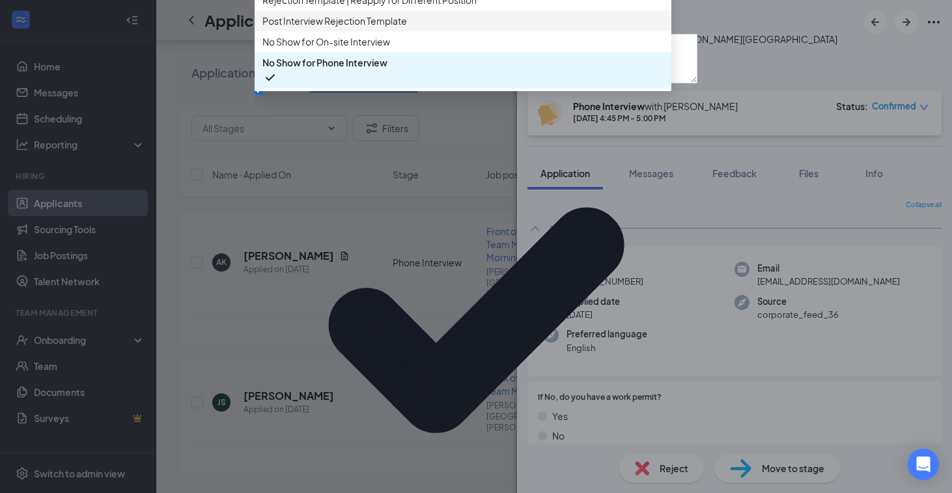
click at [326, 28] on span "Post Interview Rejection Template" at bounding box center [335, 21] width 145 height 14
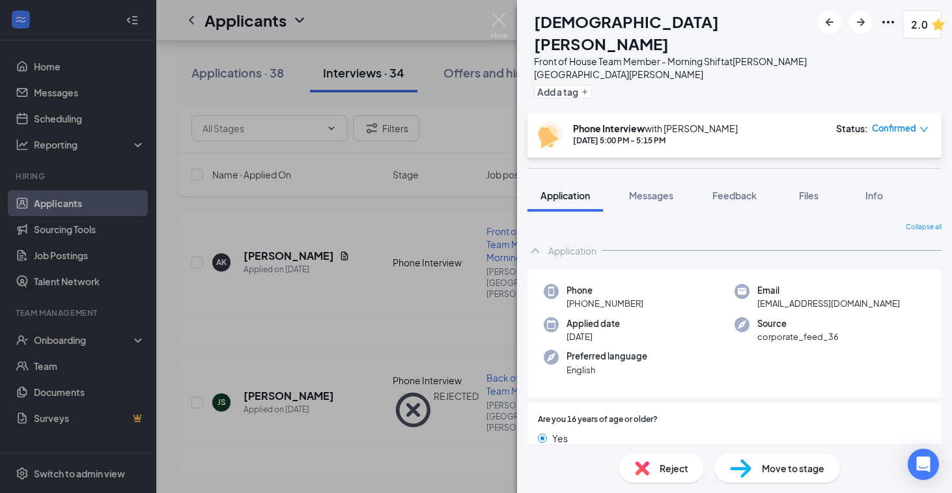
click at [666, 464] on span "Reject" at bounding box center [674, 468] width 29 height 14
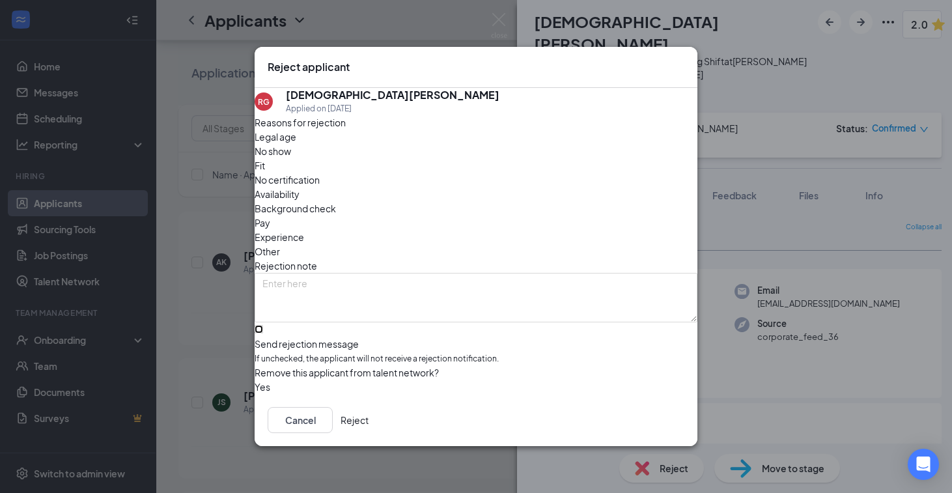
click at [263, 325] on input "Send rejection message If unchecked, the applicant will not receive a rejection…" at bounding box center [259, 329] width 8 height 8
checkbox input "true"
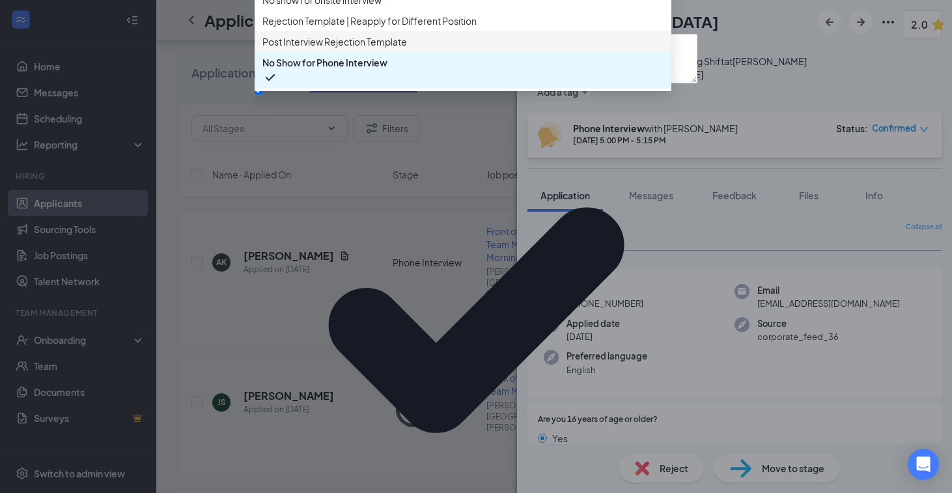
click at [382, 49] on span "Post Interview Rejection Template" at bounding box center [335, 42] width 145 height 14
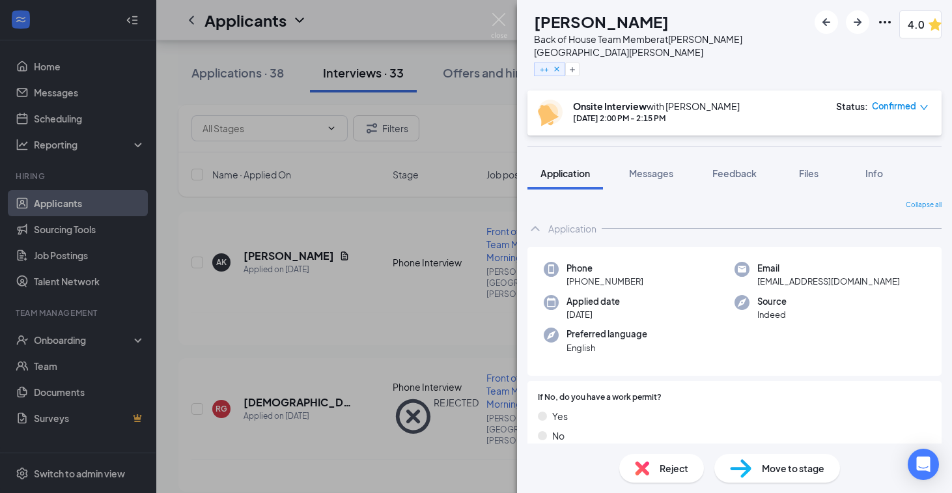
scroll to position [7, 0]
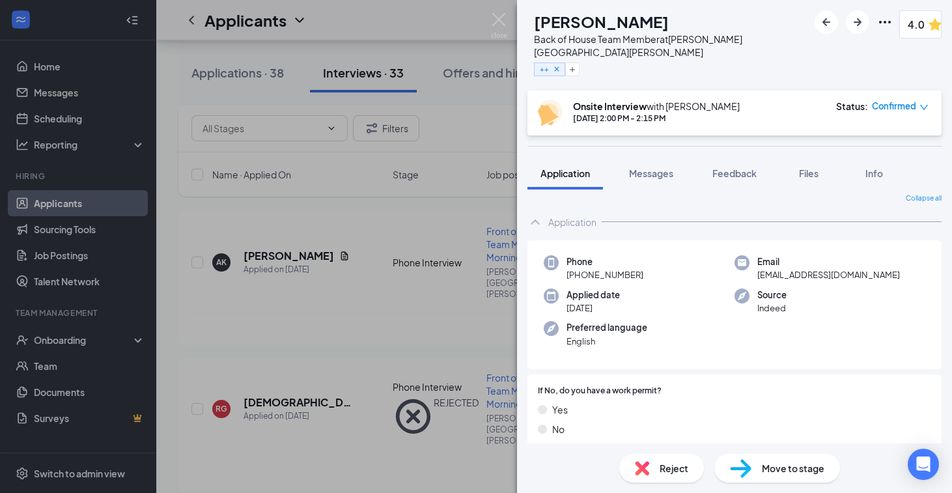
click at [358, 370] on div "[PERSON_NAME] [PERSON_NAME] Back of House Team Member at [PERSON_NAME][GEOGRAPH…" at bounding box center [476, 246] width 952 height 493
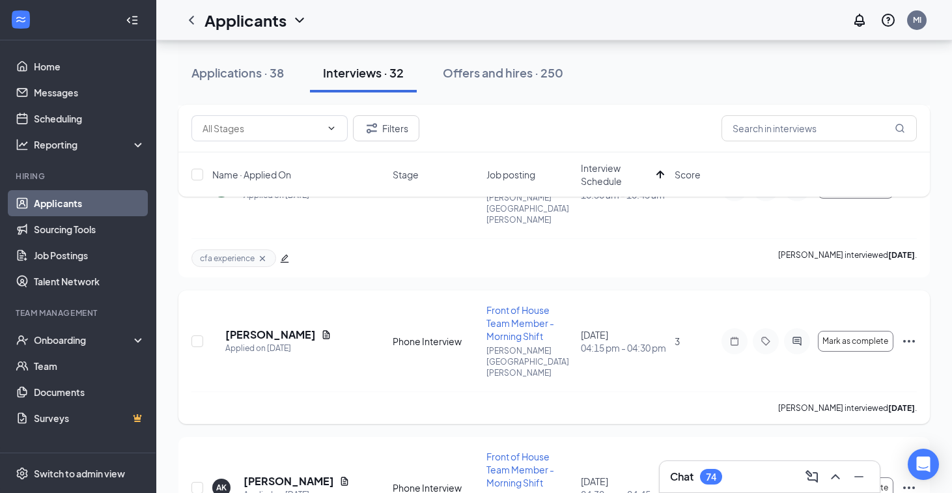
scroll to position [277, 0]
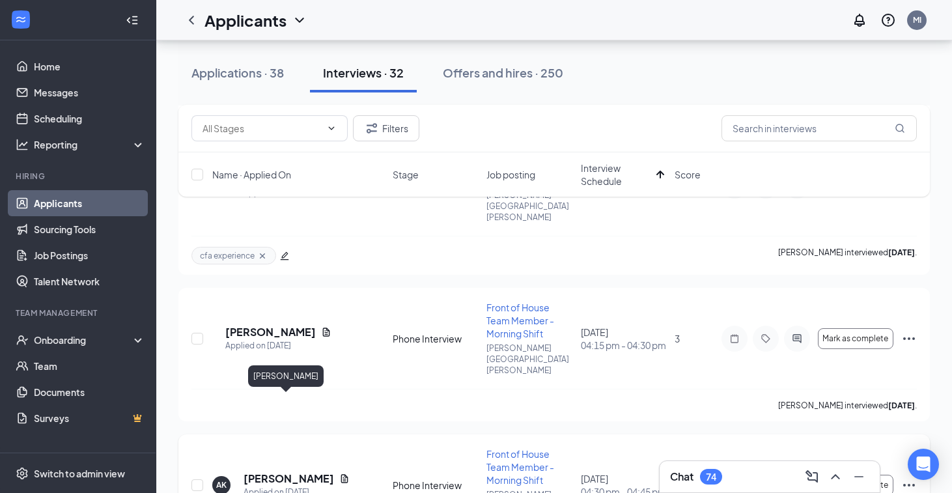
click at [298, 472] on h5 "[PERSON_NAME]" at bounding box center [289, 479] width 91 height 14
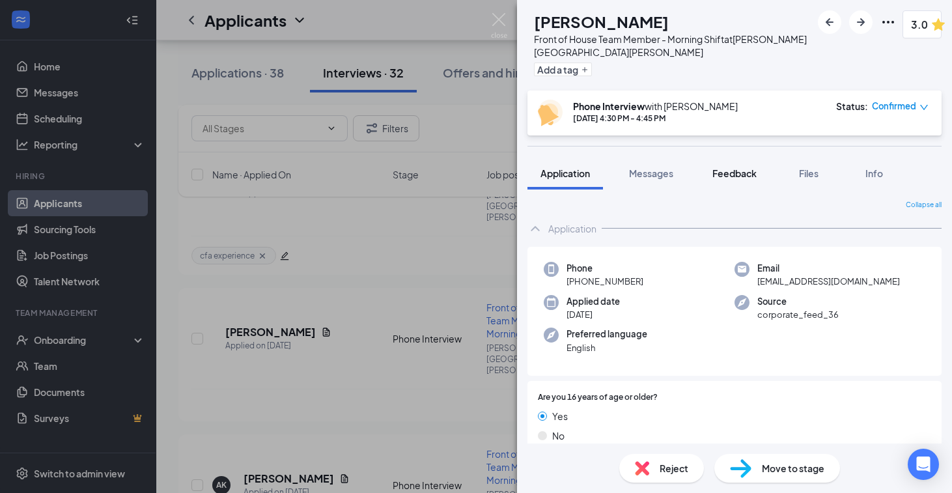
click at [711, 175] on button "Feedback" at bounding box center [735, 173] width 70 height 33
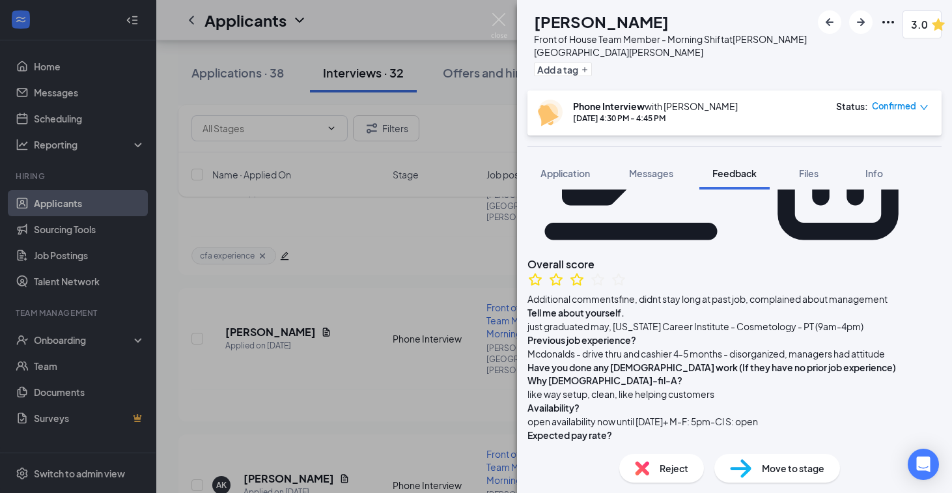
scroll to position [173, 0]
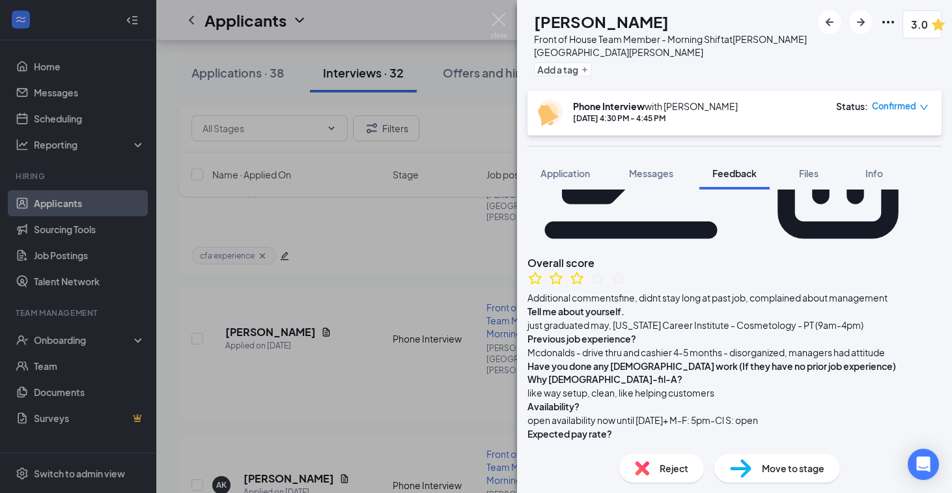
click at [659, 472] on div "Reject" at bounding box center [662, 468] width 85 height 29
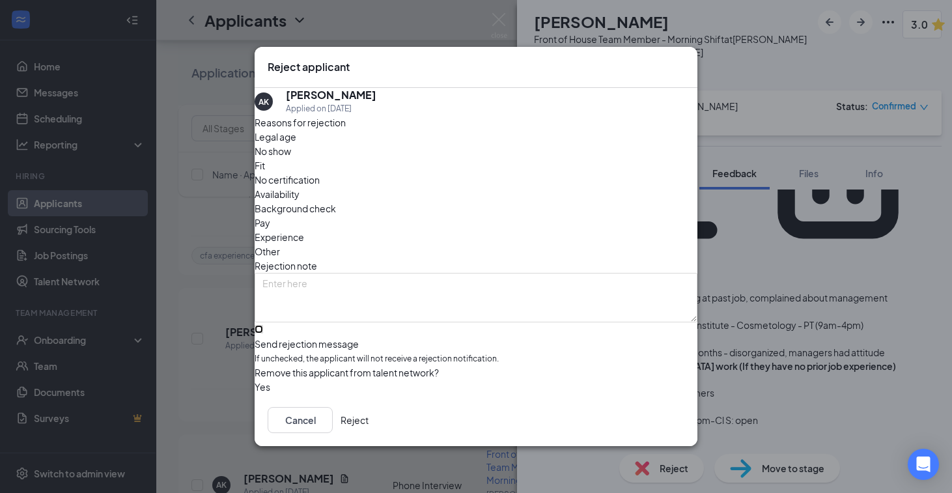
click at [263, 325] on input "Send rejection message If unchecked, the applicant will not receive a rejection…" at bounding box center [259, 329] width 8 height 8
checkbox input "true"
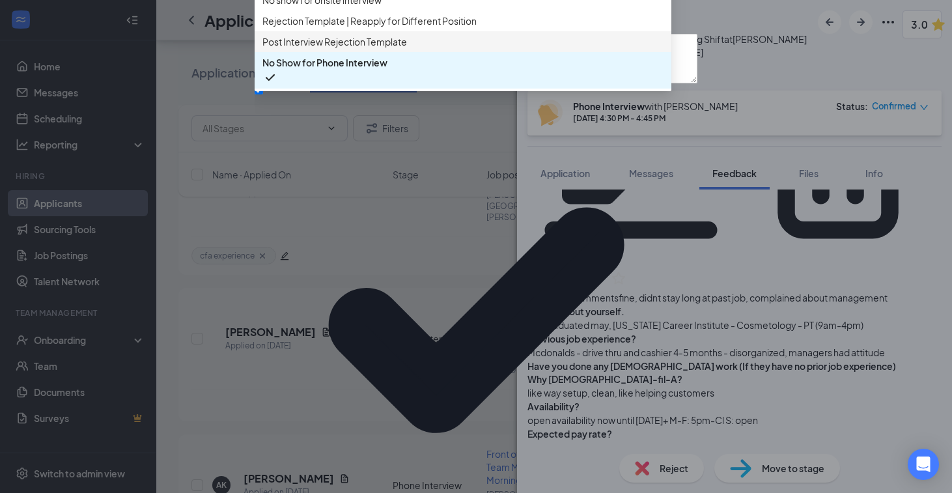
click at [375, 49] on span "Post Interview Rejection Template" at bounding box center [335, 42] width 145 height 14
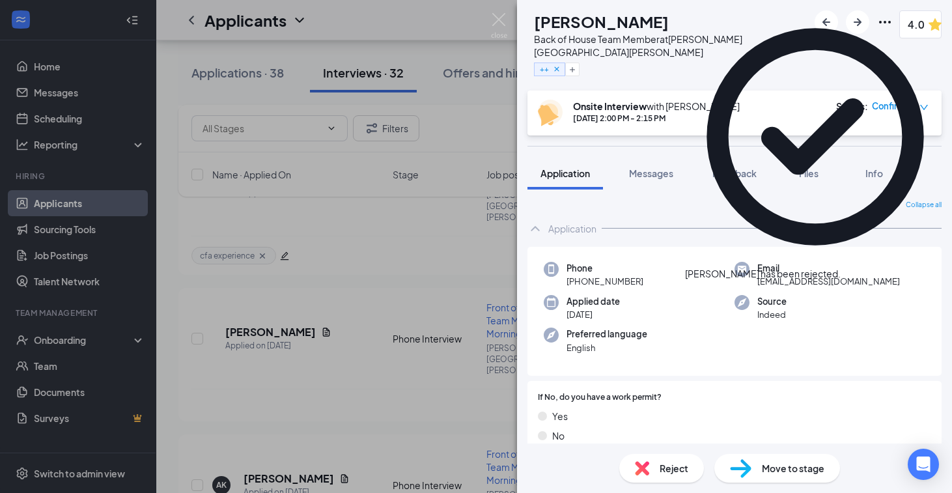
click at [383, 301] on div "[PERSON_NAME] [PERSON_NAME] Back of House Team Member at [PERSON_NAME][GEOGRAPH…" at bounding box center [476, 246] width 952 height 493
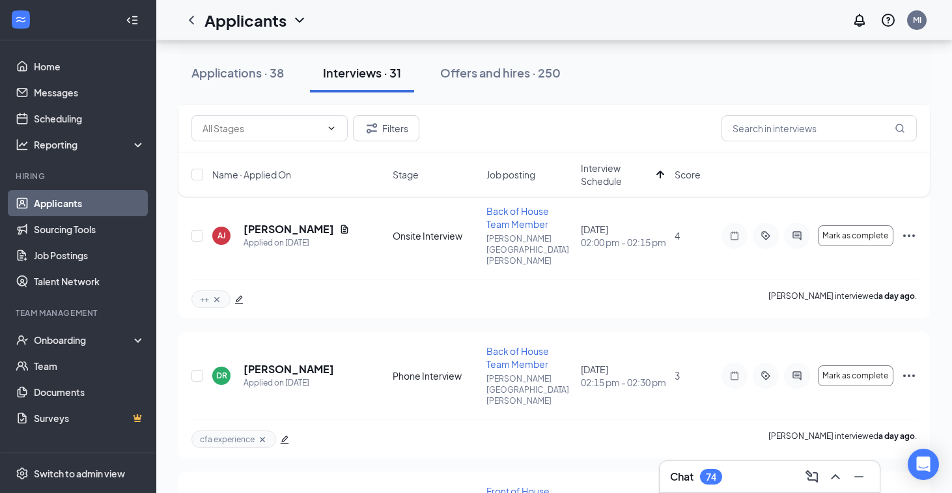
scroll to position [517, 0]
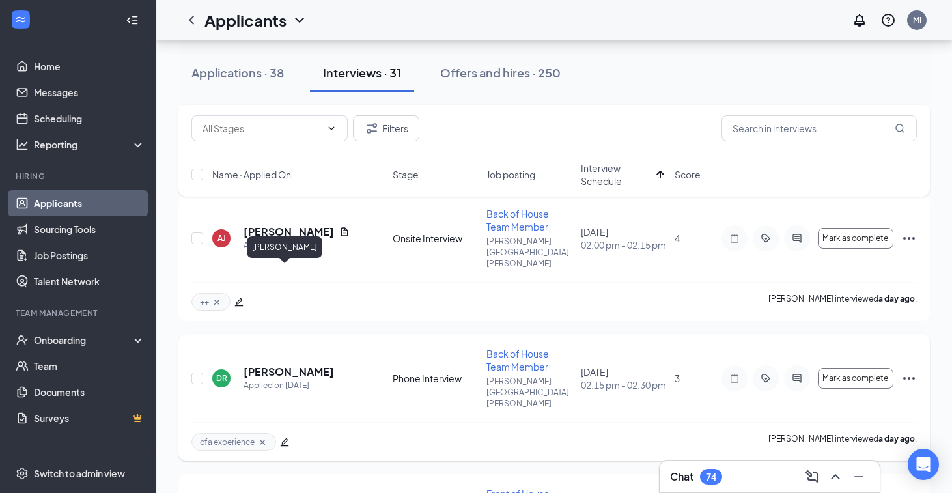
click at [261, 365] on h5 "[PERSON_NAME]" at bounding box center [289, 372] width 91 height 14
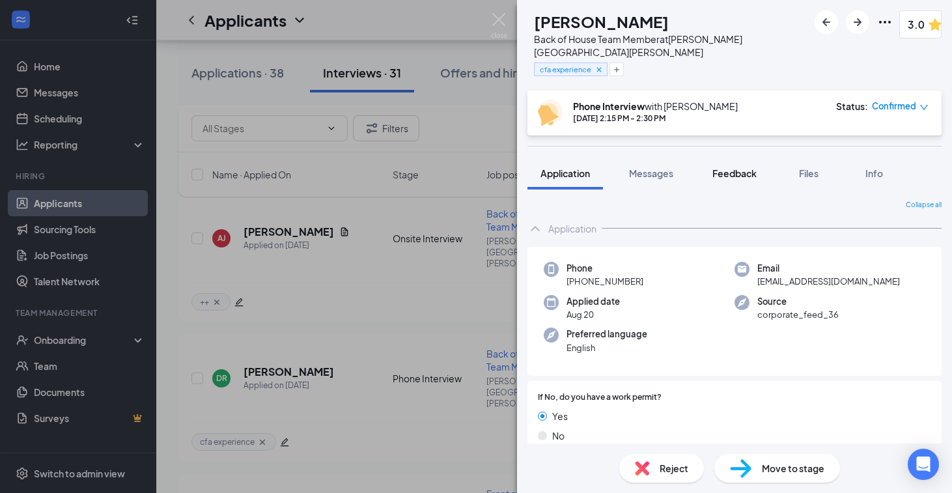
click at [737, 175] on button "Feedback" at bounding box center [735, 173] width 70 height 33
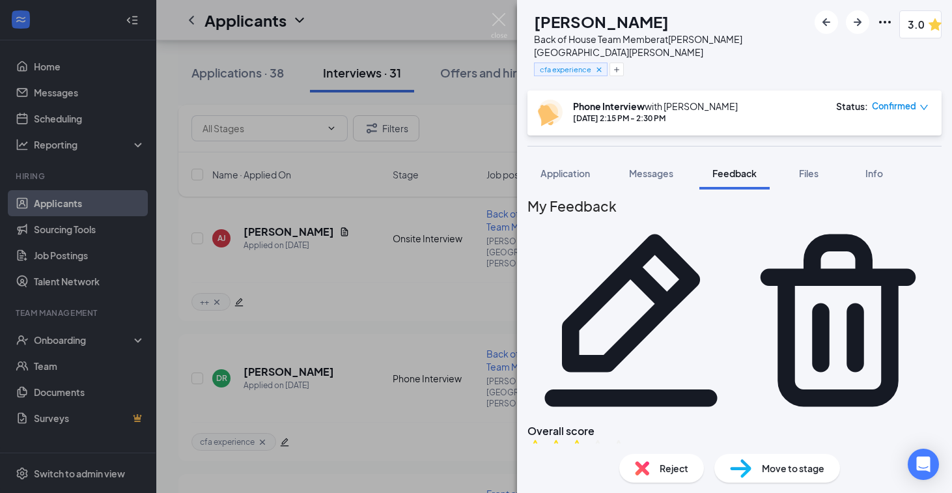
scroll to position [6, 0]
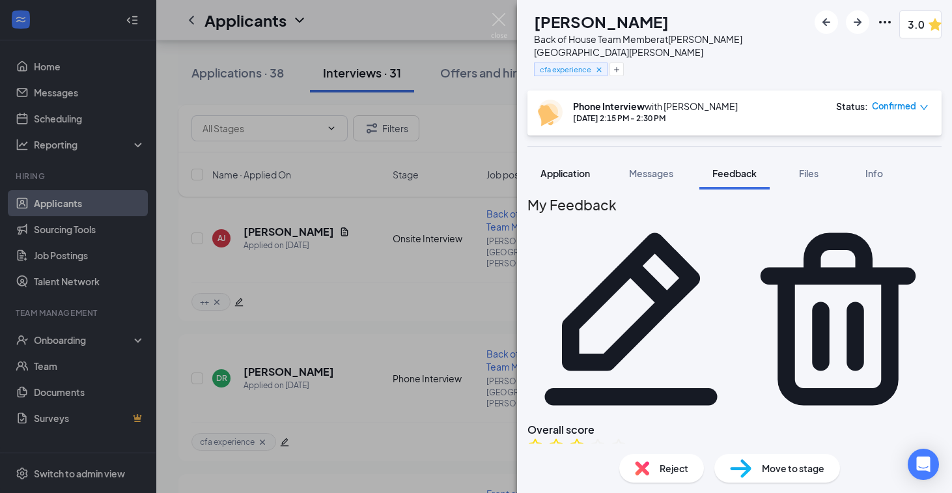
click at [575, 167] on span "Application" at bounding box center [566, 173] width 50 height 12
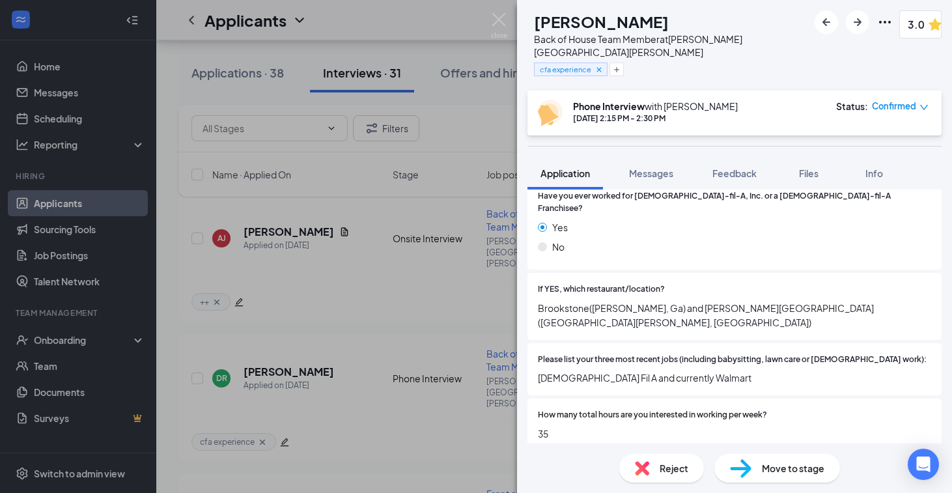
scroll to position [303, 0]
click at [728, 167] on span "Feedback" at bounding box center [735, 173] width 44 height 12
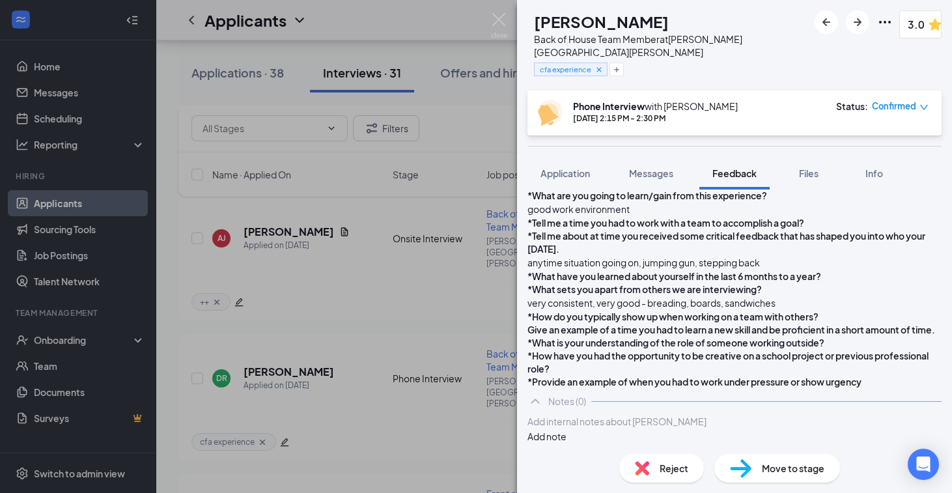
scroll to position [835, 0]
click at [556, 167] on span "Application" at bounding box center [566, 173] width 50 height 12
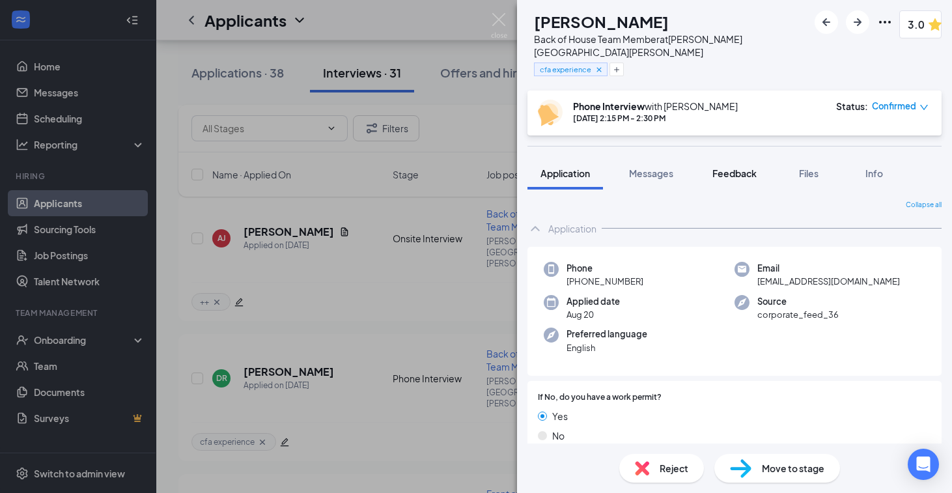
click at [733, 167] on span "Feedback" at bounding box center [735, 173] width 44 height 12
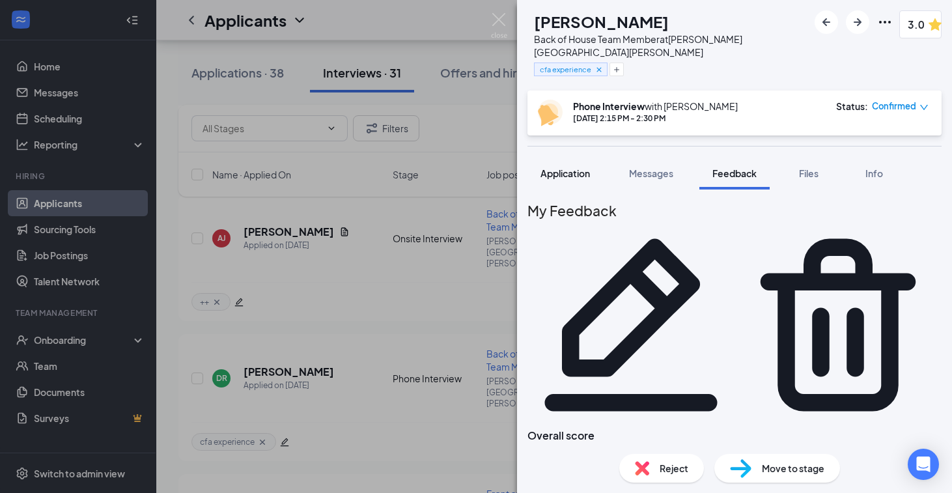
click at [569, 167] on button "Application" at bounding box center [566, 173] width 76 height 33
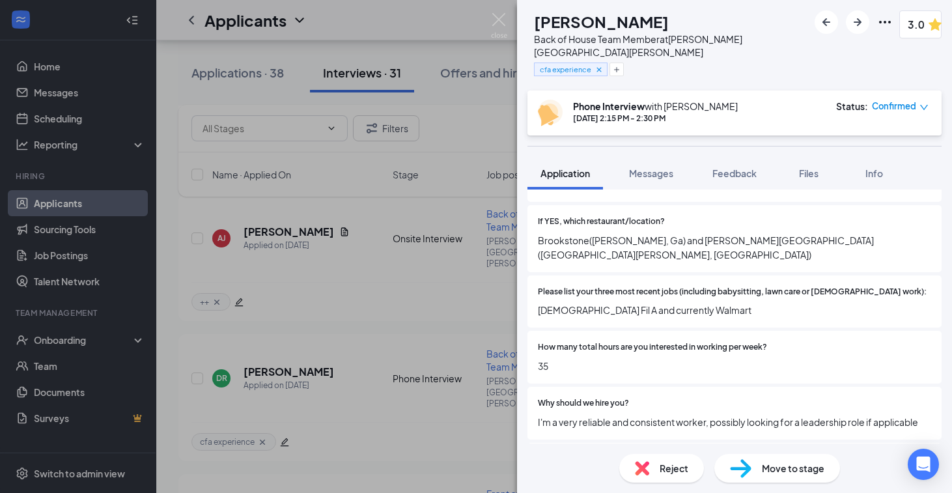
scroll to position [371, 0]
click at [735, 167] on span "Feedback" at bounding box center [735, 173] width 44 height 12
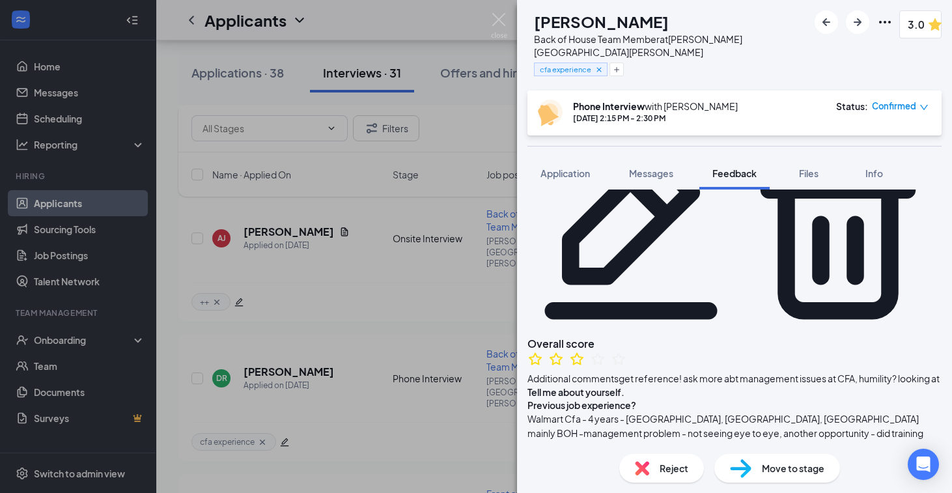
scroll to position [104, 0]
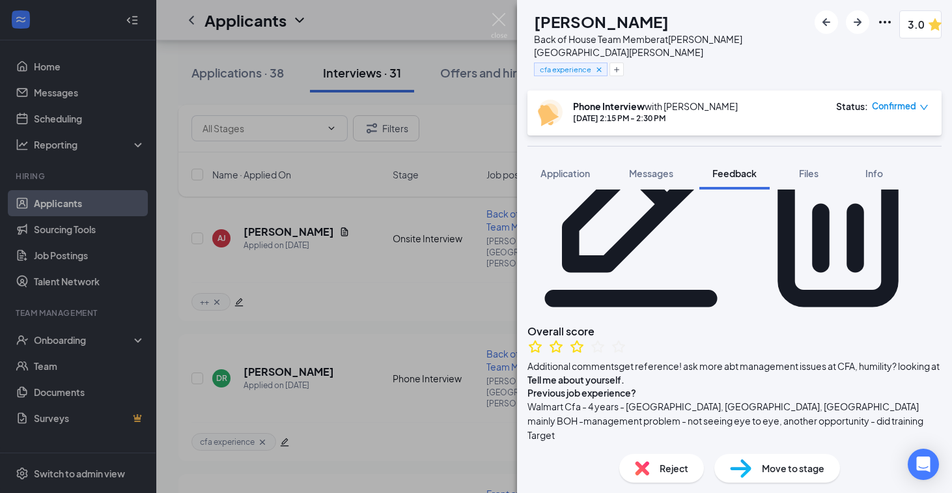
click at [421, 311] on div "[PERSON_NAME] Back of House Team Member at [PERSON_NAME][GEOGRAPHIC_DATA][PERSO…" at bounding box center [476, 246] width 952 height 493
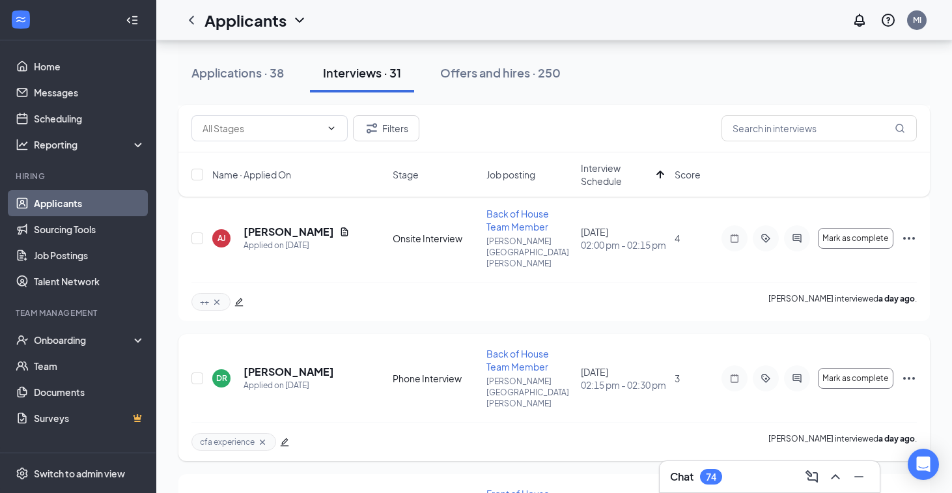
scroll to position [521, 0]
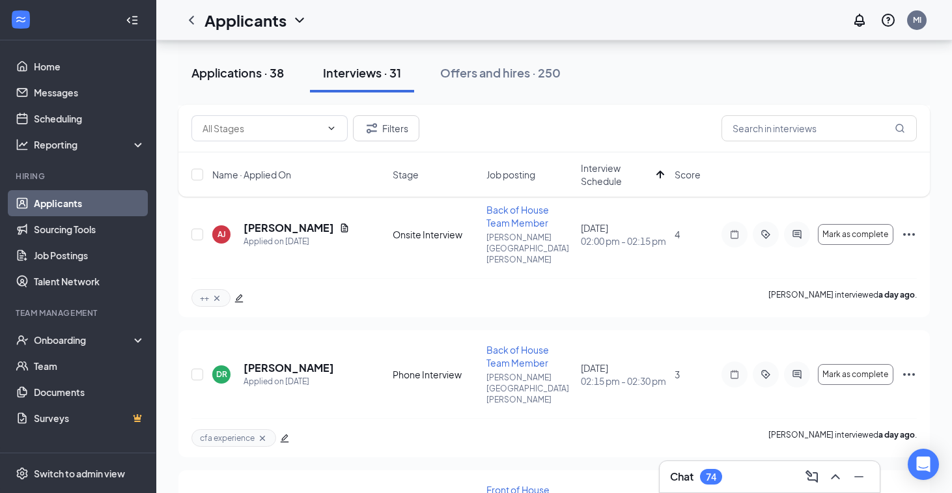
click at [274, 78] on div "Applications · 38" at bounding box center [238, 72] width 93 height 16
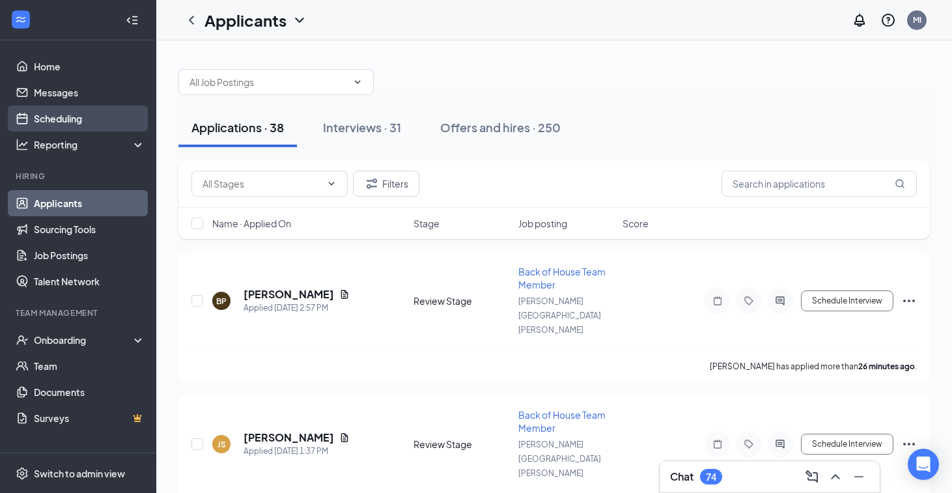
click at [74, 124] on link "Scheduling" at bounding box center [89, 119] width 111 height 26
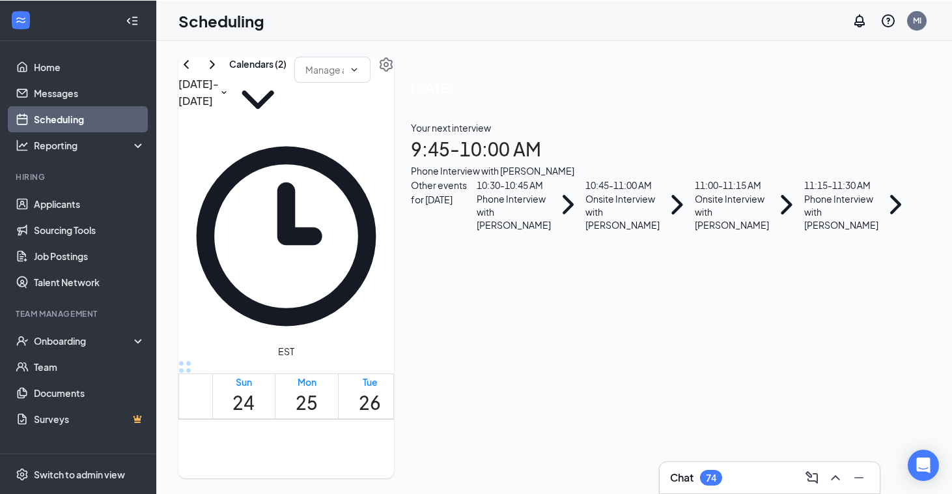
scroll to position [714, 0]
drag, startPoint x: 585, startPoint y: 269, endPoint x: 593, endPoint y: 404, distance: 135.1
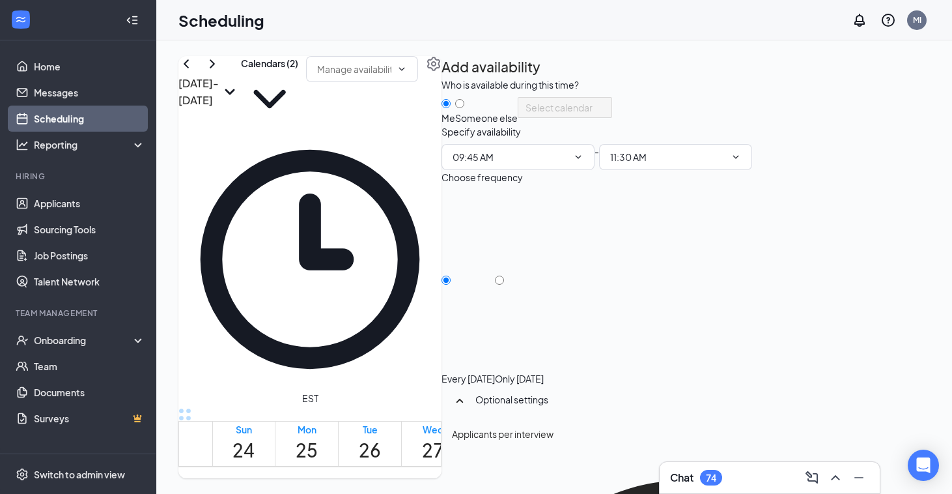
scroll to position [727, 0]
click at [544, 372] on div at bounding box center [519, 372] width 49 height 0
click at [504, 285] on input "Only [DATE]" at bounding box center [499, 280] width 9 height 9
radio input "true"
radio input "false"
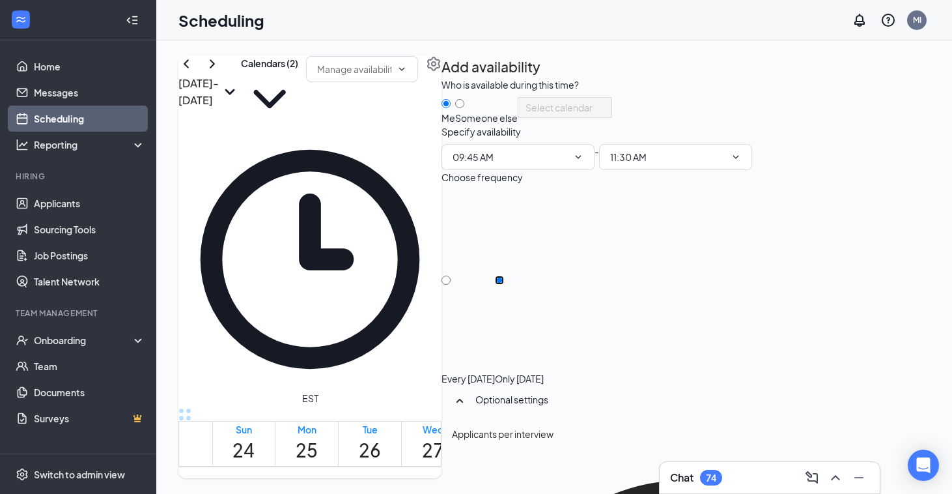
scroll to position [958, 0]
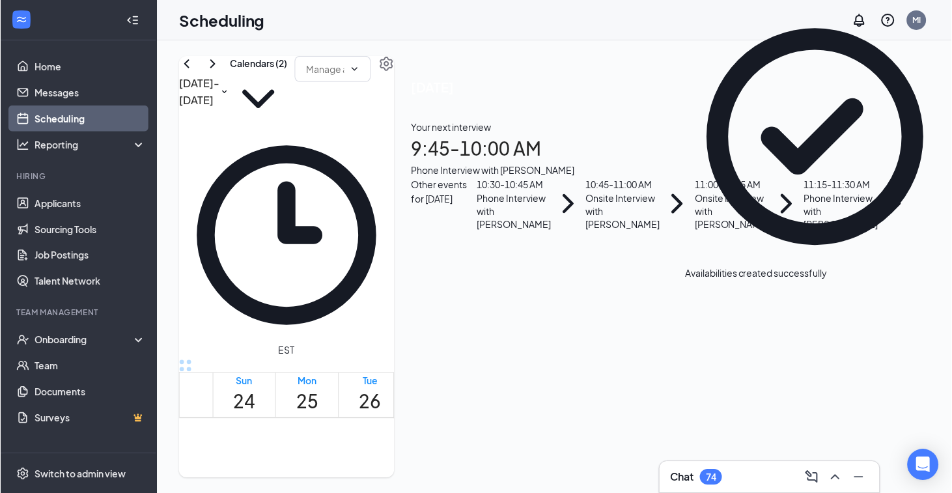
scroll to position [702, 0]
